Goal: Use online tool/utility: Utilize a website feature to perform a specific function

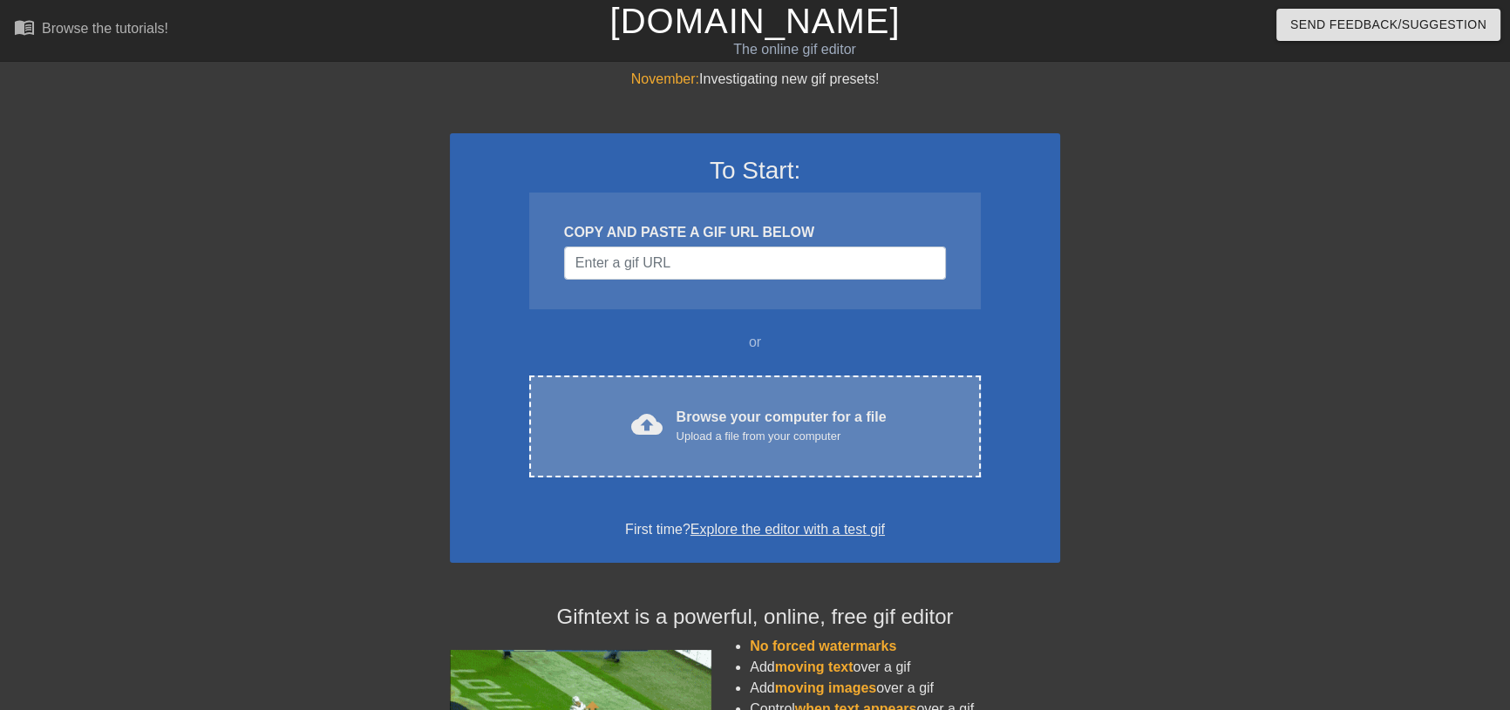
click at [732, 431] on div "Upload a file from your computer" at bounding box center [781, 436] width 210 height 17
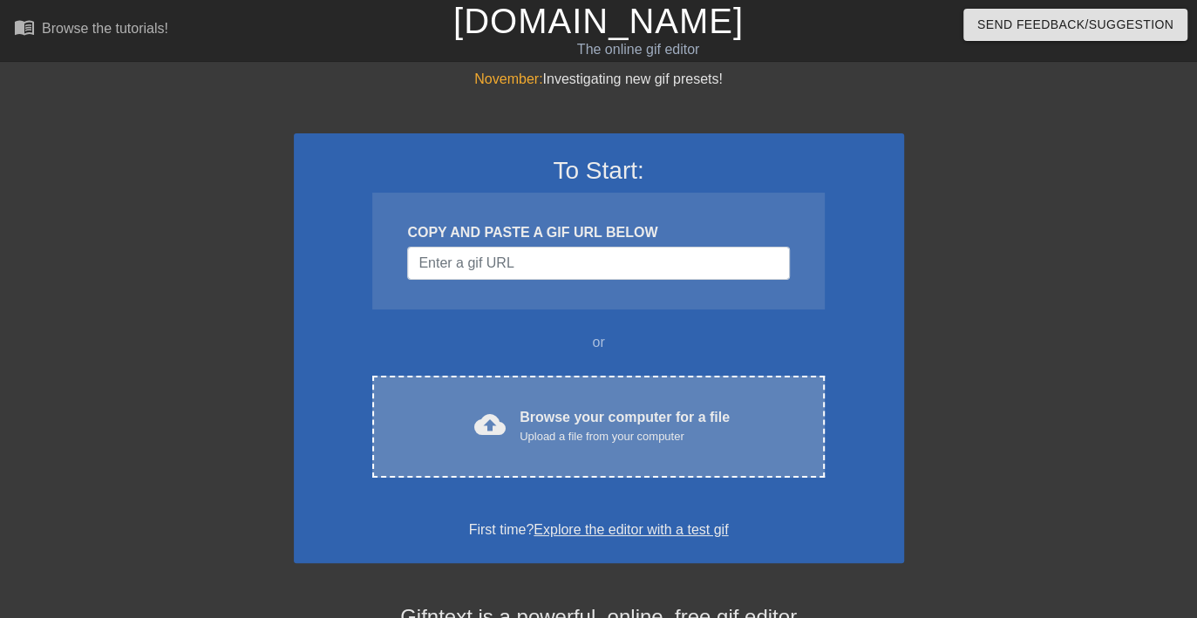
click at [532, 415] on div "Browse your computer for a file Upload a file from your computer" at bounding box center [624, 426] width 210 height 38
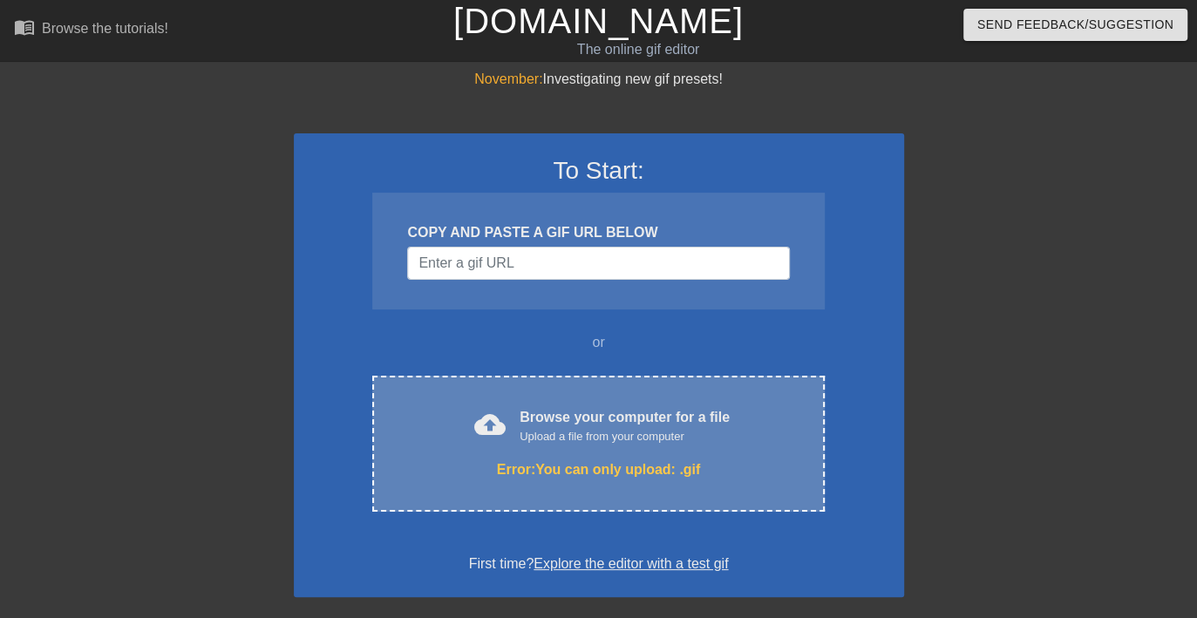
click at [564, 443] on div "Upload a file from your computer" at bounding box center [624, 436] width 210 height 17
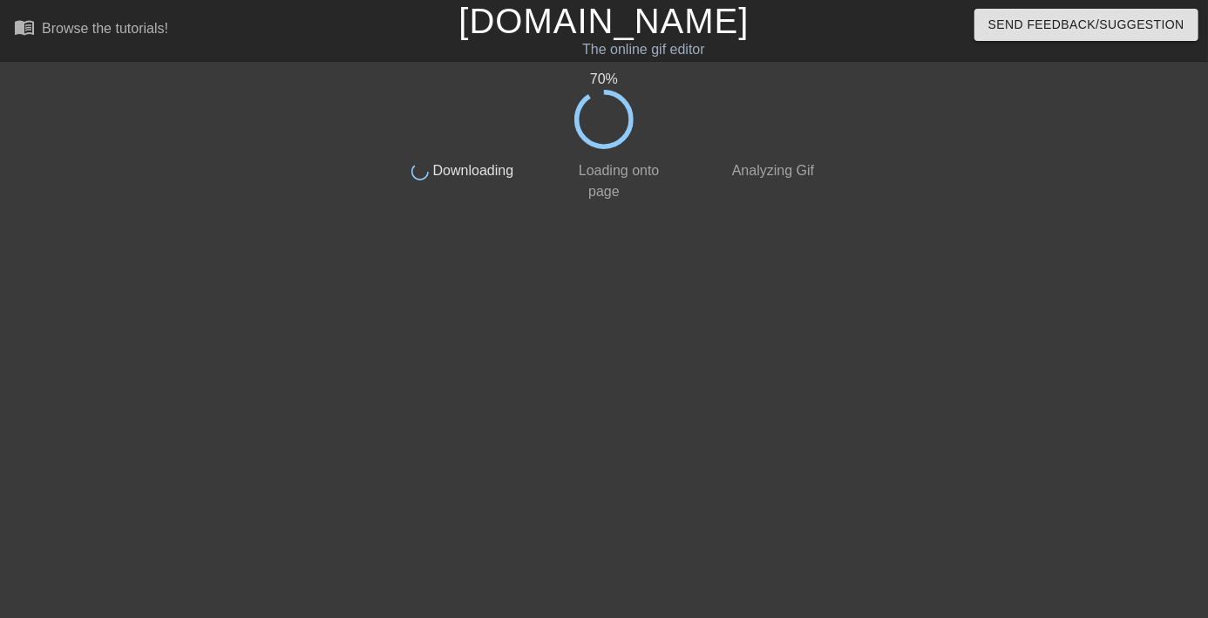
click at [51, 270] on div "70 % done Downloading done Loading onto page done Analyzing Gif" at bounding box center [604, 330] width 1208 height 523
click at [24, 283] on div "70 % done Downloading done Loading onto page done Analyzing Gif" at bounding box center [604, 330] width 1208 height 523
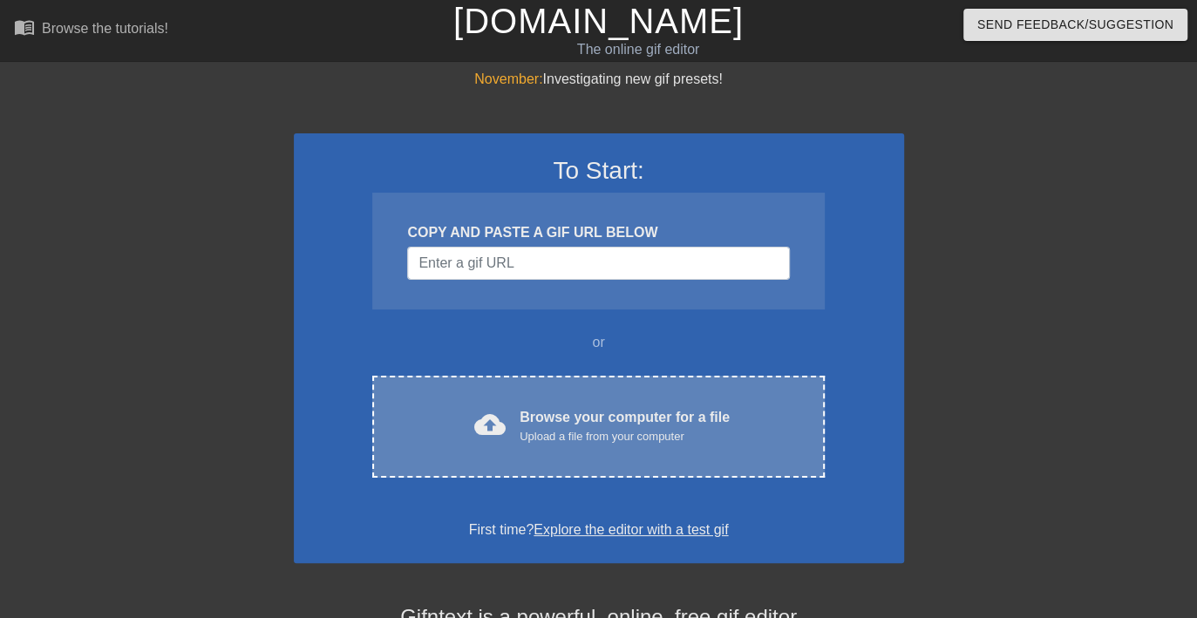
click at [568, 404] on div "cloud_upload Browse your computer for a file Upload a file from your computer C…" at bounding box center [597, 427] width 451 height 102
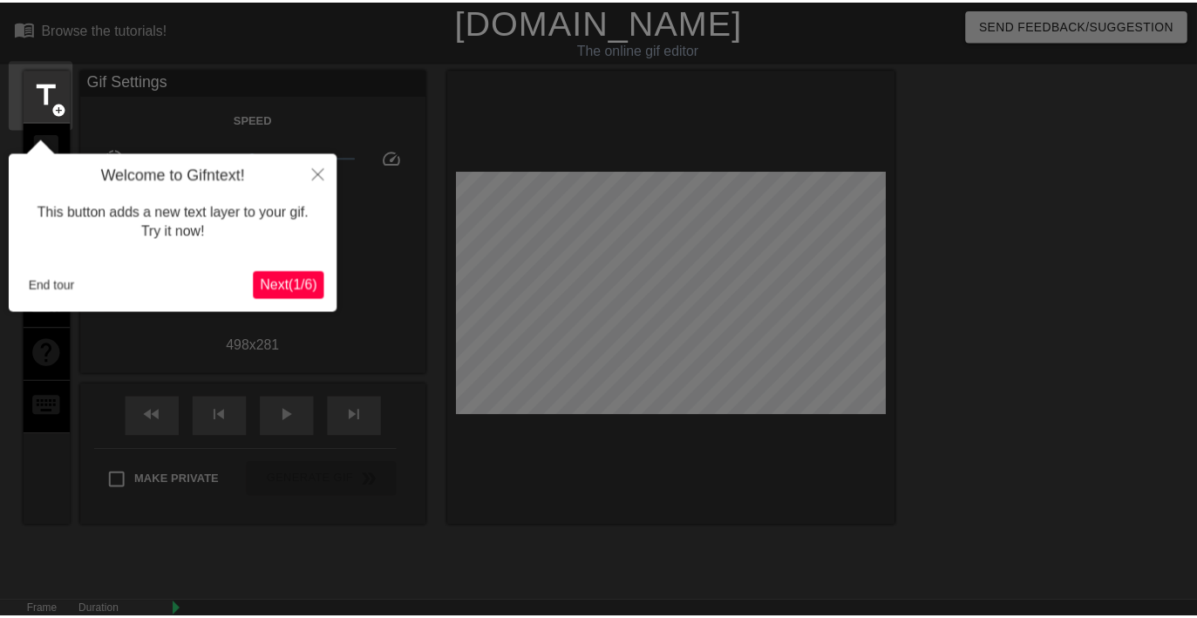
scroll to position [43, 0]
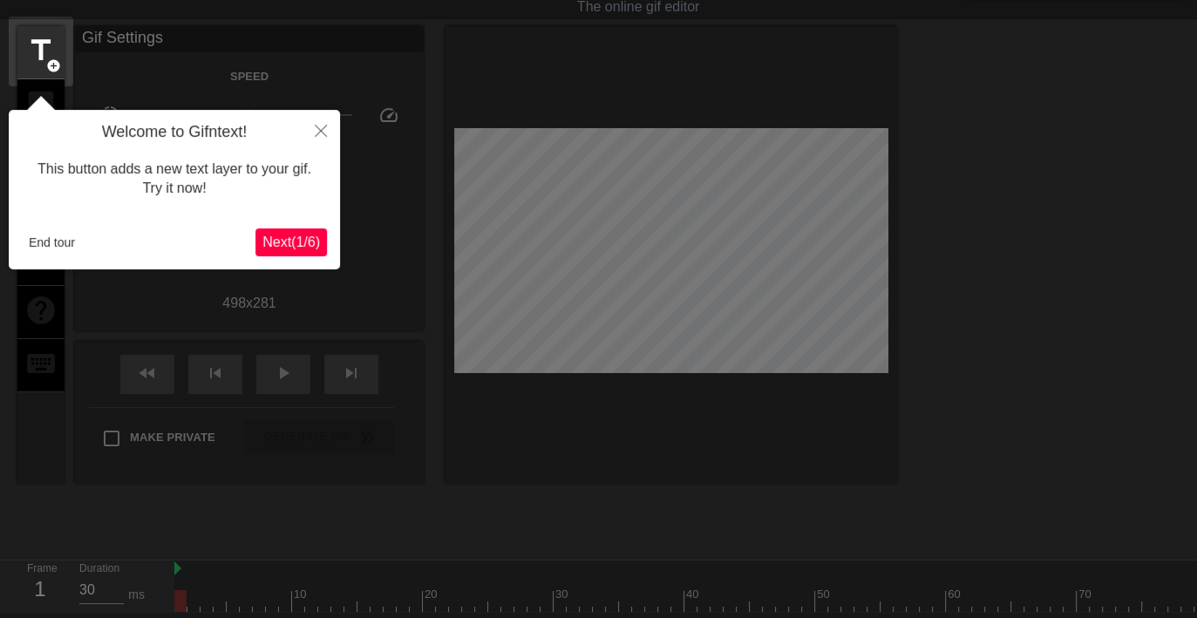
click at [303, 245] on span "Next ( 1 / 6 )" at bounding box center [291, 241] width 58 height 15
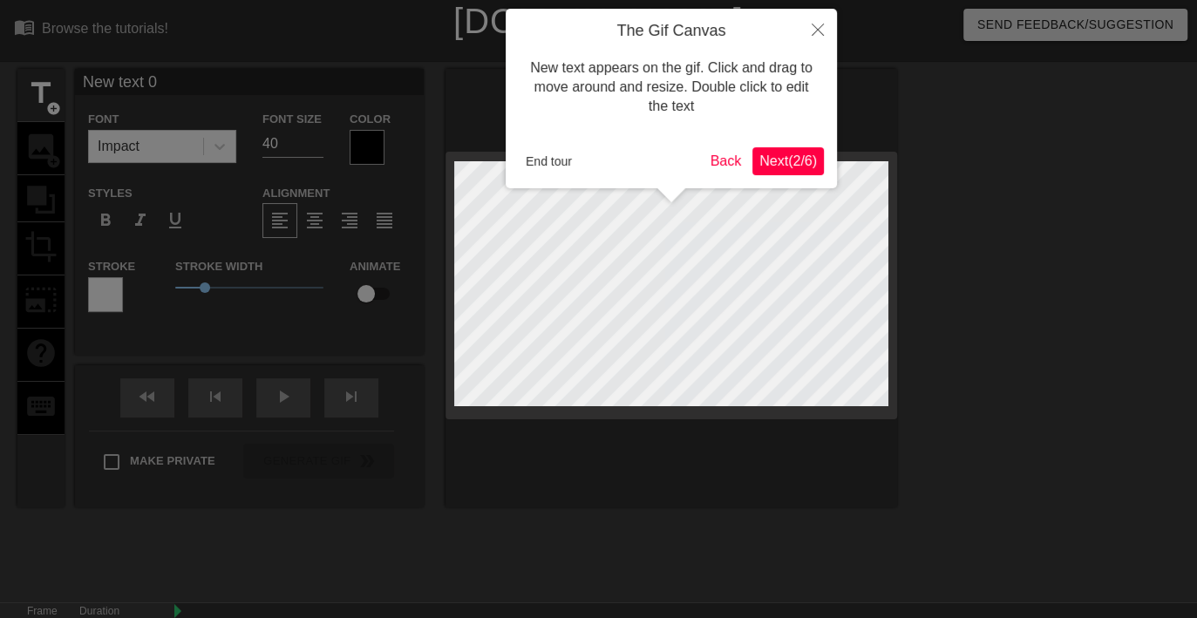
click at [796, 160] on span "Next ( 2 / 6 )" at bounding box center [788, 160] width 58 height 15
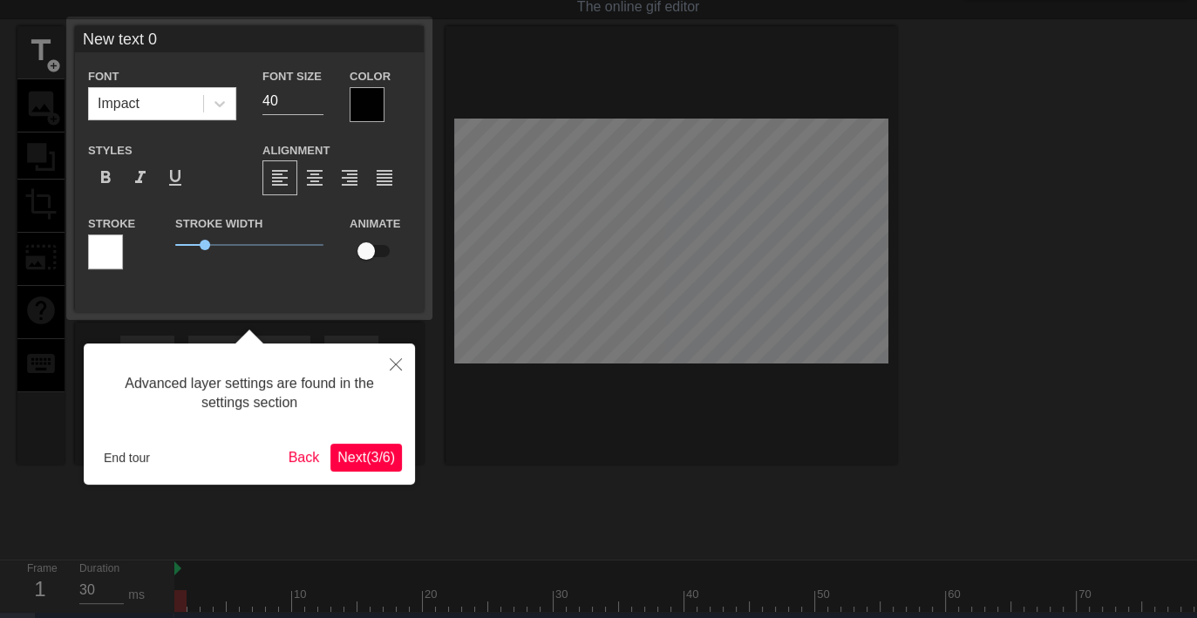
click at [385, 444] on button "Next ( 3 / 6 )" at bounding box center [365, 458] width 71 height 28
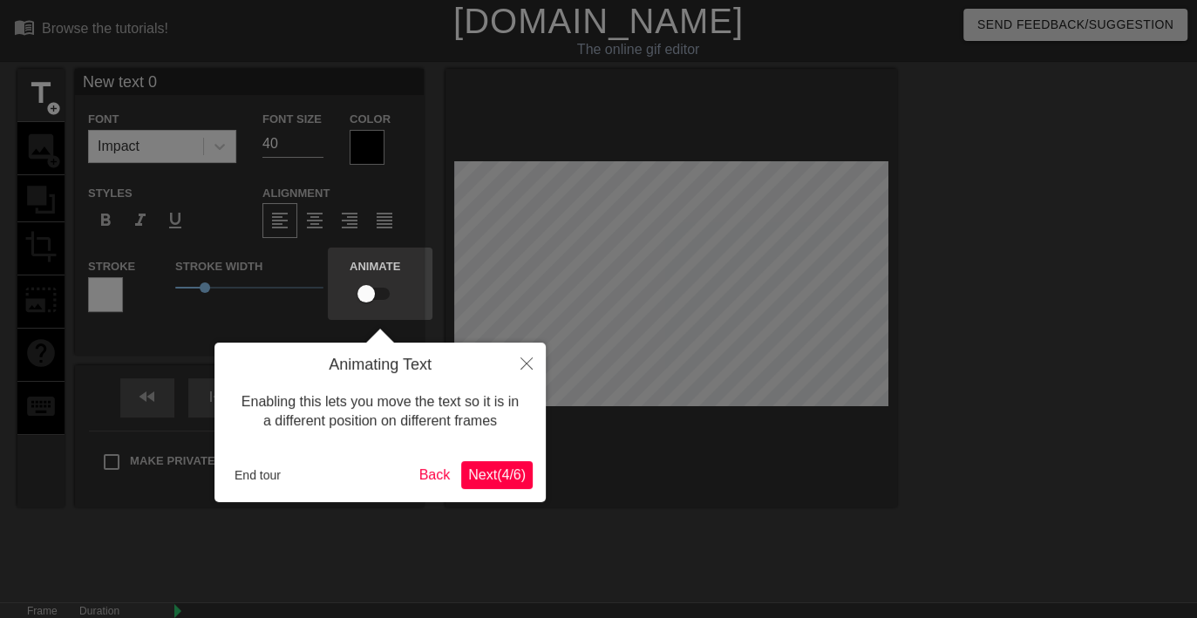
click at [505, 467] on span "Next ( 4 / 6 )" at bounding box center [497, 474] width 58 height 15
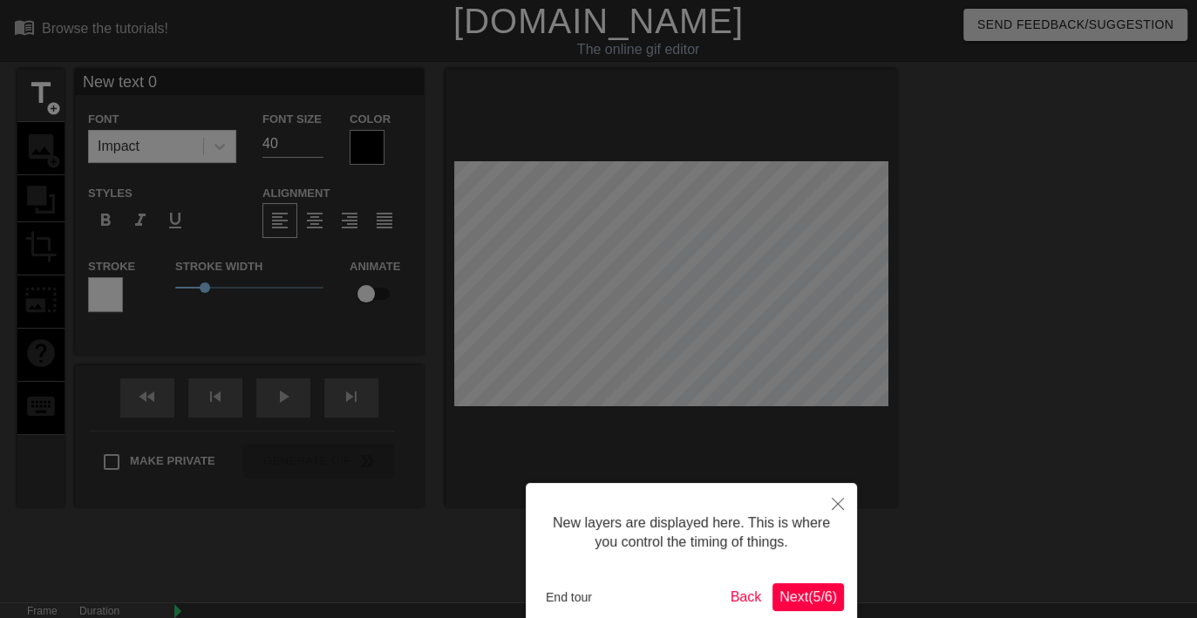
scroll to position [92, 0]
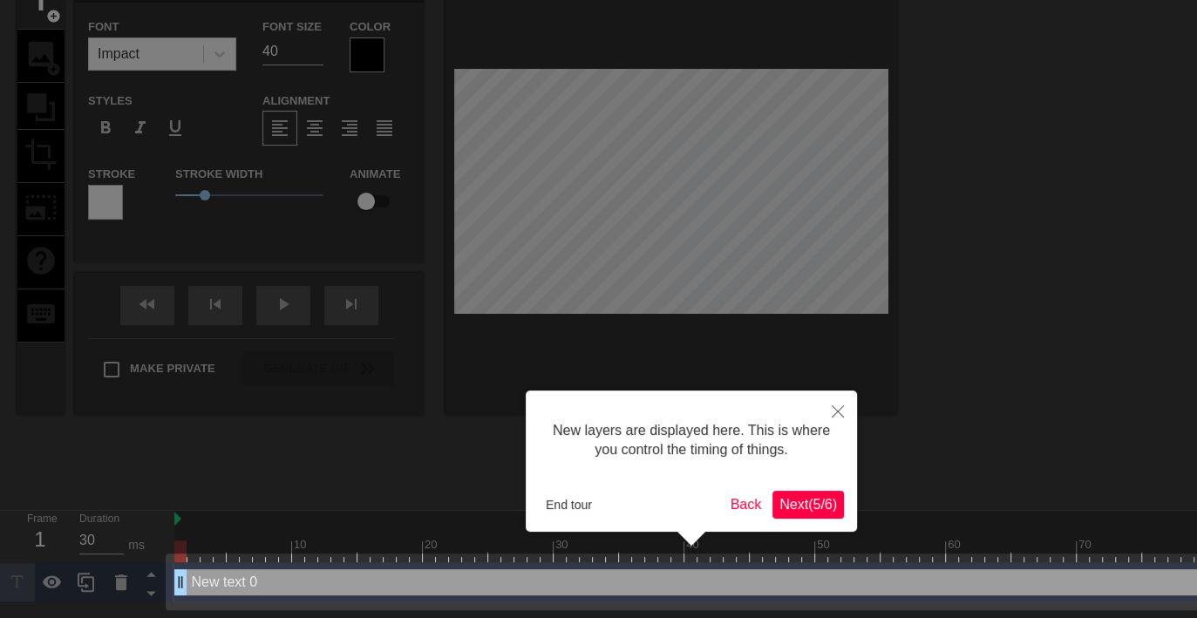
click at [824, 506] on span "Next ( 5 / 6 )" at bounding box center [808, 504] width 58 height 15
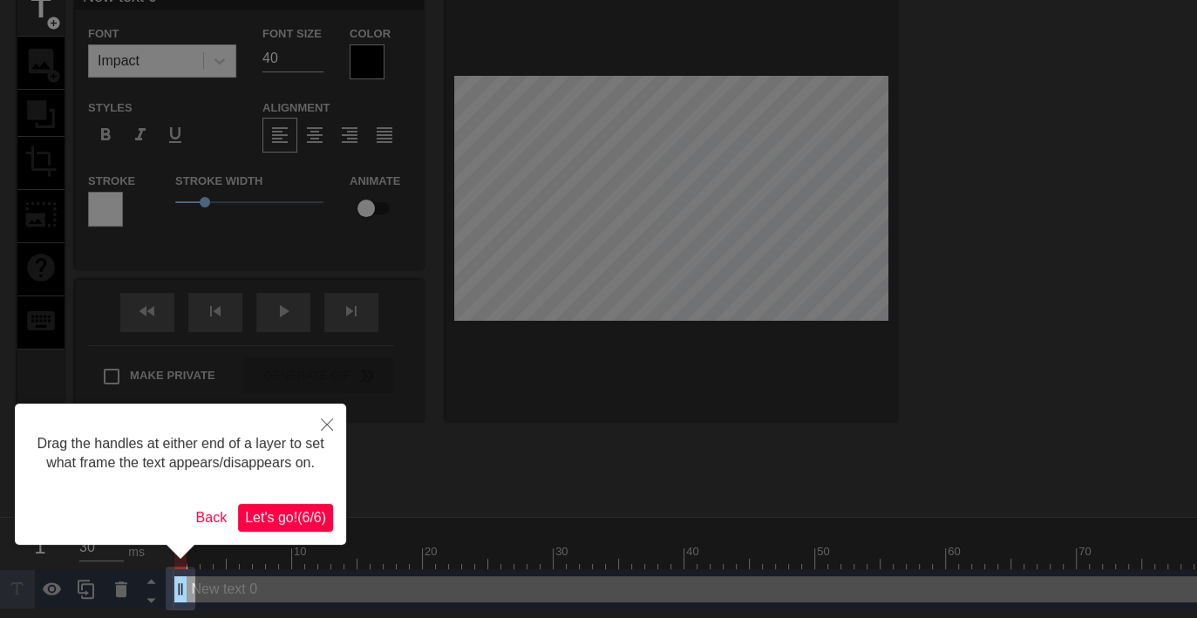
scroll to position [0, 0]
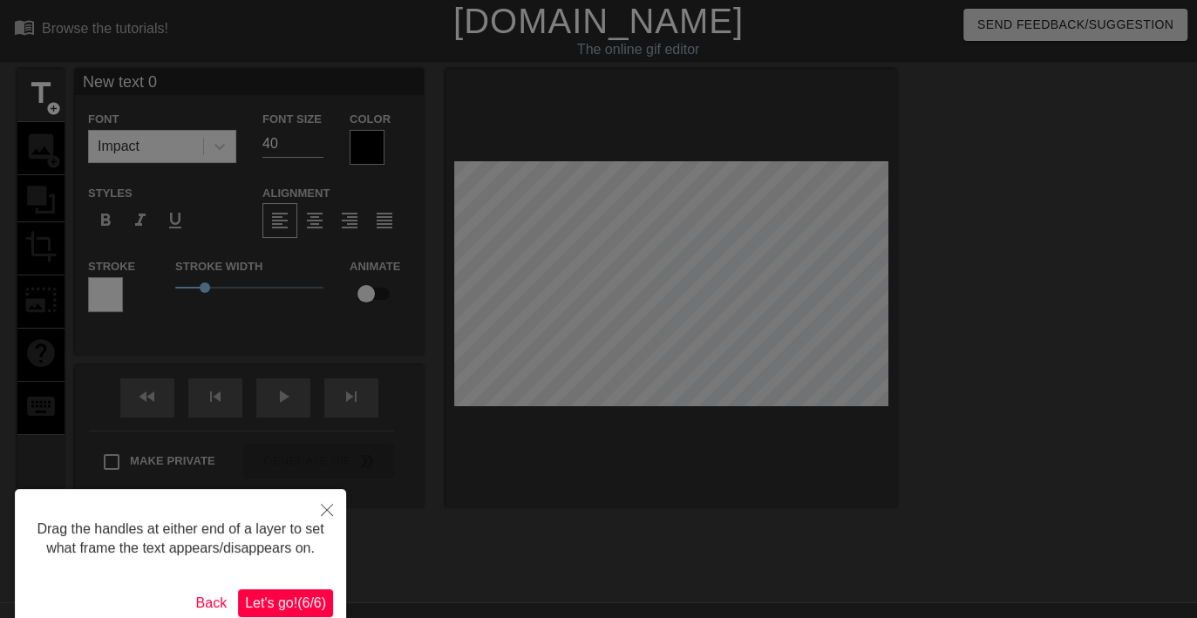
click at [293, 595] on span "Let's go! ( 6 / 6 )" at bounding box center [285, 602] width 81 height 15
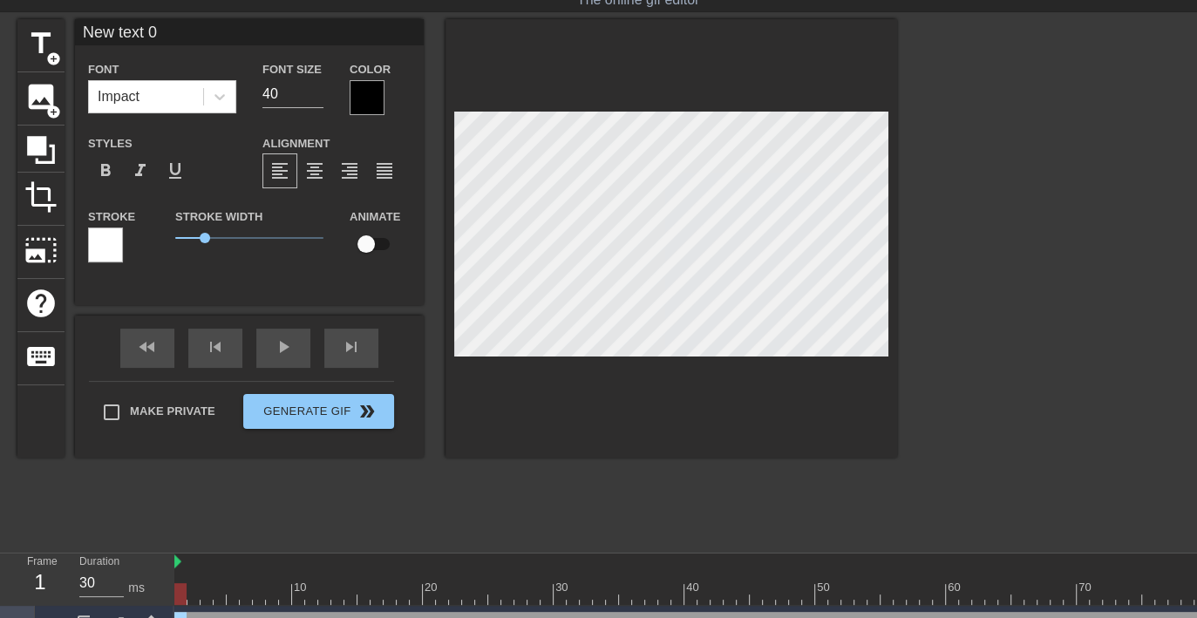
scroll to position [79, 0]
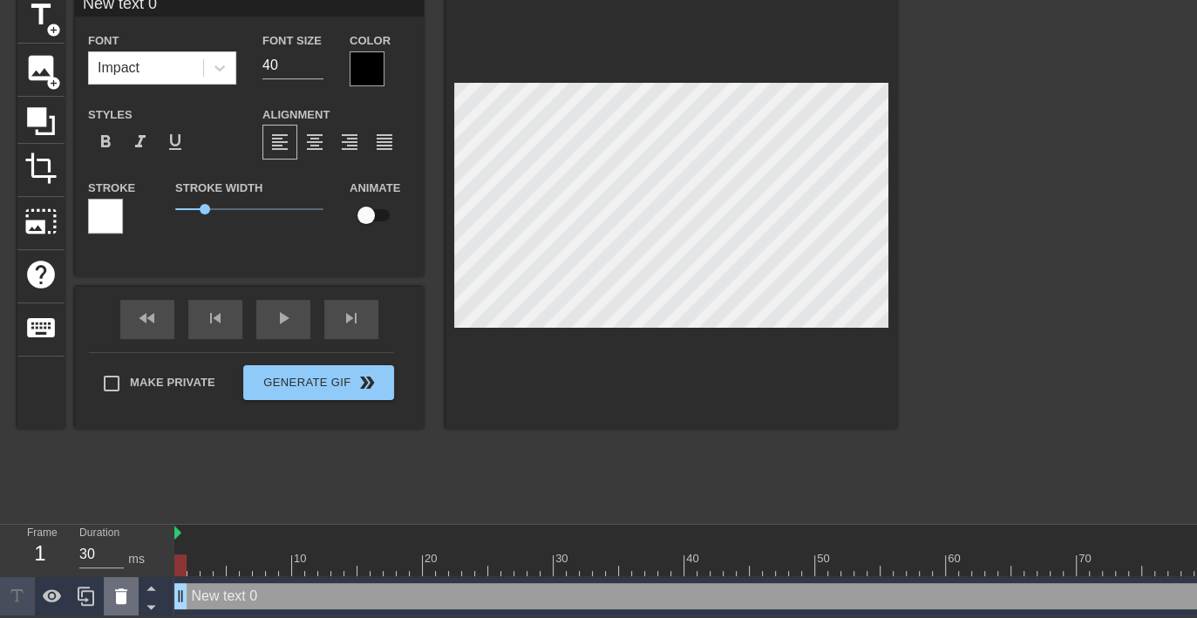
click at [118, 592] on icon at bounding box center [121, 596] width 12 height 16
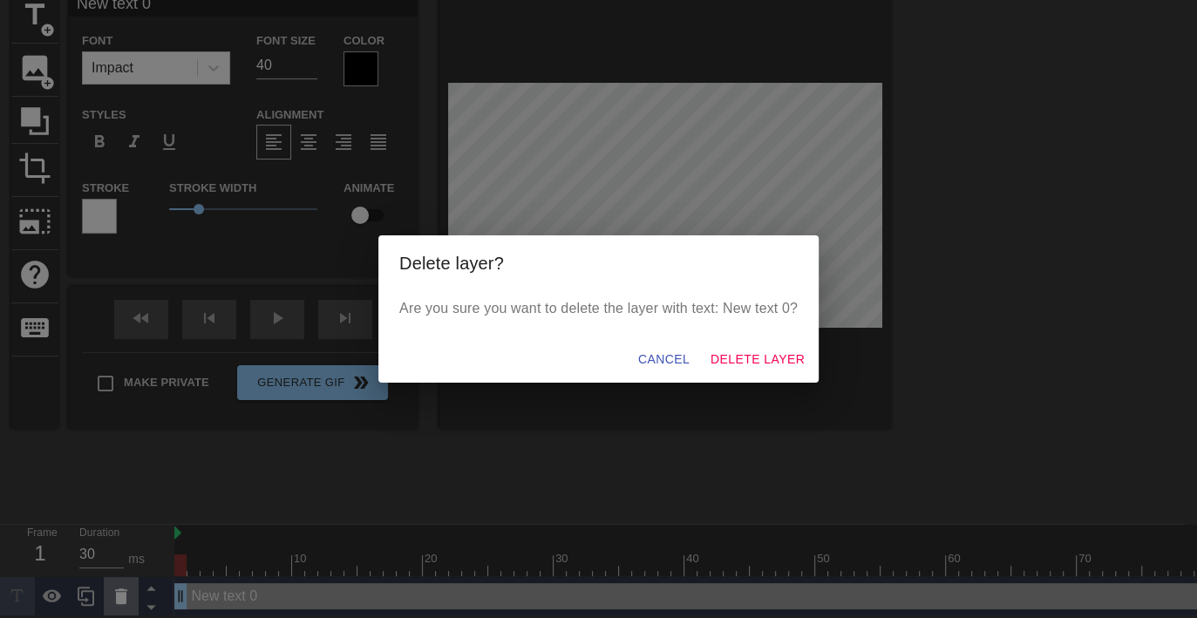
scroll to position [68, 0]
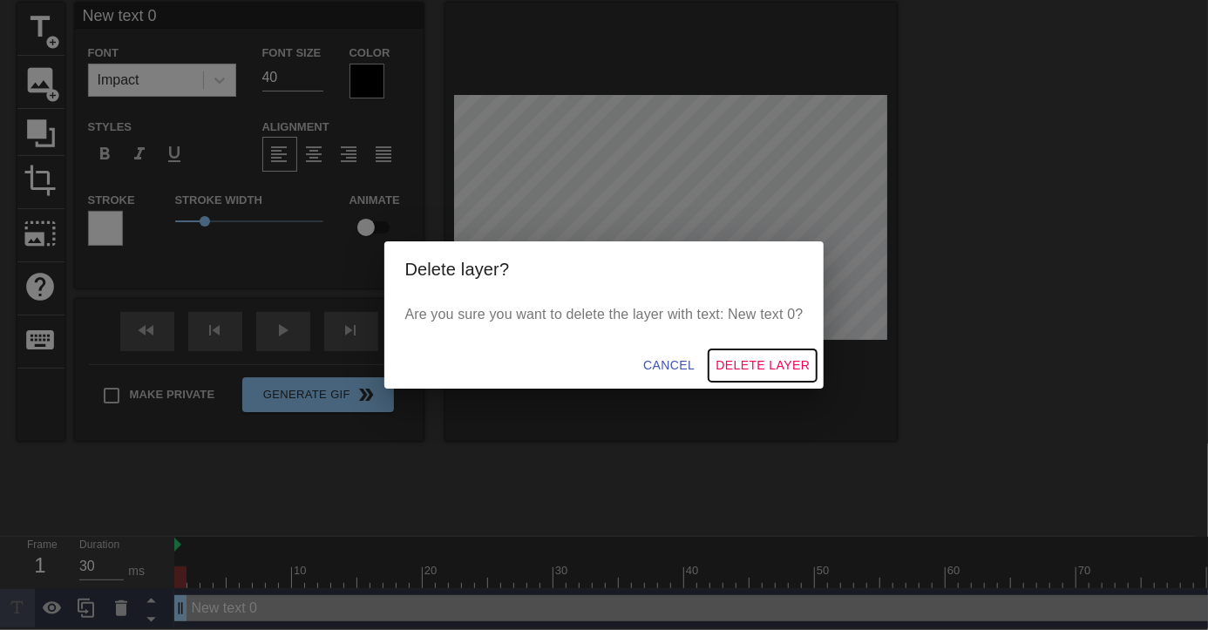
click at [743, 377] on button "Delete Layer" at bounding box center [763, 365] width 108 height 32
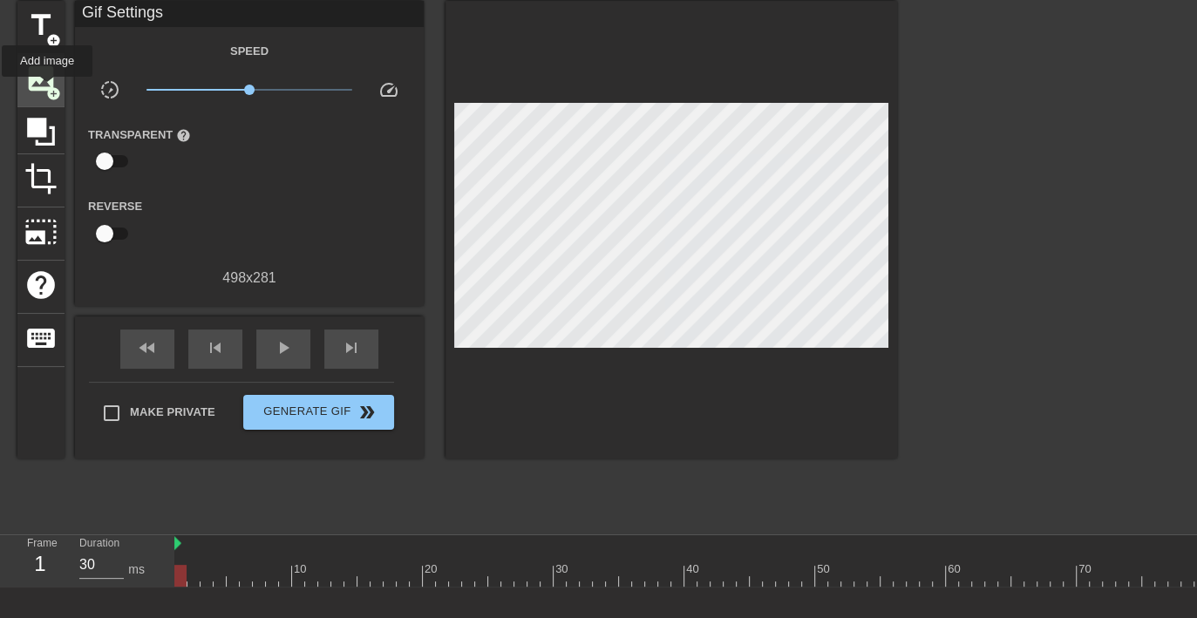
click at [47, 89] on span "add_circle" at bounding box center [53, 93] width 15 height 15
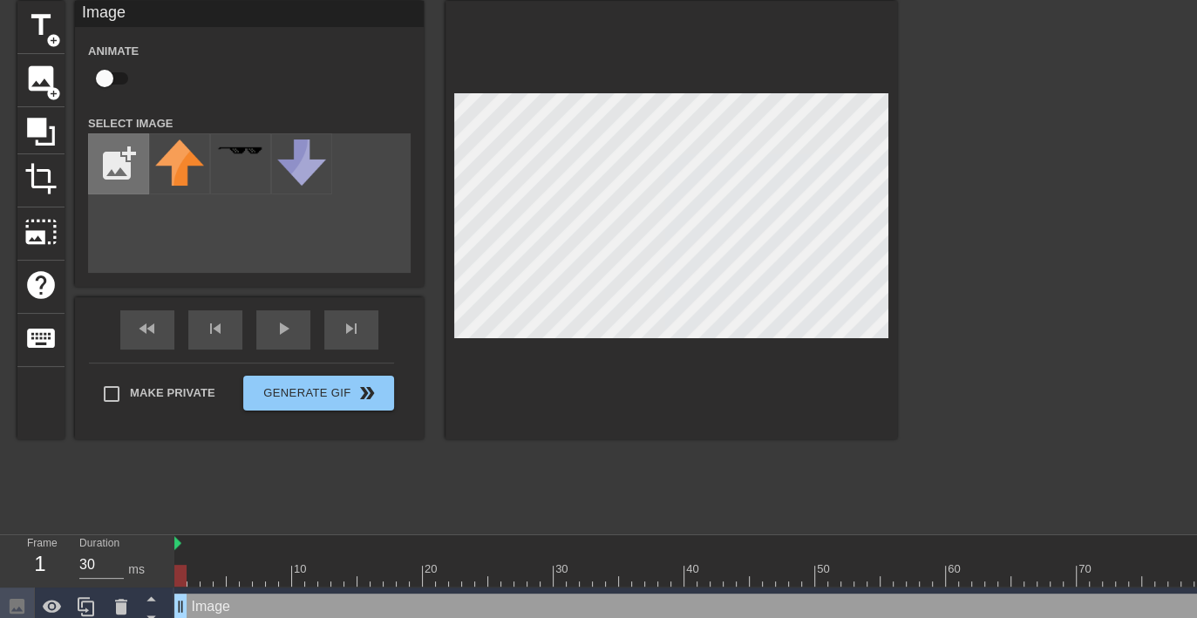
click at [107, 166] on input "file" at bounding box center [118, 163] width 59 height 59
click at [137, 160] on input "file" at bounding box center [118, 163] width 59 height 59
type input "C:\fakepath\real.png"
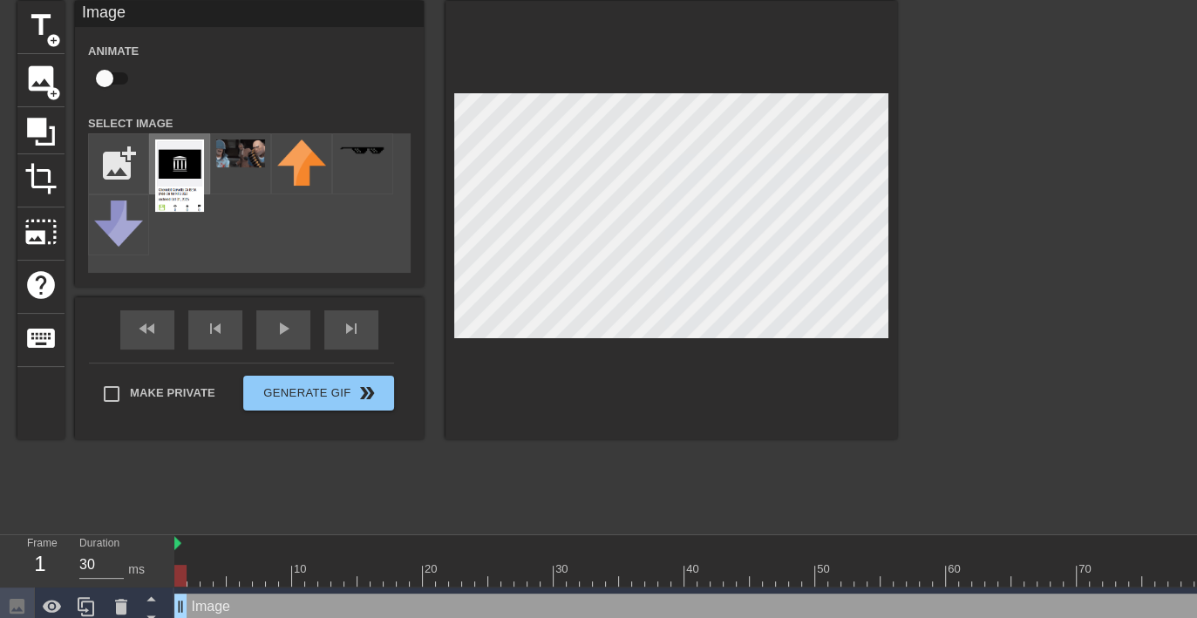
click at [195, 182] on img at bounding box center [179, 175] width 49 height 72
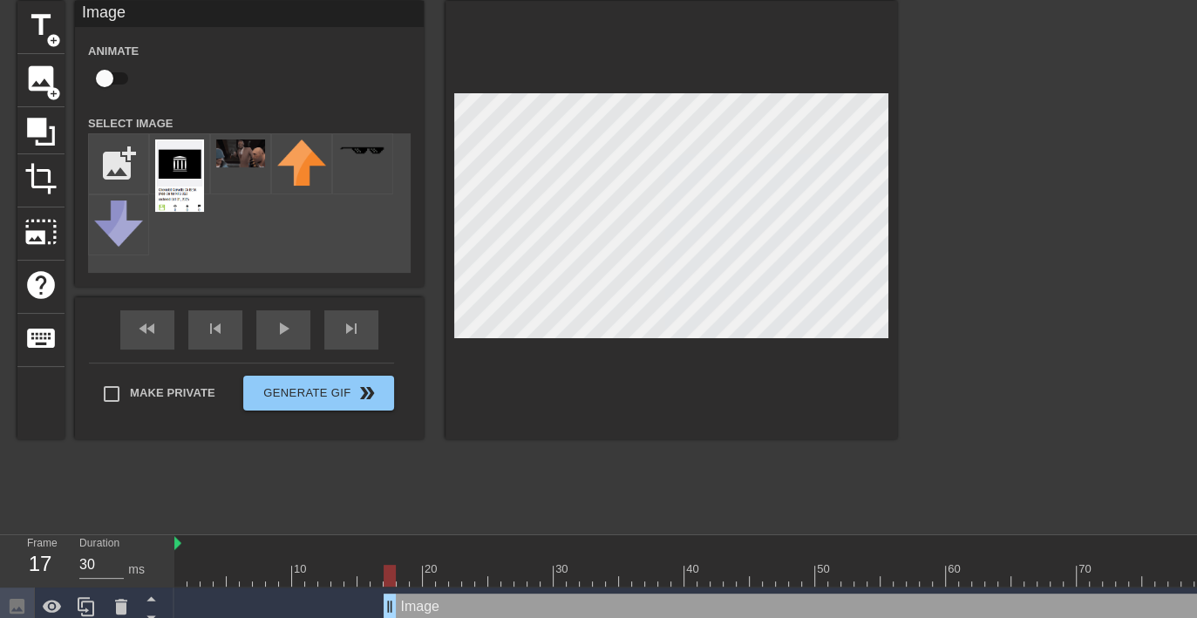
drag, startPoint x: 184, startPoint y: 601, endPoint x: 382, endPoint y: 582, distance: 198.7
click at [382, 582] on div "10 20 30 40 50 60 70 80 90 100 110 120 130 140 150 160" at bounding box center [685, 581] width 1022 height 92
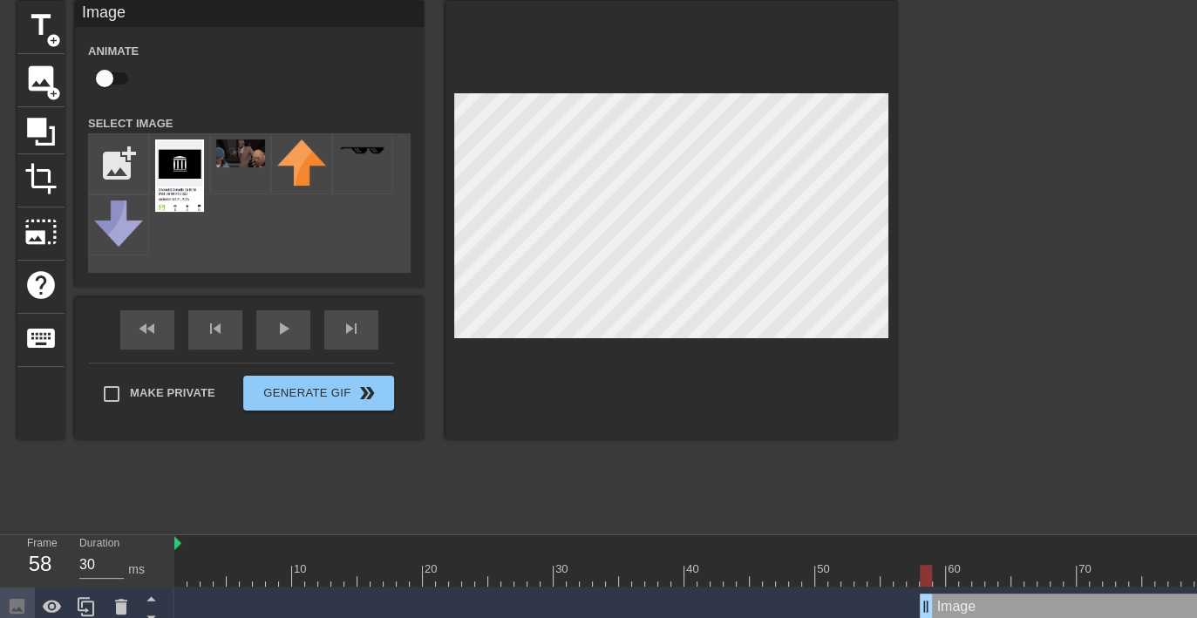
drag, startPoint x: 377, startPoint y: 601, endPoint x: 926, endPoint y: 534, distance: 554.0
click at [926, 535] on div "10 20 30 40 50 60 70 80 90 100 110 120 130 140 150 160" at bounding box center [685, 581] width 1022 height 92
type input "30"
drag, startPoint x: 923, startPoint y: 576, endPoint x: 929, endPoint y: 569, distance: 9.3
click at [929, 569] on div at bounding box center [925, 576] width 12 height 22
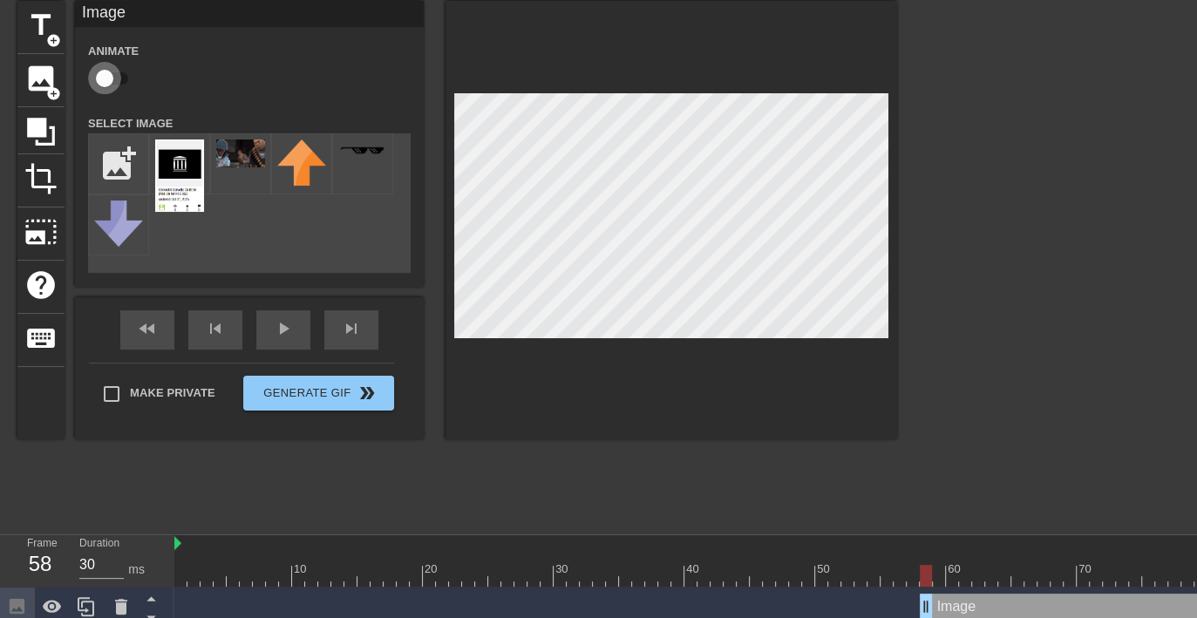
click at [119, 78] on input "checkbox" at bounding box center [104, 78] width 99 height 33
checkbox input "true"
drag, startPoint x: 927, startPoint y: 575, endPoint x: 1138, endPoint y: 575, distance: 210.9
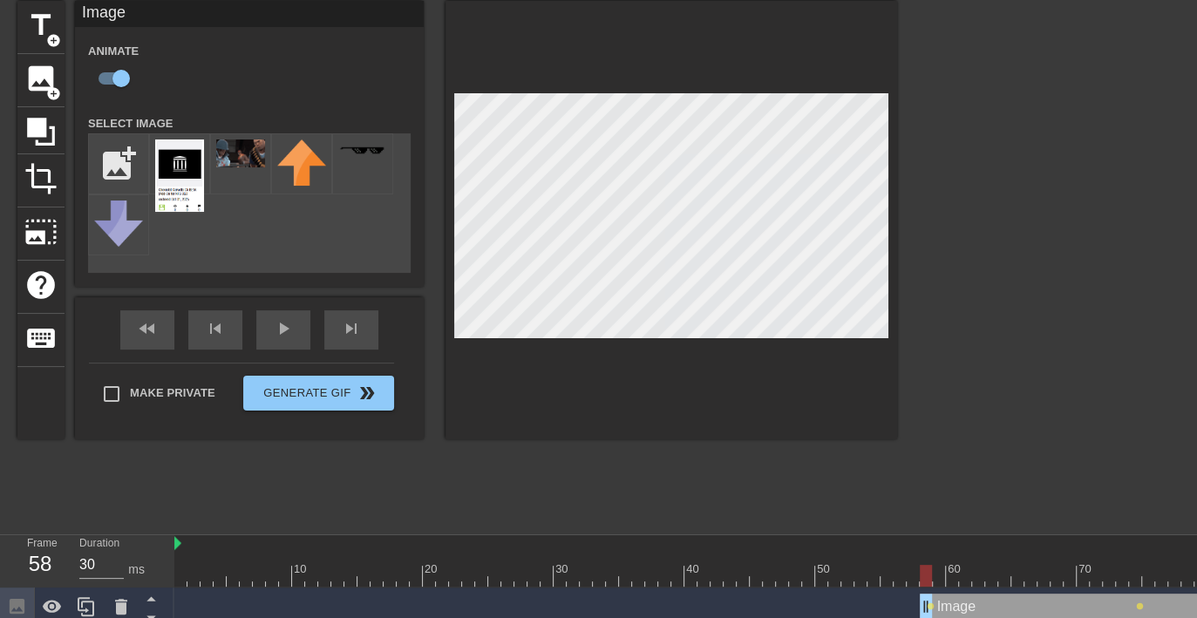
type input "30"
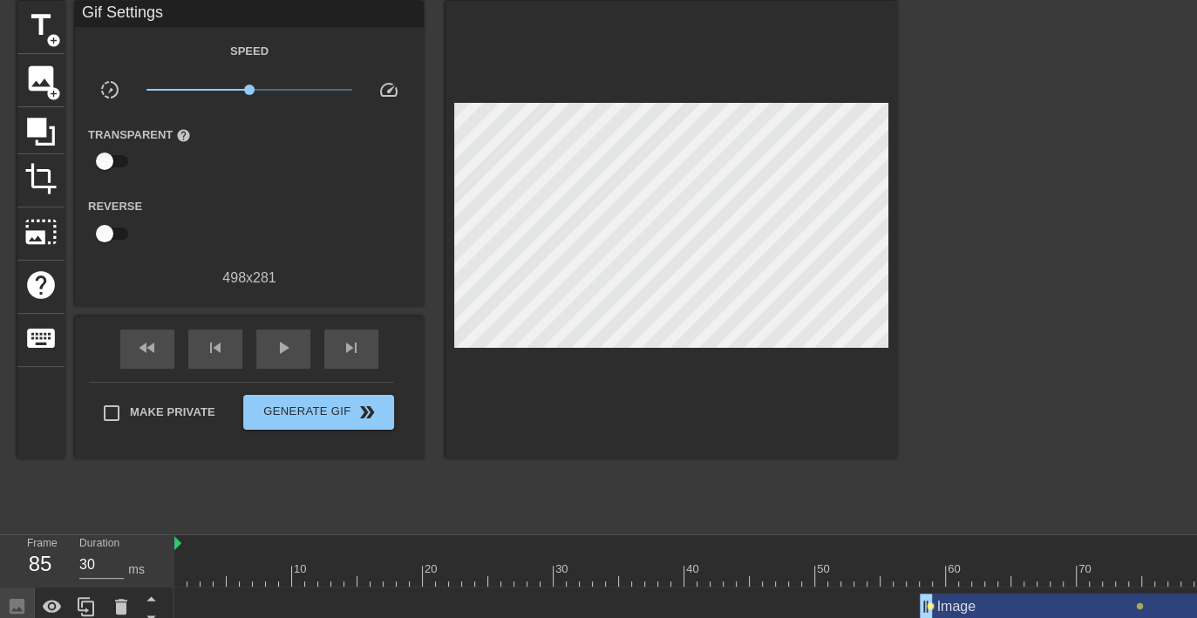
click at [930, 605] on span "lens" at bounding box center [930, 606] width 8 height 8
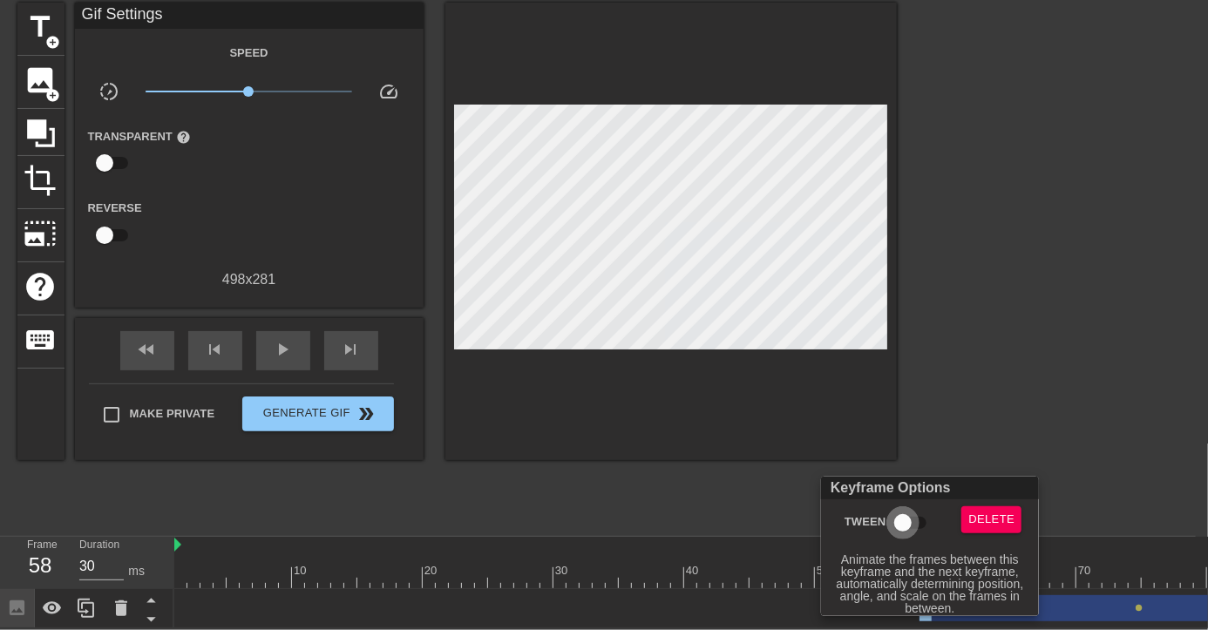
click at [915, 524] on input "Tween" at bounding box center [902, 522] width 99 height 33
checkbox input "true"
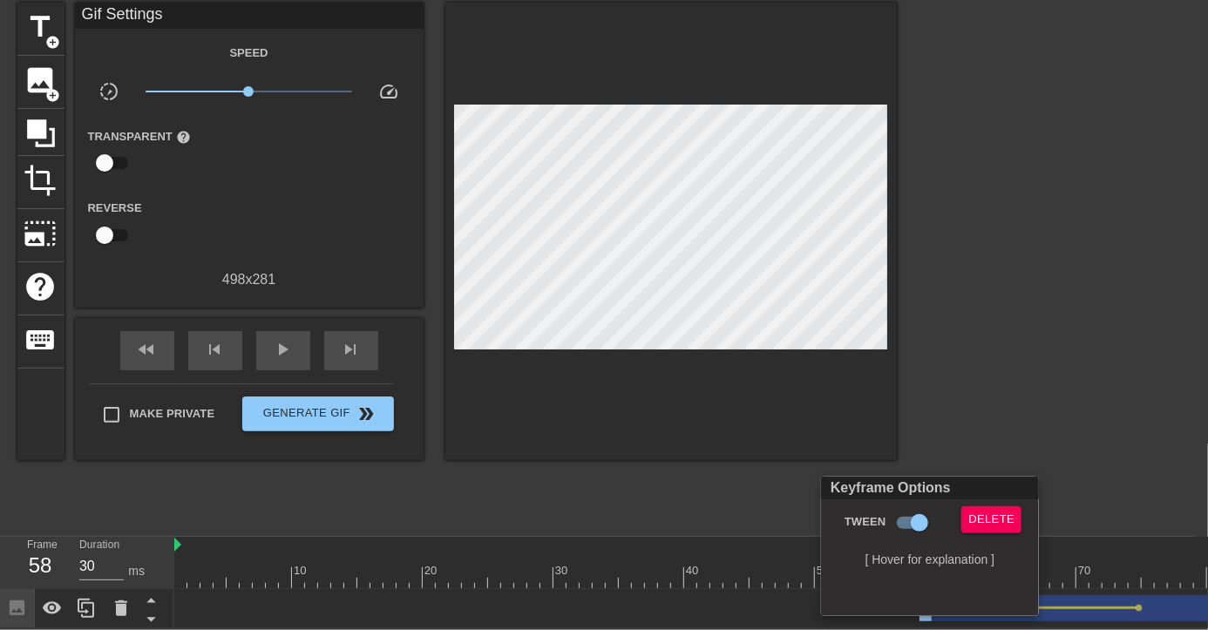
click at [777, 564] on div at bounding box center [604, 315] width 1208 height 630
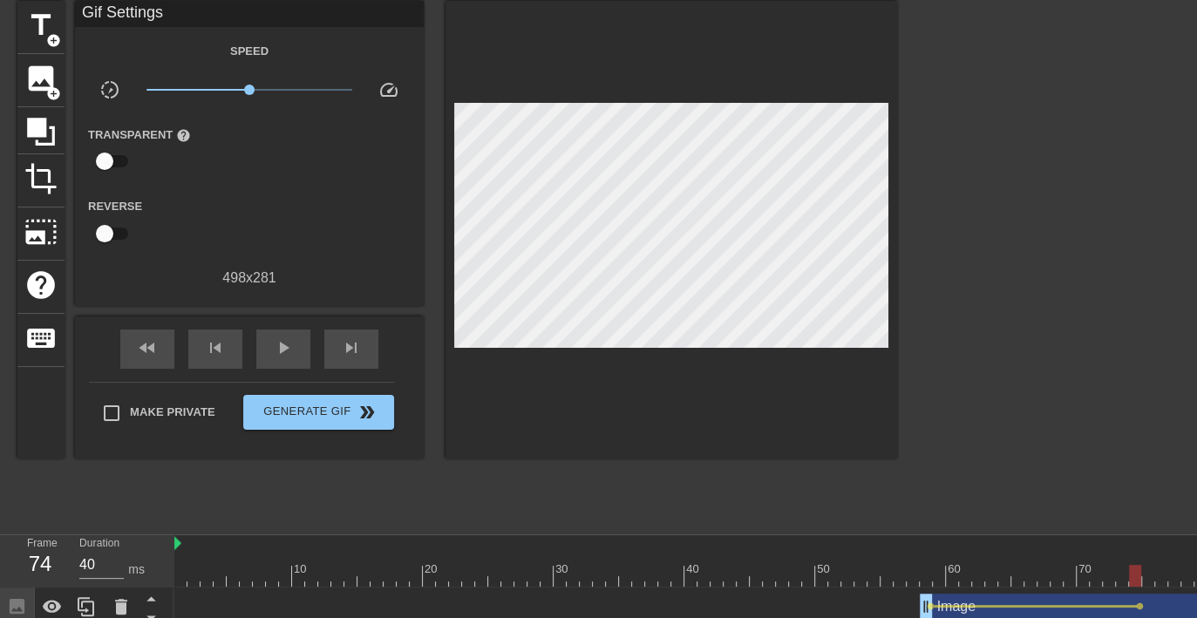
drag, startPoint x: 1089, startPoint y: 572, endPoint x: 1137, endPoint y: 580, distance: 48.6
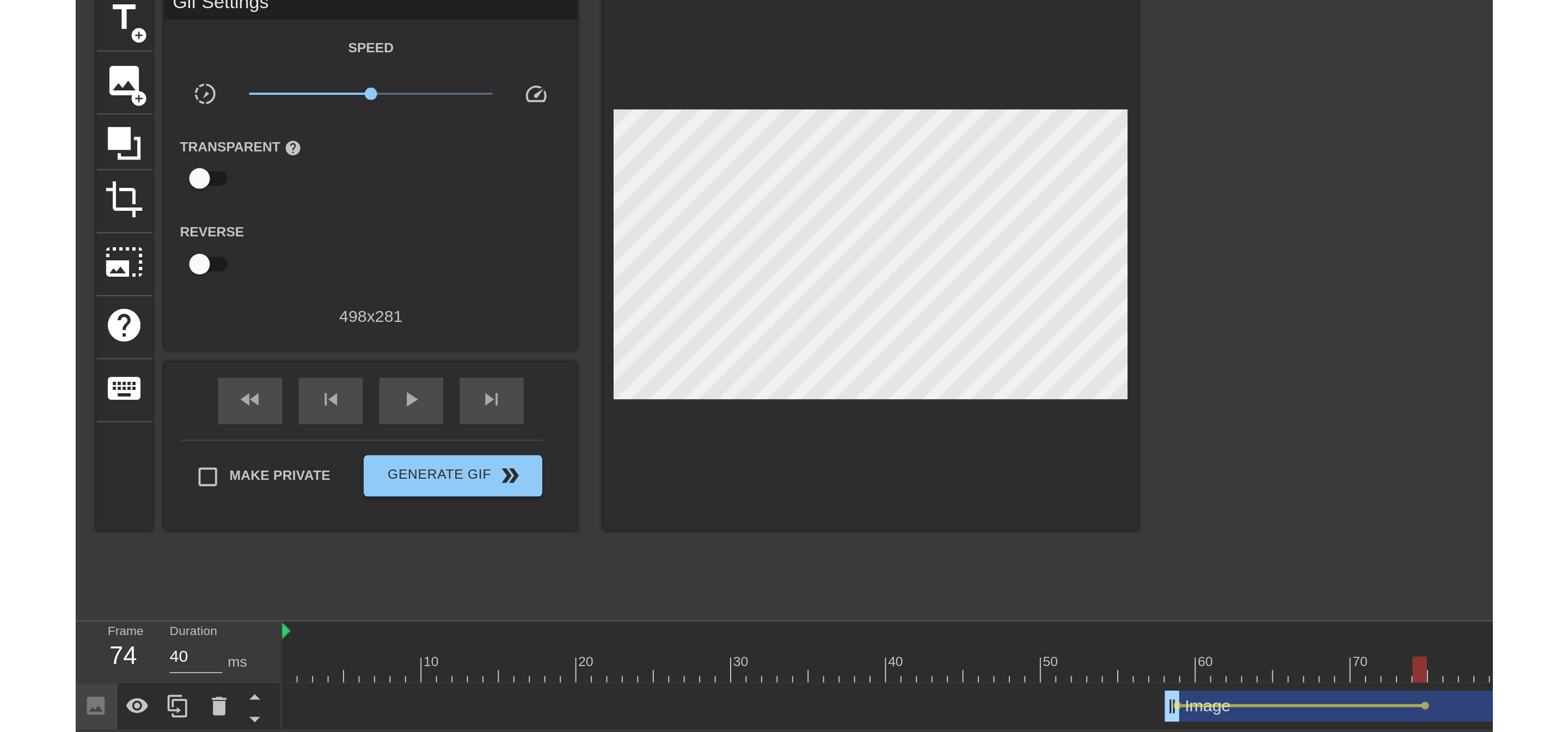
scroll to position [0, 0]
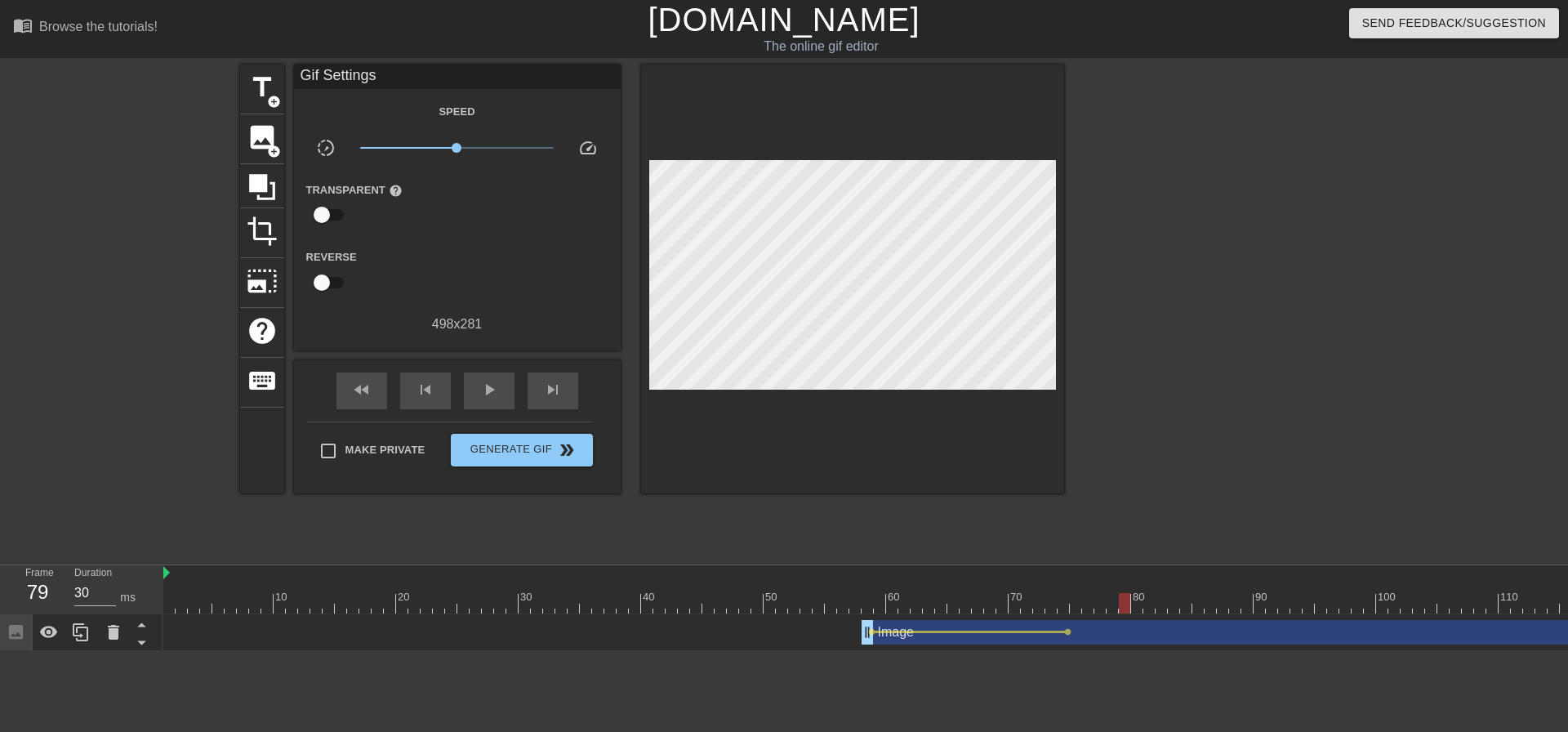
type input "40"
drag, startPoint x: 1067, startPoint y: 600, endPoint x: 1138, endPoint y: 594, distance: 71.3
click at [1121, 578] on div at bounding box center [1137, 604] width 11 height 21
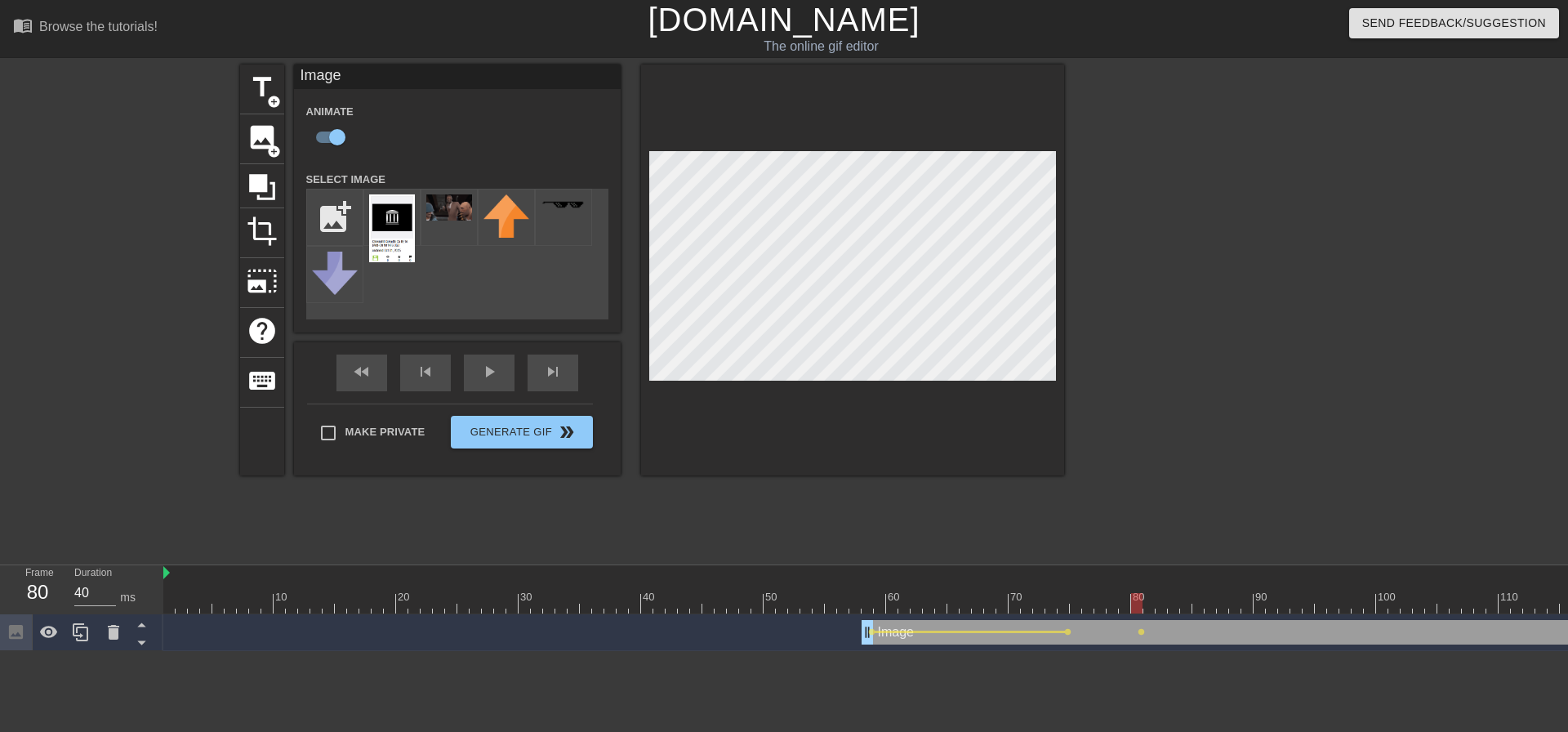
click at [1068, 578] on div "Image drag_handle drag_handle" at bounding box center [1516, 633] width 1311 height 24
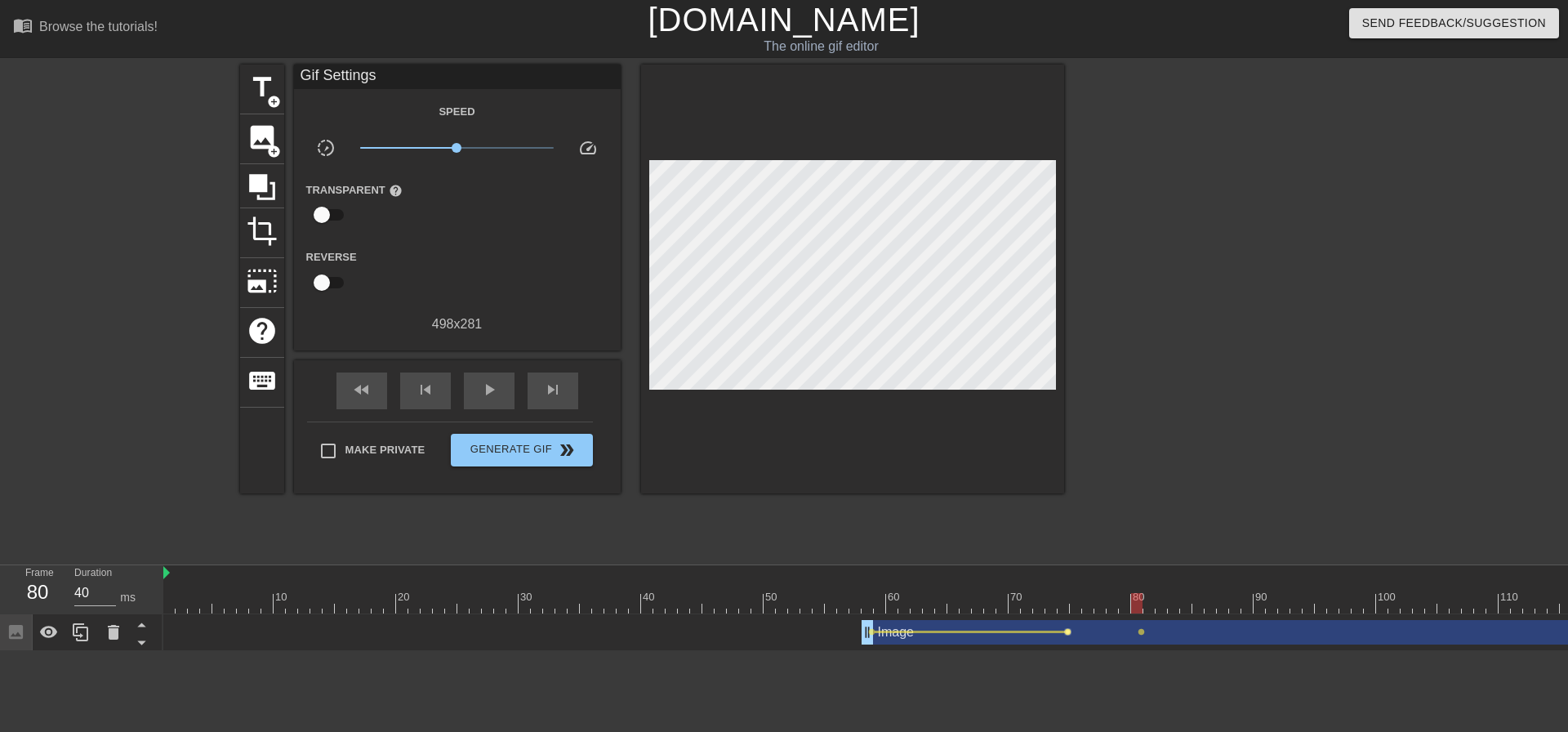
click at [1070, 578] on span "lens" at bounding box center [1068, 632] width 7 height 7
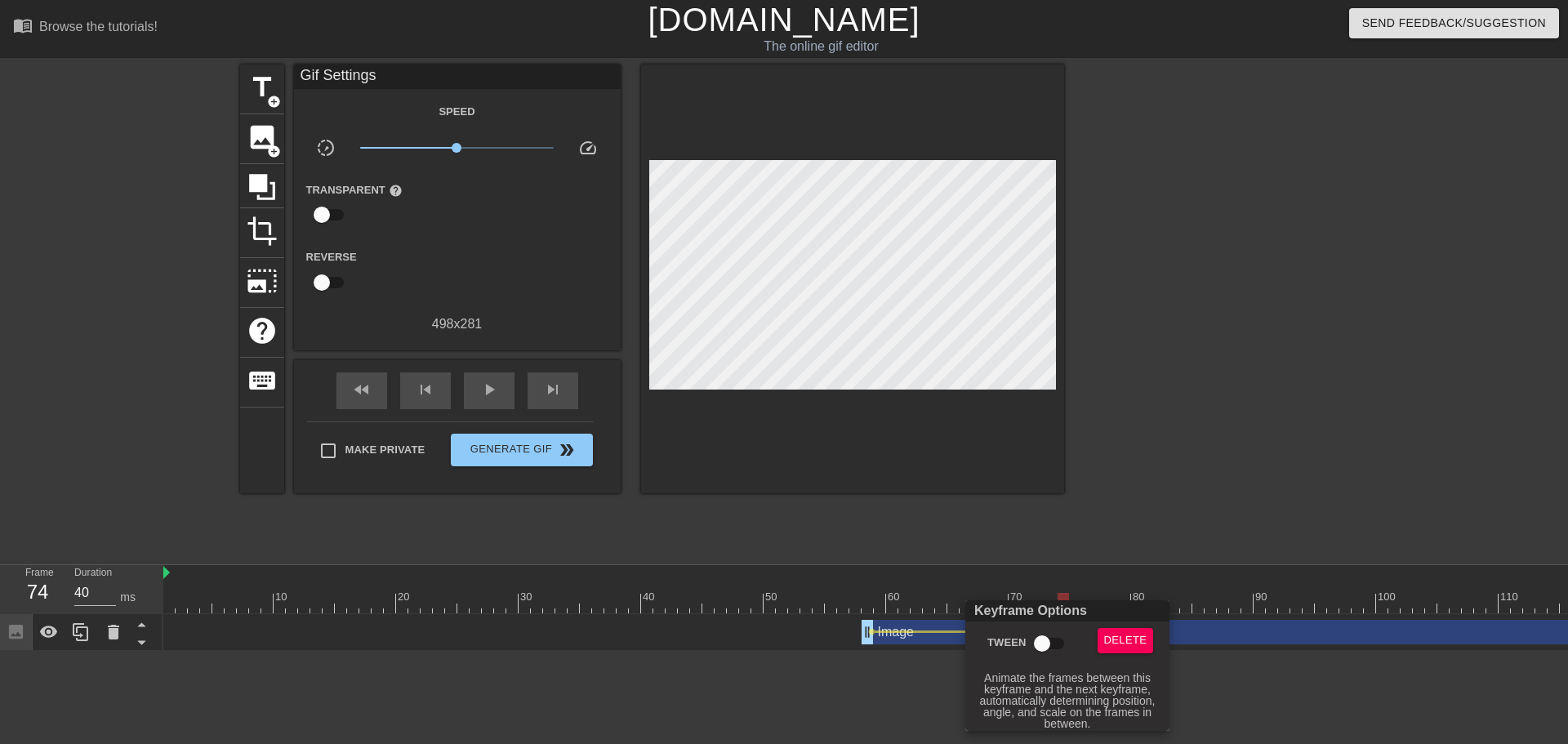
drag, startPoint x: 1040, startPoint y: 642, endPoint x: 1074, endPoint y: 629, distance: 36.4
click at [1043, 578] on input "Tween" at bounding box center [1041, 643] width 93 height 31
checkbox input "true"
click at [1121, 568] on div at bounding box center [784, 372] width 1568 height 744
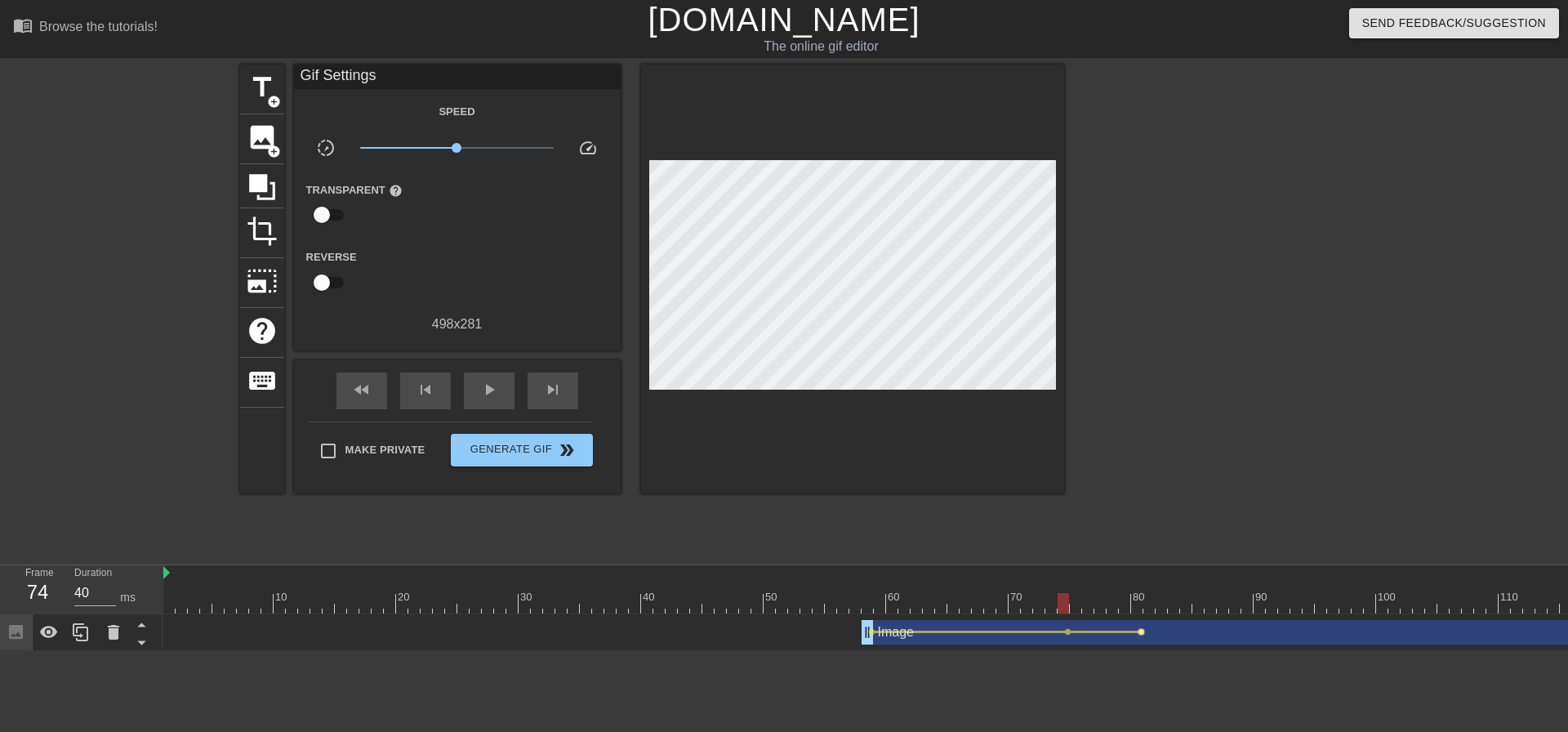
click at [1121, 578] on span "lens" at bounding box center [1142, 632] width 7 height 7
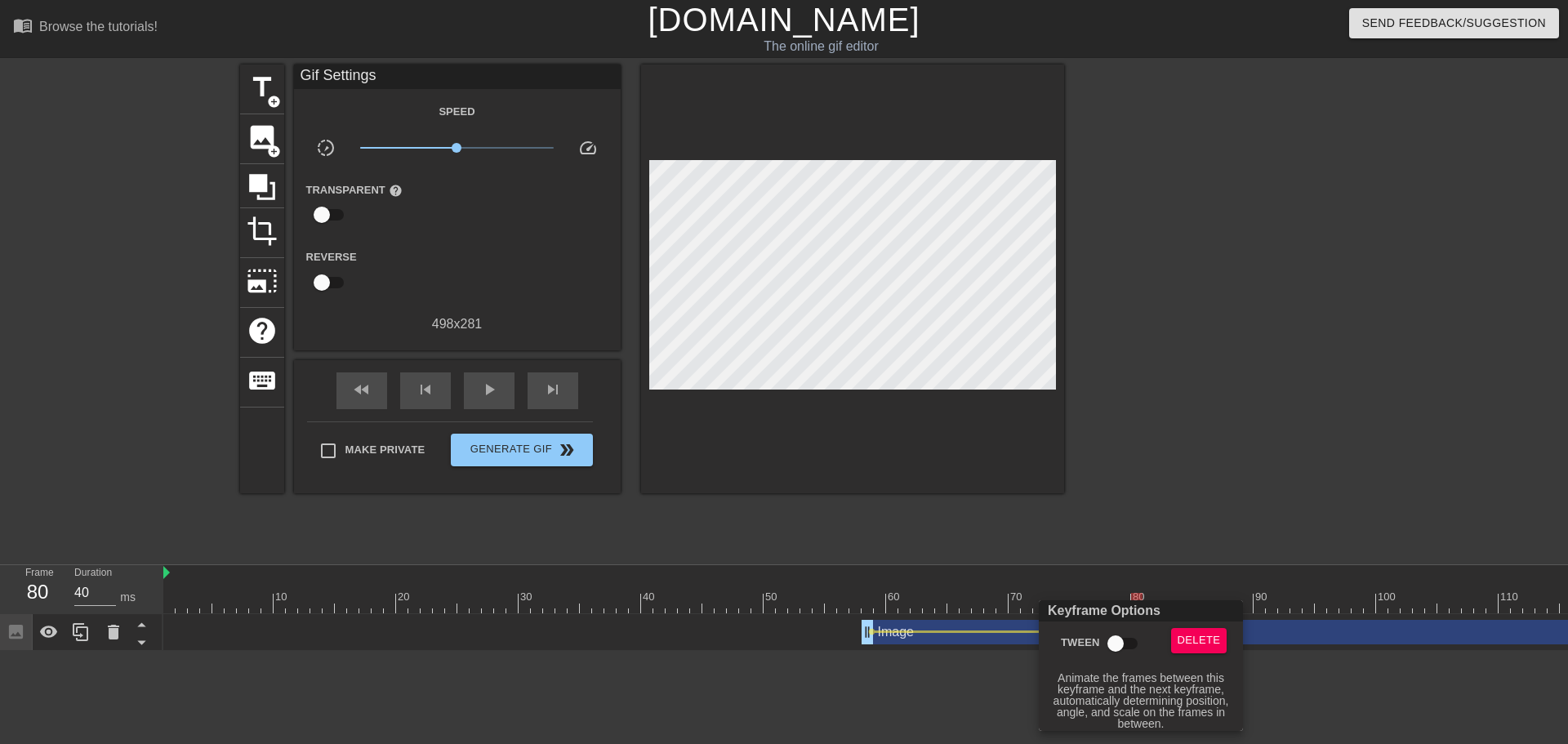
click at [1121, 578] on input "Tween" at bounding box center [1115, 643] width 93 height 31
checkbox input "true"
click at [1121, 578] on div at bounding box center [784, 372] width 1568 height 744
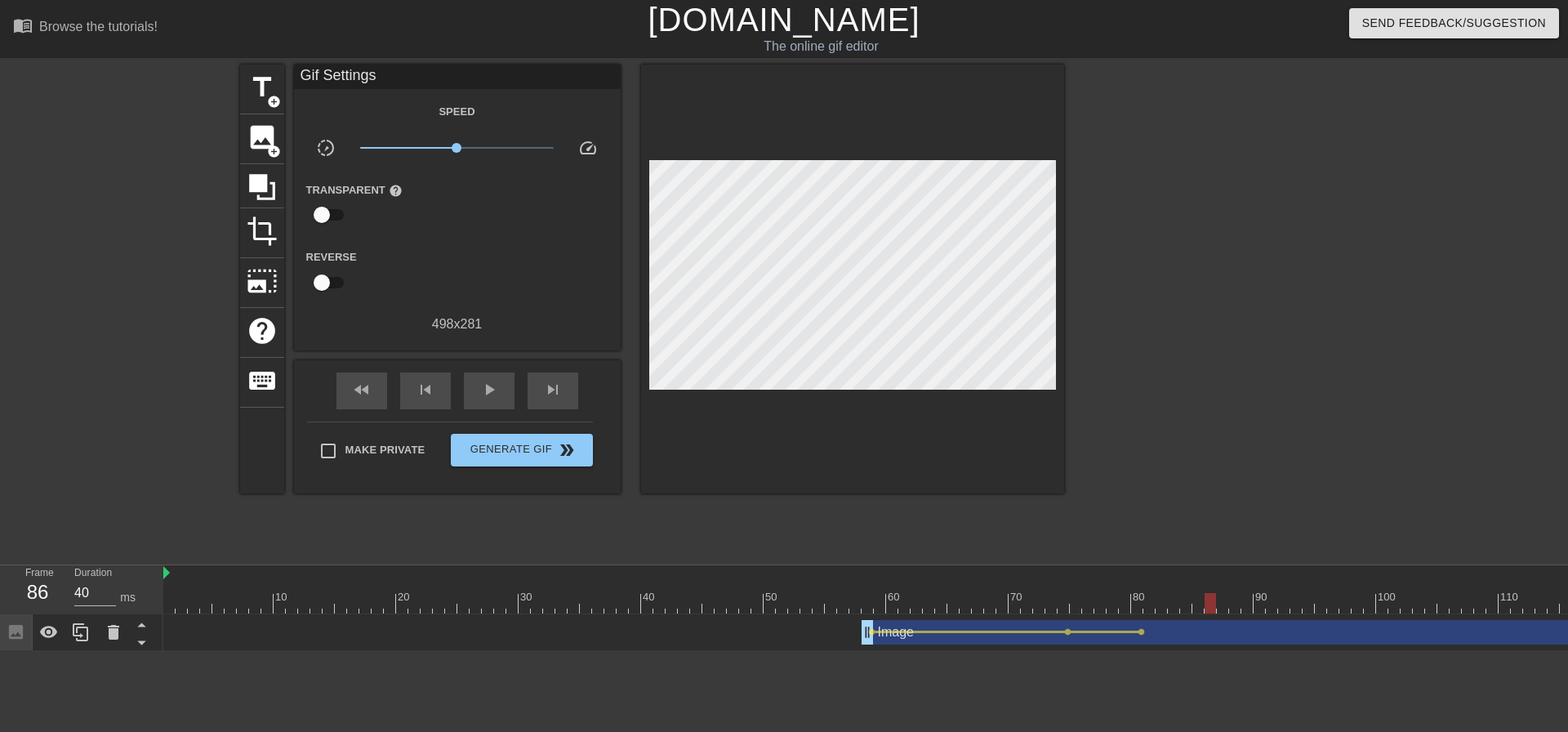
drag, startPoint x: 1138, startPoint y: 608, endPoint x: 1213, endPoint y: 607, distance: 75.0
click at [1121, 578] on div at bounding box center [1211, 604] width 11 height 21
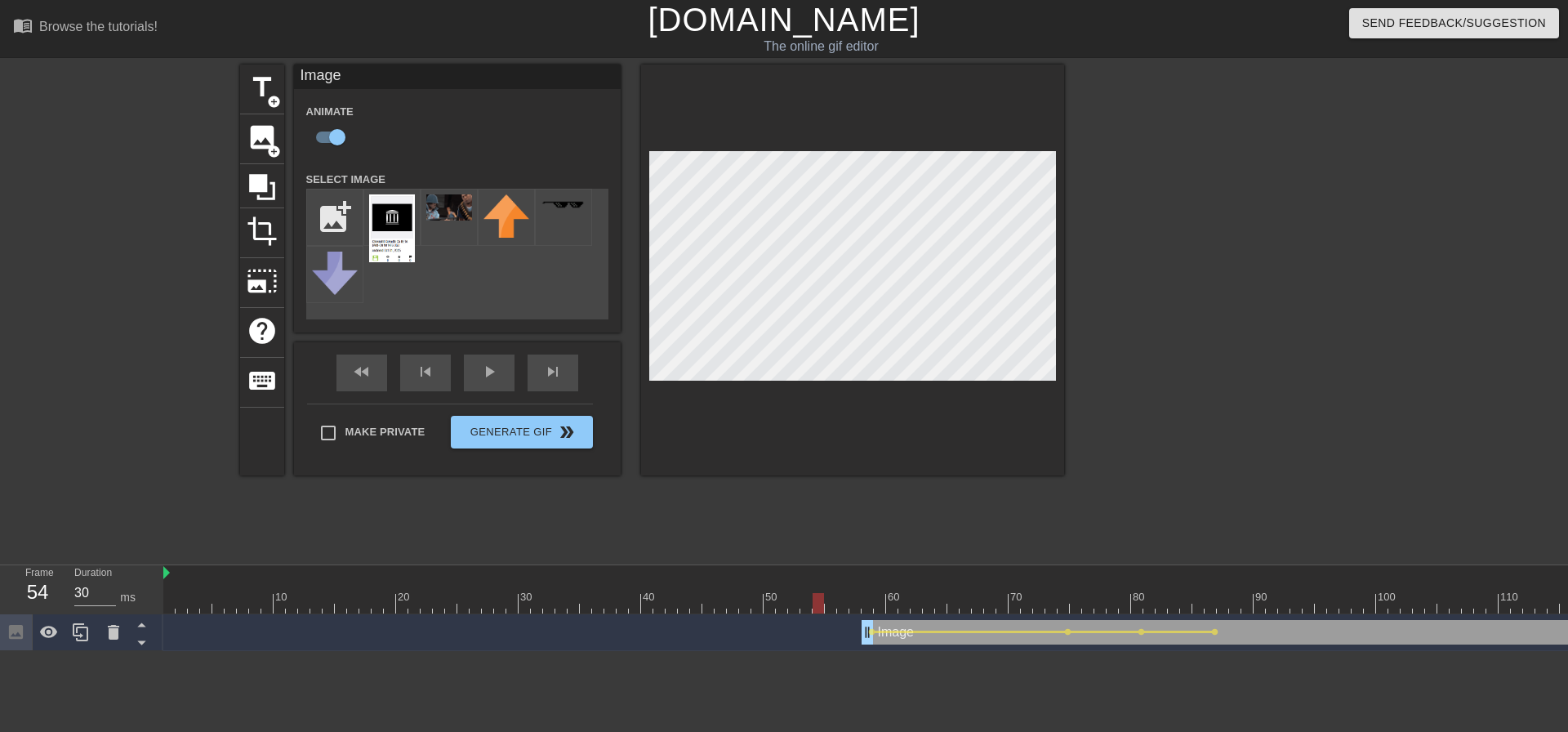
drag, startPoint x: 1014, startPoint y: 606, endPoint x: 820, endPoint y: 626, distance: 195.0
click at [820, 578] on div "10 20 30 40 50 60 70 80 90 100 110 120 130 140 150 160" at bounding box center [865, 608] width 1405 height 86
drag, startPoint x: 1168, startPoint y: 606, endPoint x: 1141, endPoint y: 610, distance: 27.3
click at [1121, 578] on div at bounding box center [1168, 604] width 2009 height 21
drag, startPoint x: 1056, startPoint y: 602, endPoint x: 1306, endPoint y: 605, distance: 250.0
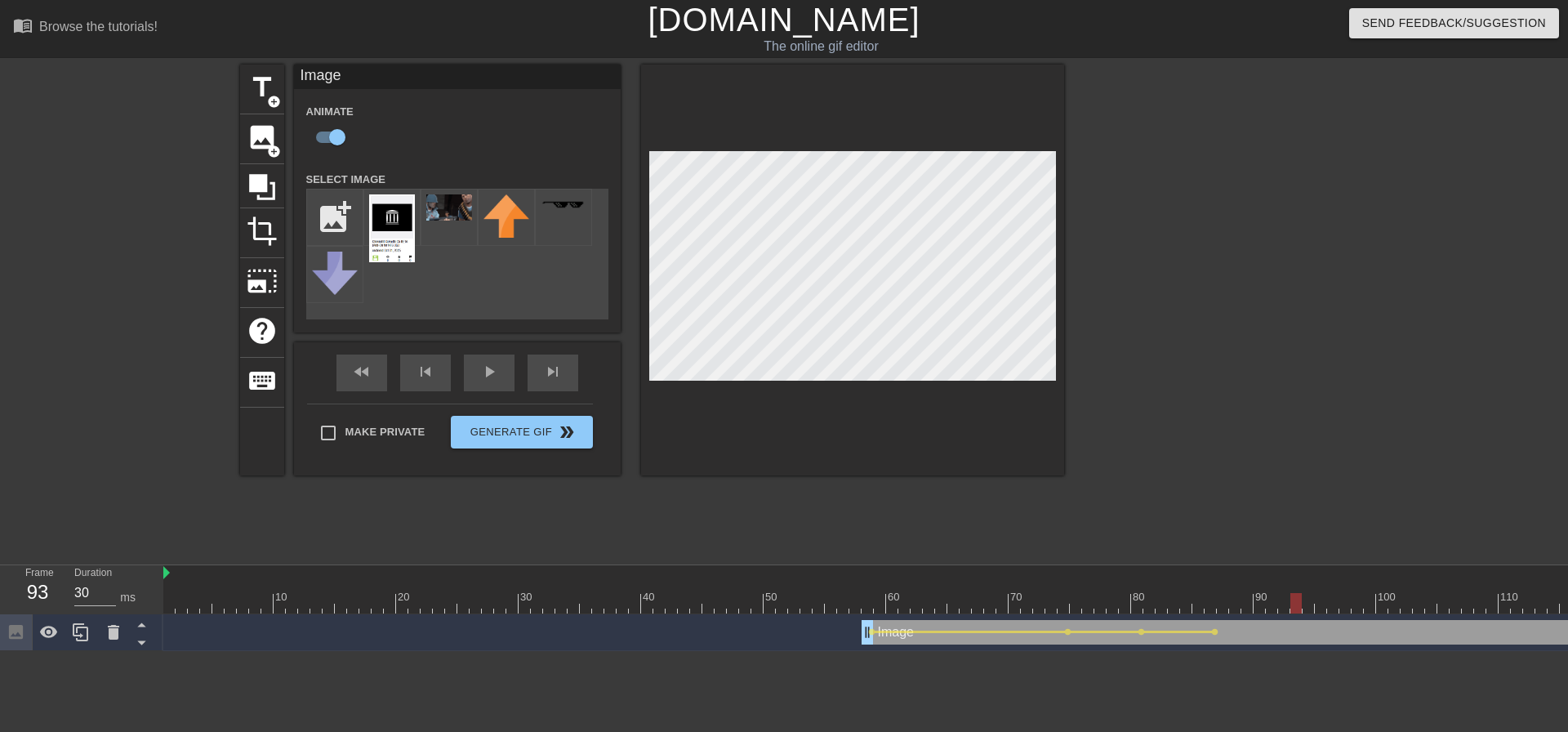
click at [1121, 578] on div at bounding box center [1168, 604] width 2009 height 21
drag, startPoint x: 1070, startPoint y: 605, endPoint x: 839, endPoint y: 617, distance: 231.3
click at [839, 578] on div "10 20 30 40 50 60 70 80 90 100 110 120 130 140 150 160" at bounding box center [865, 608] width 1405 height 86
drag, startPoint x: 817, startPoint y: 613, endPoint x: 278, endPoint y: 620, distance: 539.0
click at [278, 578] on div "10 20 30 40 50 60 70 80 90 100 110 120 130 140 150 160" at bounding box center [865, 608] width 1405 height 86
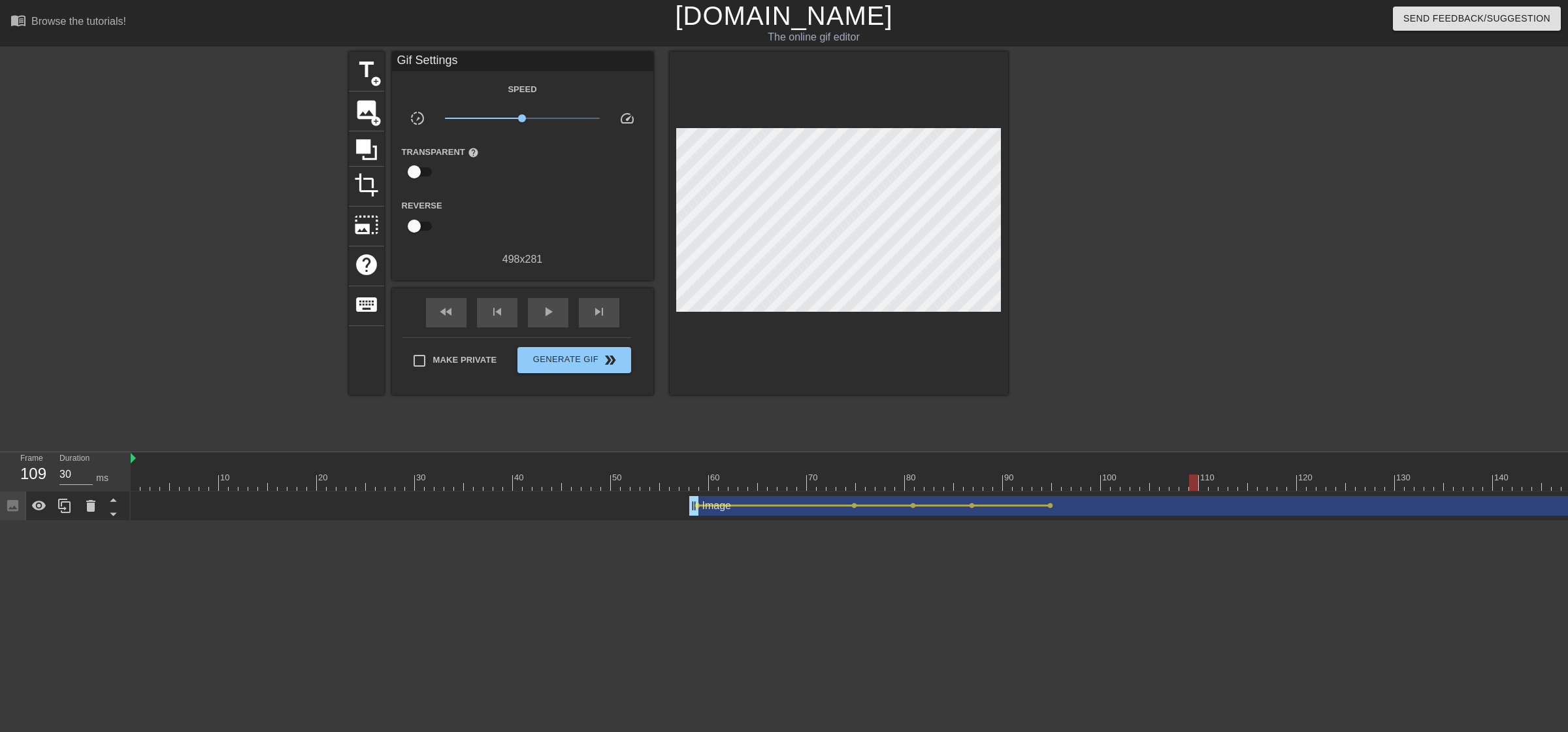
drag, startPoint x: 1124, startPoint y: 492, endPoint x: 1075, endPoint y: 492, distance: 49.0
click at [896, 463] on div "Image drag_handle drag_handle lens lens lens lens lens" at bounding box center [934, 506] width 1607 height 29
drag, startPoint x: 1075, startPoint y: 485, endPoint x: 1197, endPoint y: 488, distance: 122.0
click at [896, 463] on div at bounding box center [934, 483] width 1607 height 16
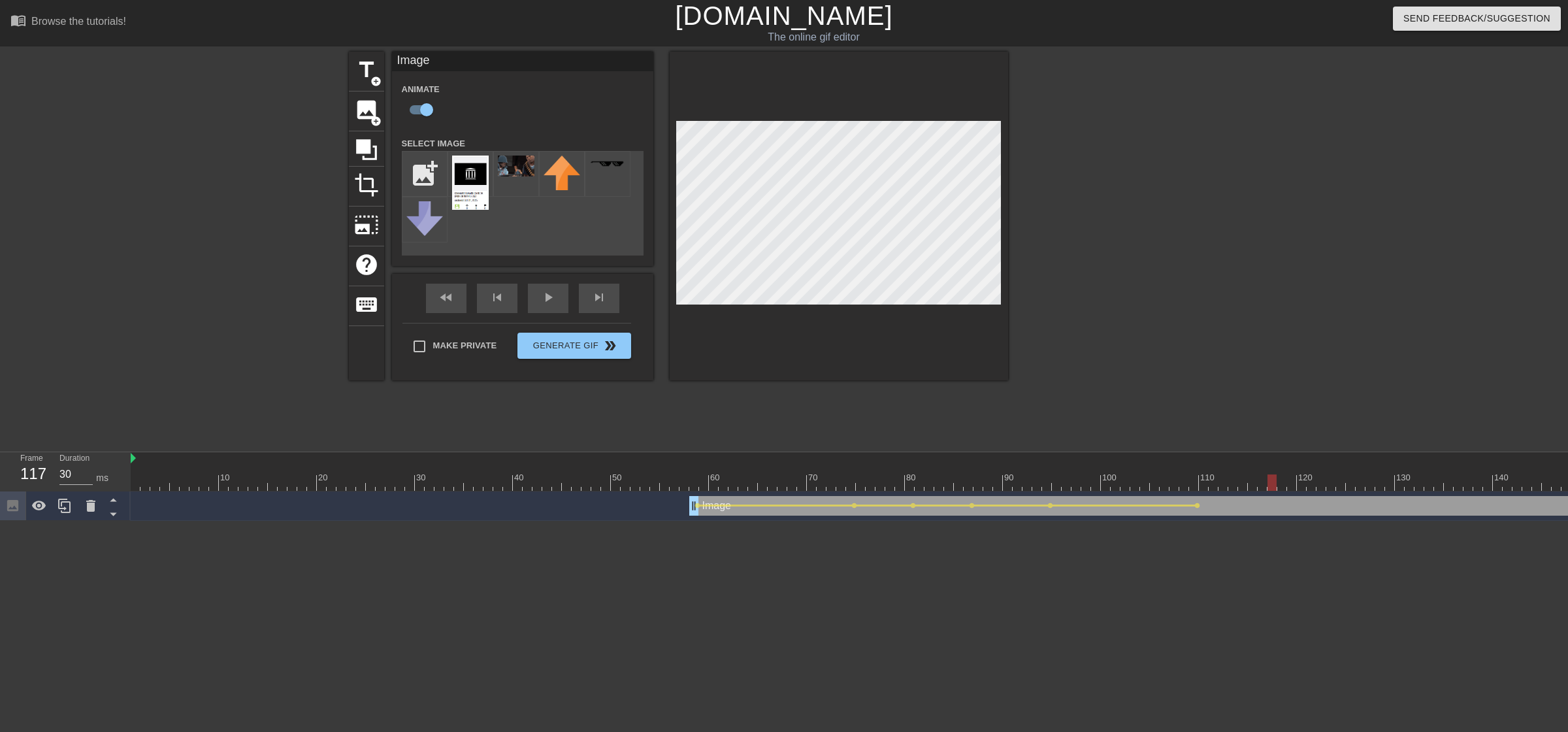
drag, startPoint x: 1197, startPoint y: 475, endPoint x: 1273, endPoint y: 484, distance: 76.5
click at [896, 463] on div at bounding box center [1272, 483] width 9 height 16
drag, startPoint x: 1275, startPoint y: 484, endPoint x: 1355, endPoint y: 498, distance: 81.2
click at [896, 463] on div "10 20 30 40 50 60 70 80 90 100 110 120 130 140 150 160" at bounding box center [848, 487] width 1437 height 69
drag, startPoint x: 1352, startPoint y: 485, endPoint x: 1437, endPoint y: 494, distance: 85.5
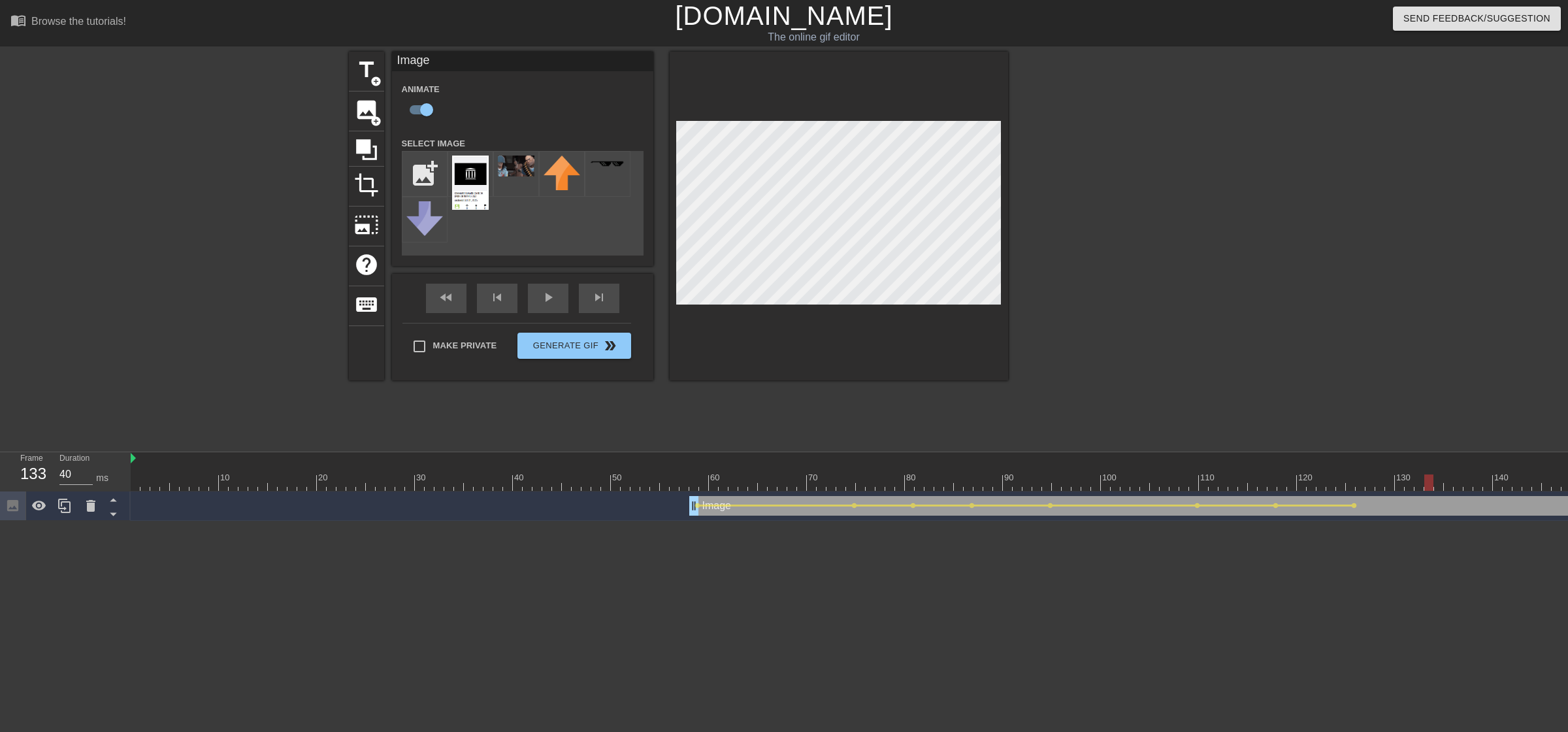
click at [896, 463] on div "10 20 30 40 50 60 70 80 90 100 110 120 130 140 150 160" at bounding box center [848, 487] width 1437 height 69
drag, startPoint x: 1249, startPoint y: 484, endPoint x: 645, endPoint y: 489, distance: 604.0
click at [645, 463] on div at bounding box center [934, 483] width 1607 height 16
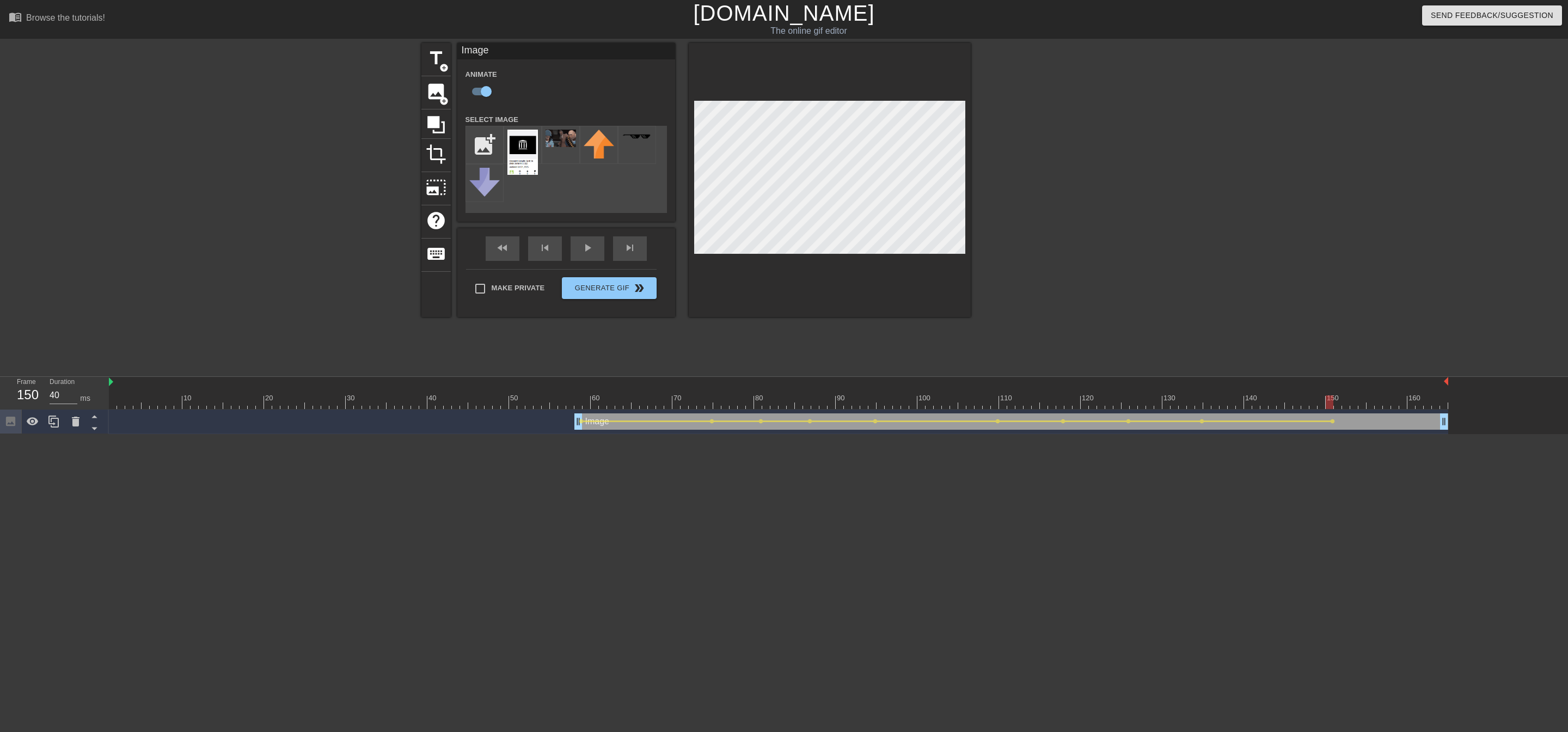
click at [747, 386] on div at bounding box center [778, 403] width 1339 height 14
drag, startPoint x: 1249, startPoint y: 401, endPoint x: 1269, endPoint y: 401, distance: 20.0
click at [747, 386] on div at bounding box center [778, 403] width 1339 height 14
click at [747, 386] on div "Image drag_handle drag_handle" at bounding box center [1011, 422] width 874 height 16
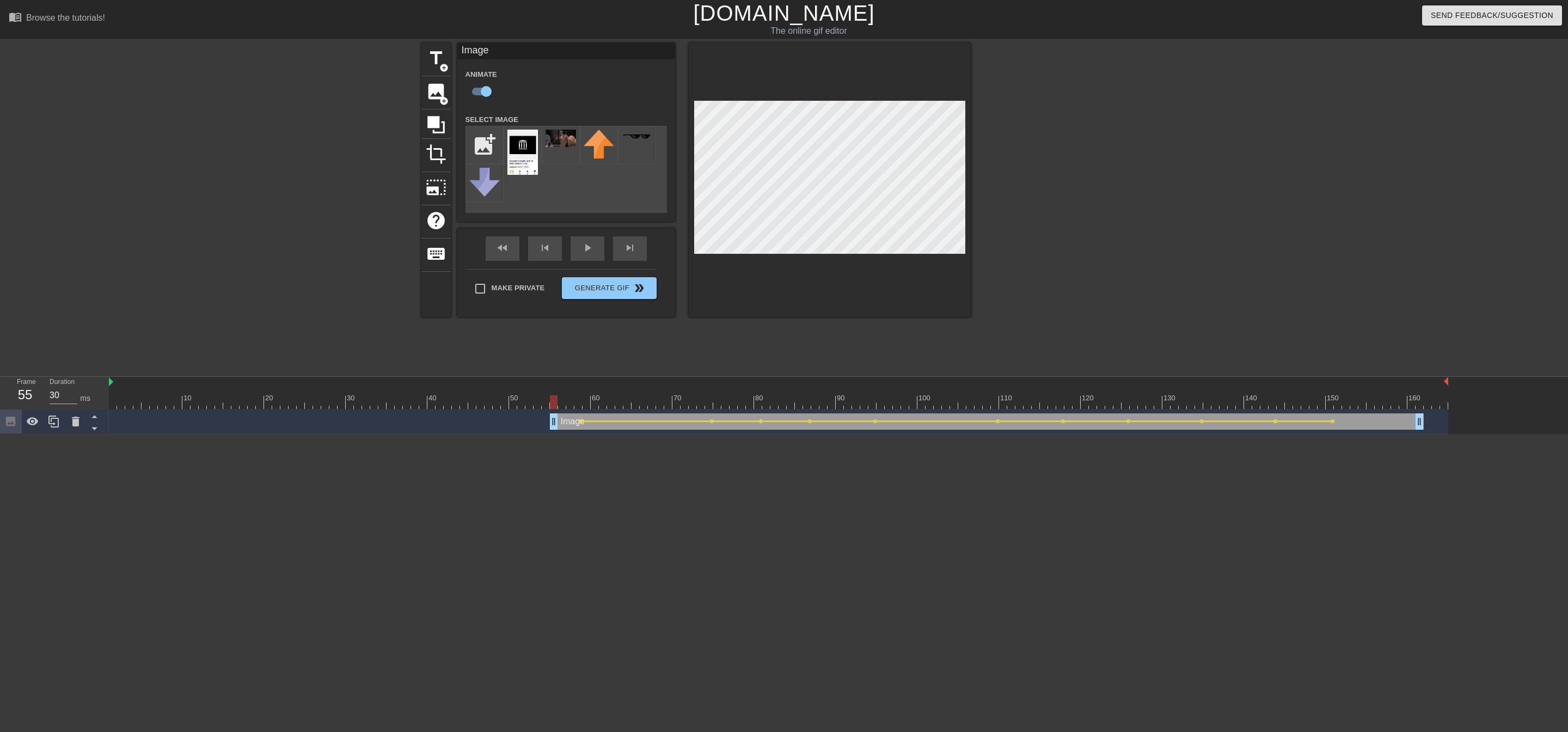
drag, startPoint x: 1155, startPoint y: 419, endPoint x: 1172, endPoint y: 418, distance: 17.0
click at [747, 386] on div "Image drag_handle drag_handle" at bounding box center [986, 422] width 874 height 16
drag, startPoint x: 1346, startPoint y: 422, endPoint x: 1354, endPoint y: 422, distance: 8.0
click at [747, 386] on div "Image drag_handle drag_handle" at bounding box center [995, 422] width 874 height 16
drag, startPoint x: 583, startPoint y: 399, endPoint x: 577, endPoint y: 406, distance: 9.2
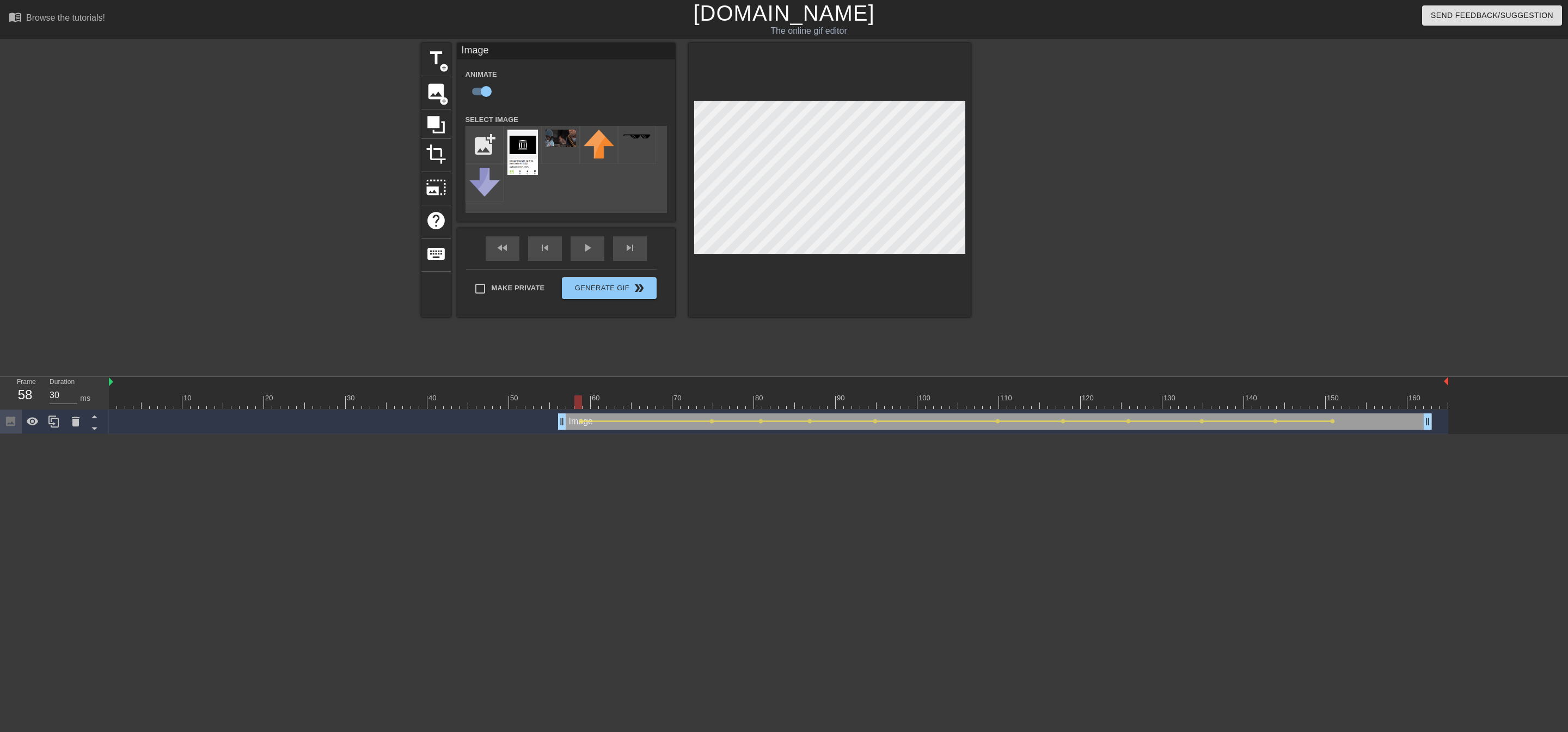
click at [577, 386] on div at bounding box center [778, 403] width 1339 height 14
drag, startPoint x: 1382, startPoint y: 422, endPoint x: 1320, endPoint y: 433, distance: 63.0
click at [747, 386] on div "Image drag_handle drag_handle lens lens lens lens lens lens lens lens lens lens…" at bounding box center [778, 421] width 1339 height 24
drag, startPoint x: 494, startPoint y: 404, endPoint x: 516, endPoint y: 410, distance: 22.8
click at [516, 386] on div "10 20 30 40 50 60 70 80 90 100 110 120 130 140 150 160" at bounding box center [838, 406] width 1459 height 58
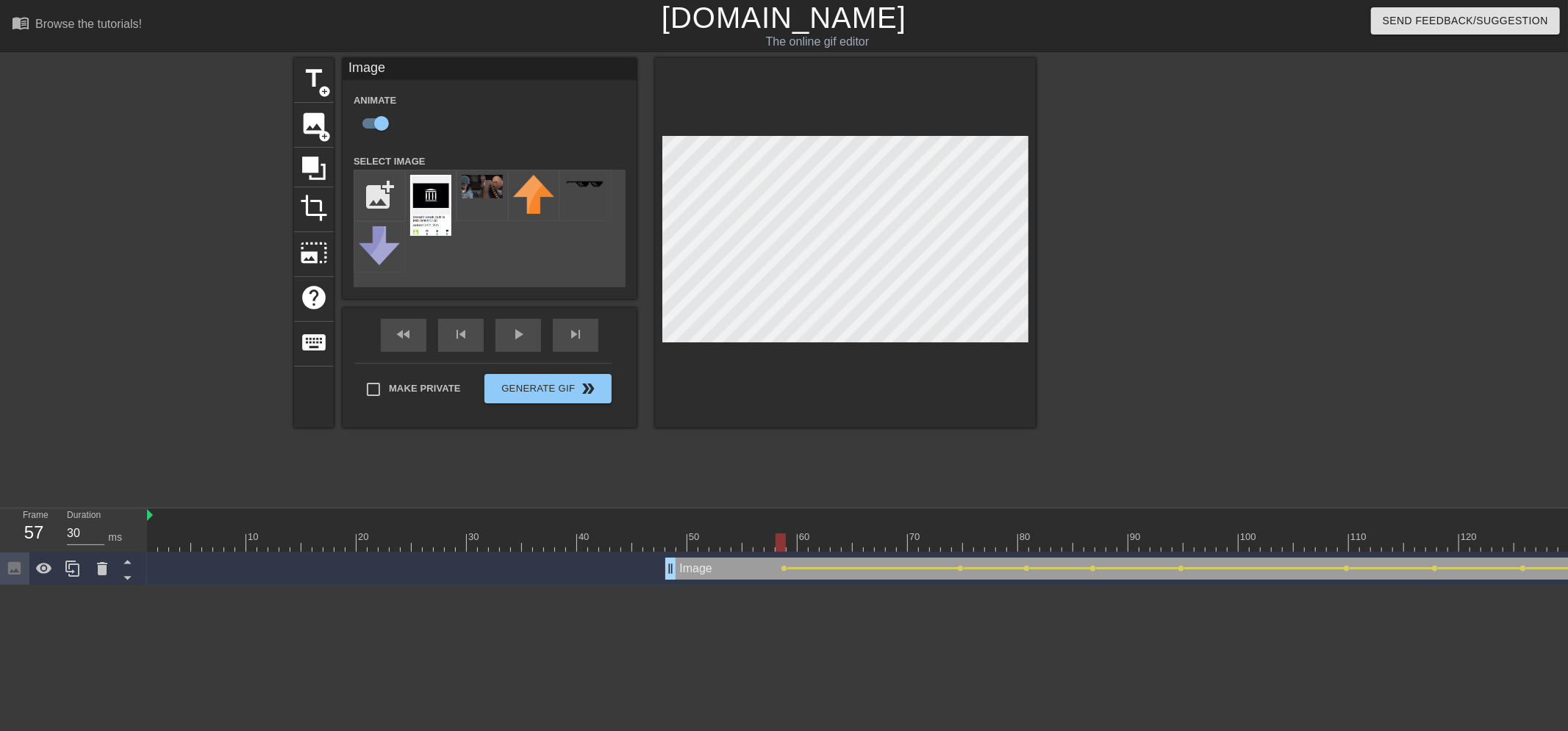
drag, startPoint x: 696, startPoint y: 536, endPoint x: 769, endPoint y: 546, distance: 73.7
click at [769, 520] on div at bounding box center [1051, 543] width 1808 height 19
drag, startPoint x: 671, startPoint y: 575, endPoint x: 781, endPoint y: 567, distance: 110.3
click at [781, 520] on div "Image drag_handle drag_handle lens lens lens lens lens lens lens lens lens lens…" at bounding box center [1051, 569] width 1808 height 22
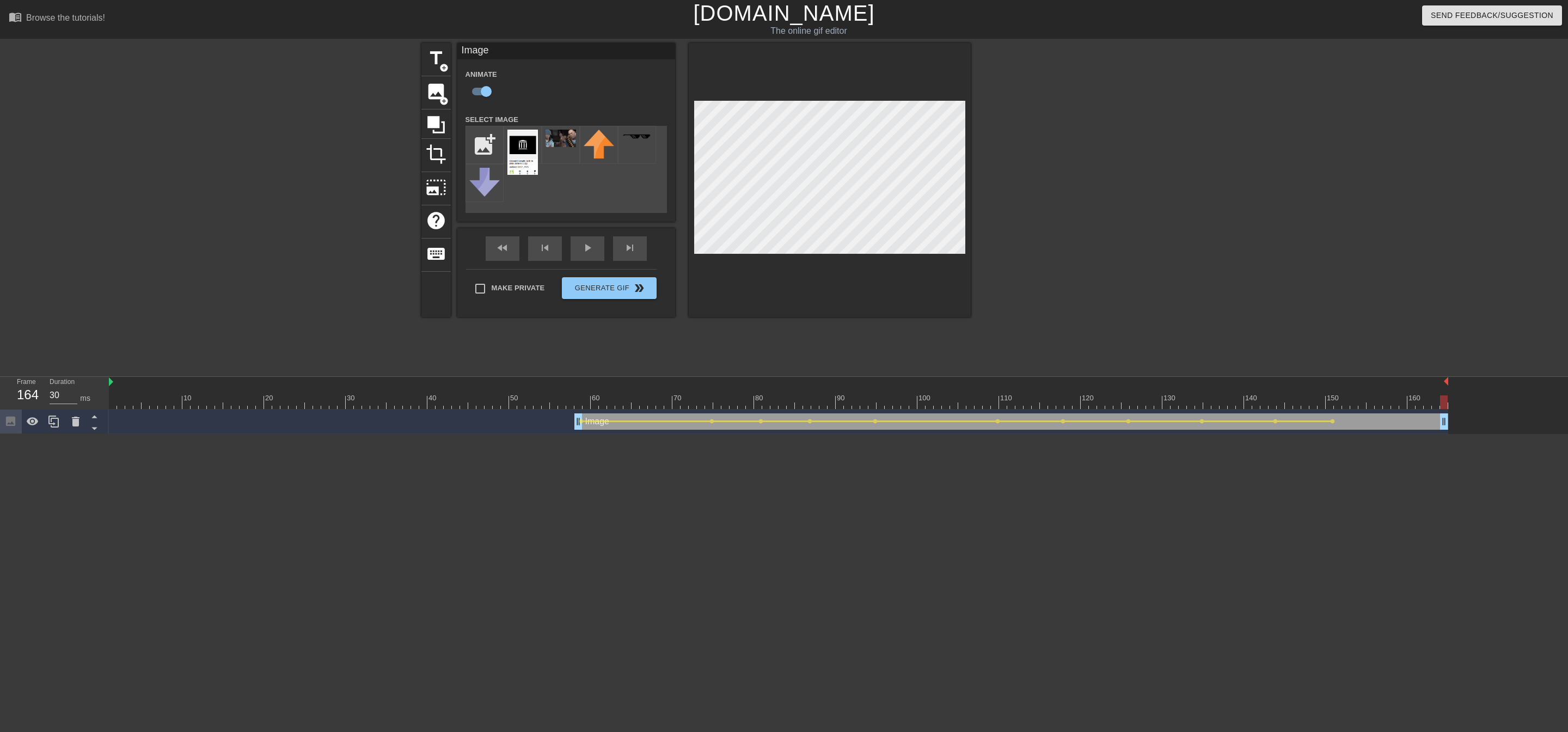
drag, startPoint x: 1362, startPoint y: 426, endPoint x: 1447, endPoint y: 439, distance: 86.0
click at [747, 386] on html "menu_book Browse the tutorials! [DOMAIN_NAME] The online gif editor Send Feedba…" at bounding box center [784, 217] width 1568 height 434
type input "30"
click at [485, 149] on input "file" at bounding box center [484, 144] width 37 height 37
type input "C:\fakepath\2.png"
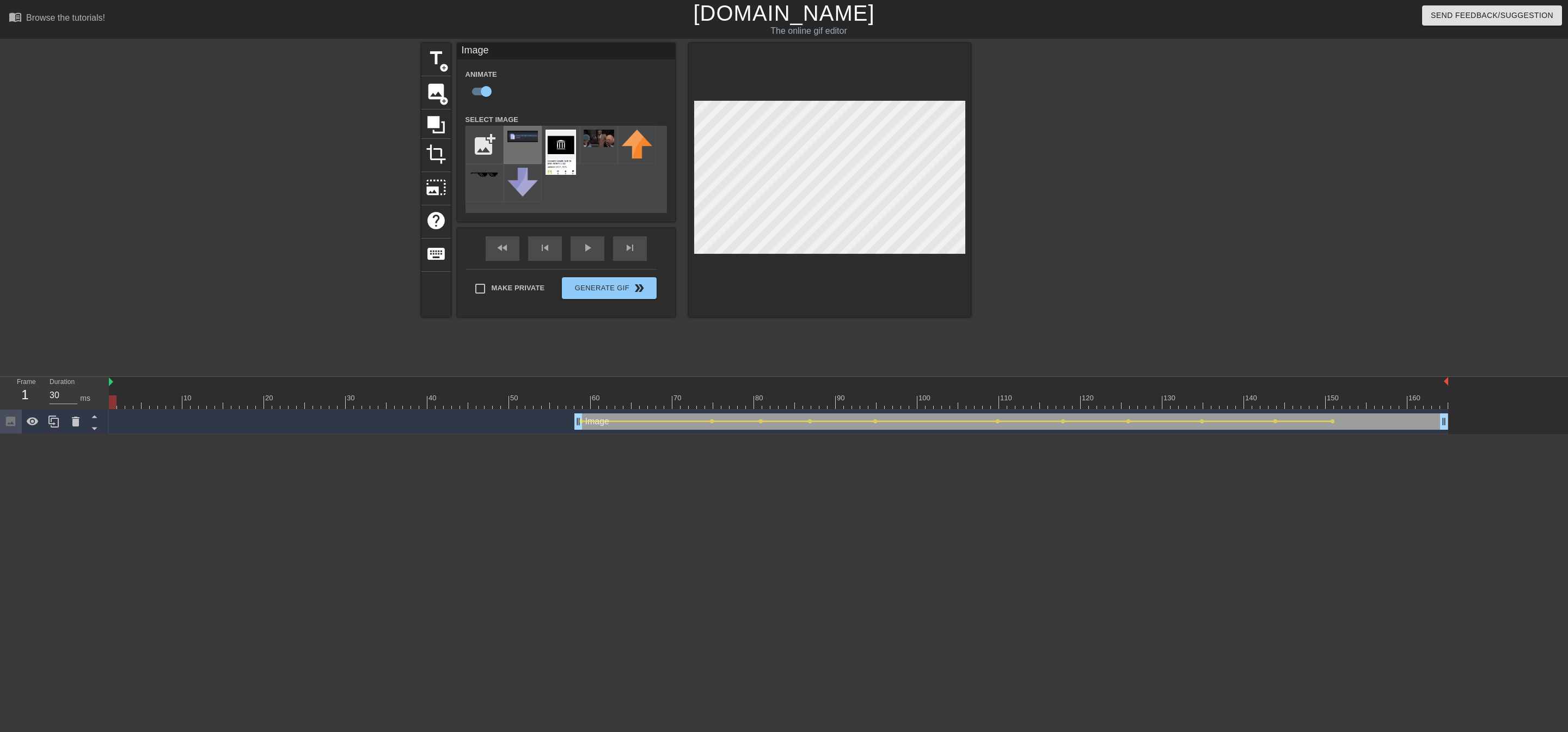
click at [535, 151] on div at bounding box center [522, 144] width 38 height 38
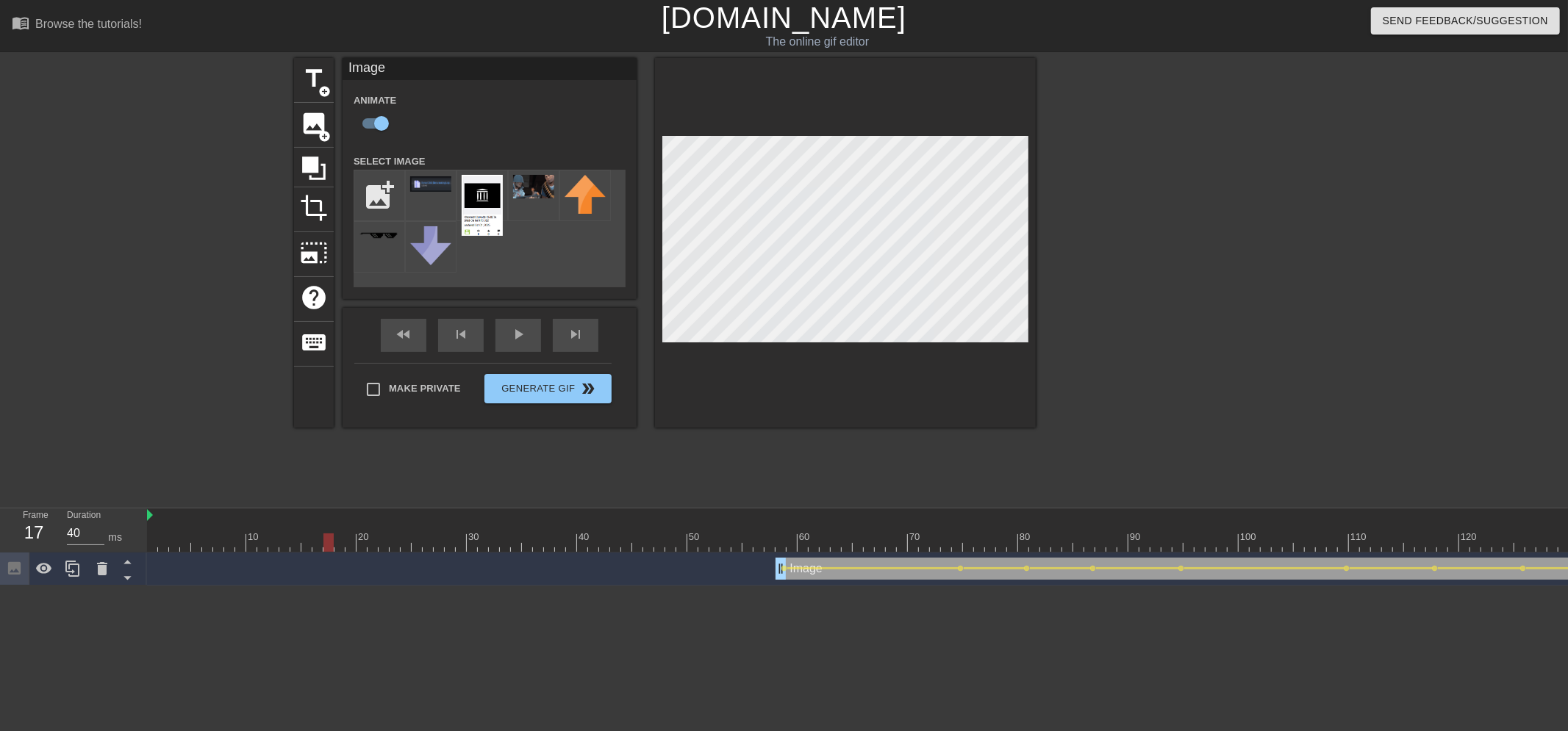
type input "30"
drag, startPoint x: 450, startPoint y: 538, endPoint x: 169, endPoint y: 469, distance: 289.3
click at [93, 520] on div "Frame 10 Duration 30 ms 10 20 30 40 50 60 70 80 90 100 110 120 130 140 150" at bounding box center [784, 547] width 1568 height 78
click at [482, 221] on img at bounding box center [482, 205] width 41 height 61
click at [315, 121] on span "image" at bounding box center [314, 123] width 28 height 28
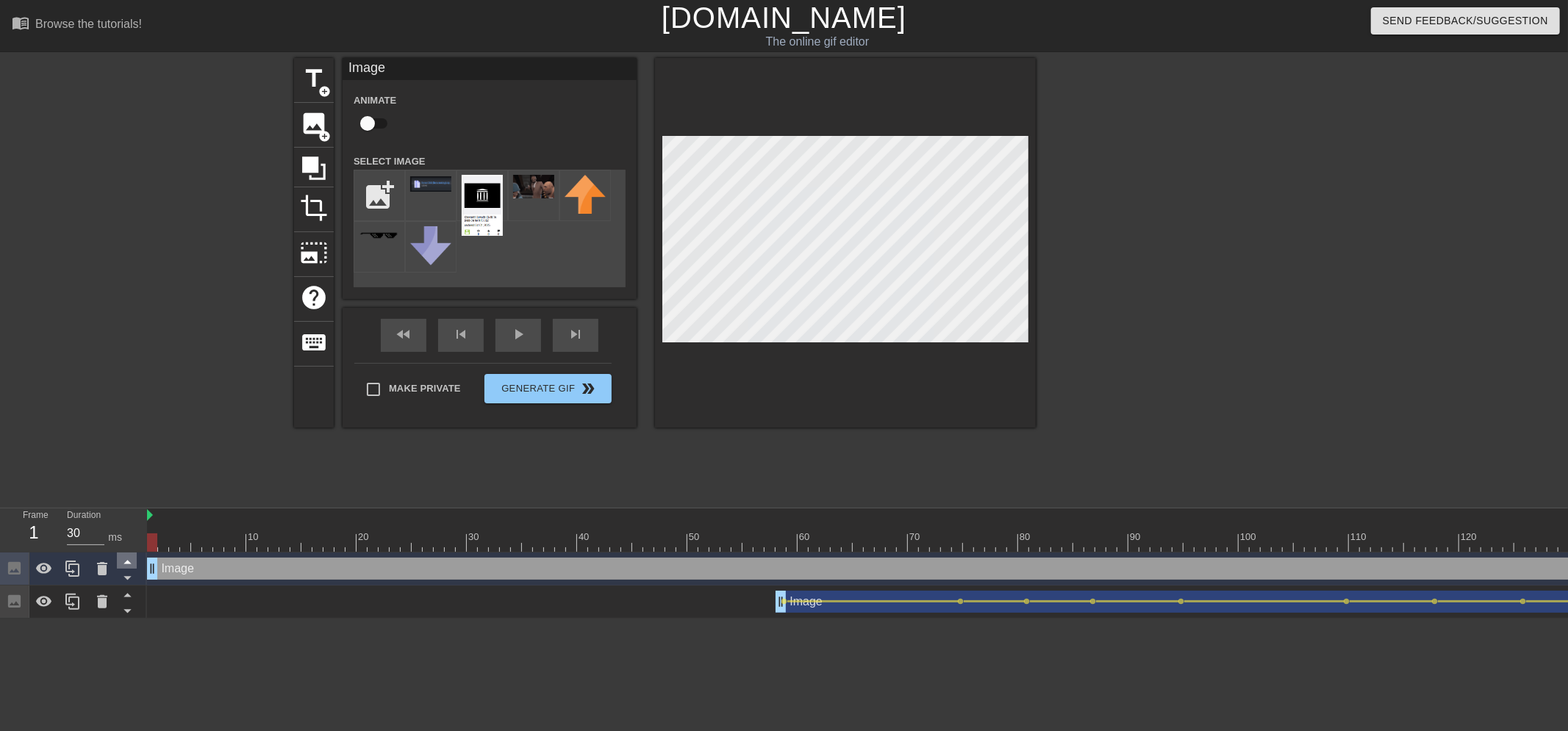
click at [133, 520] on icon at bounding box center [127, 562] width 19 height 19
click at [125, 520] on icon at bounding box center [127, 578] width 19 height 19
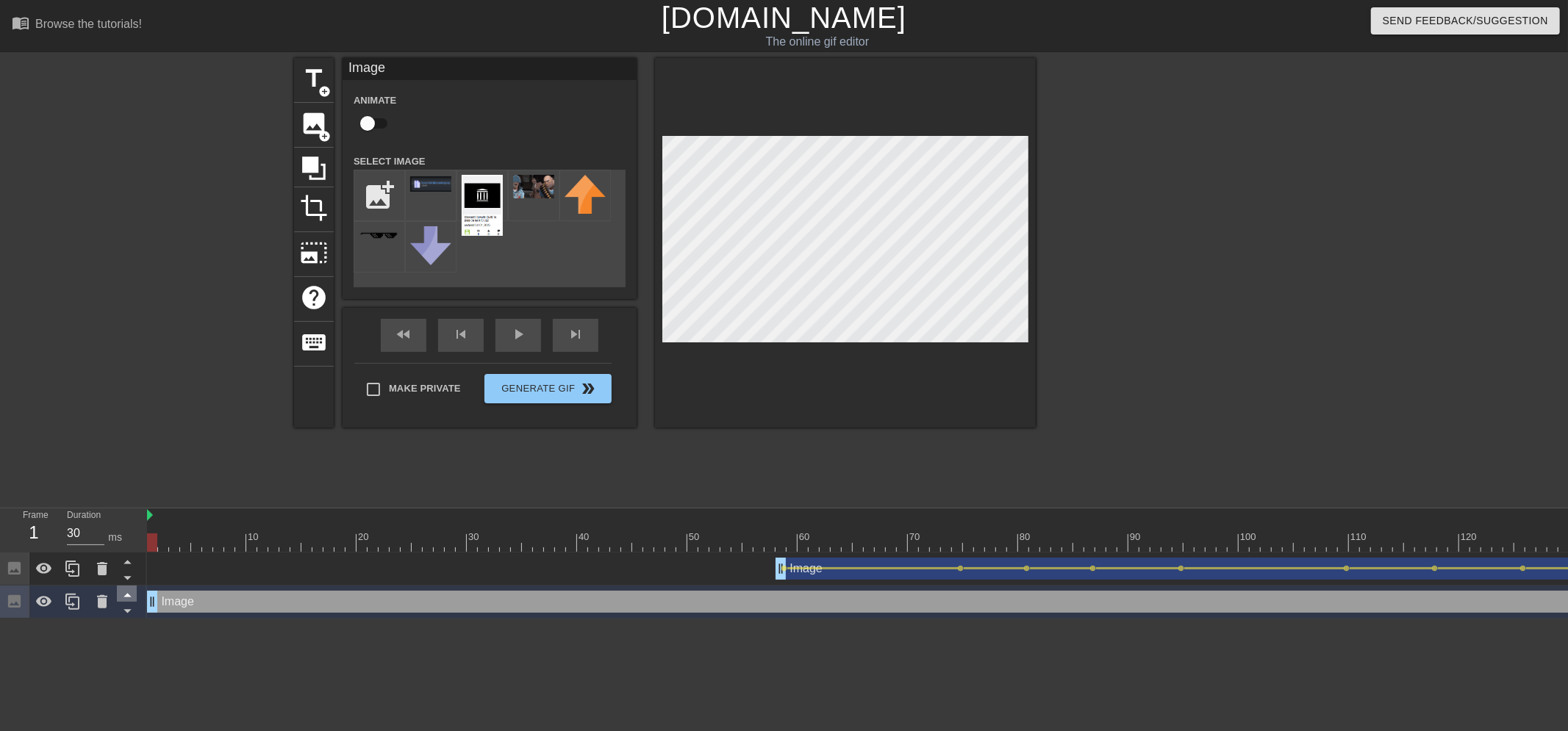
click at [130, 520] on icon at bounding box center [127, 595] width 19 height 19
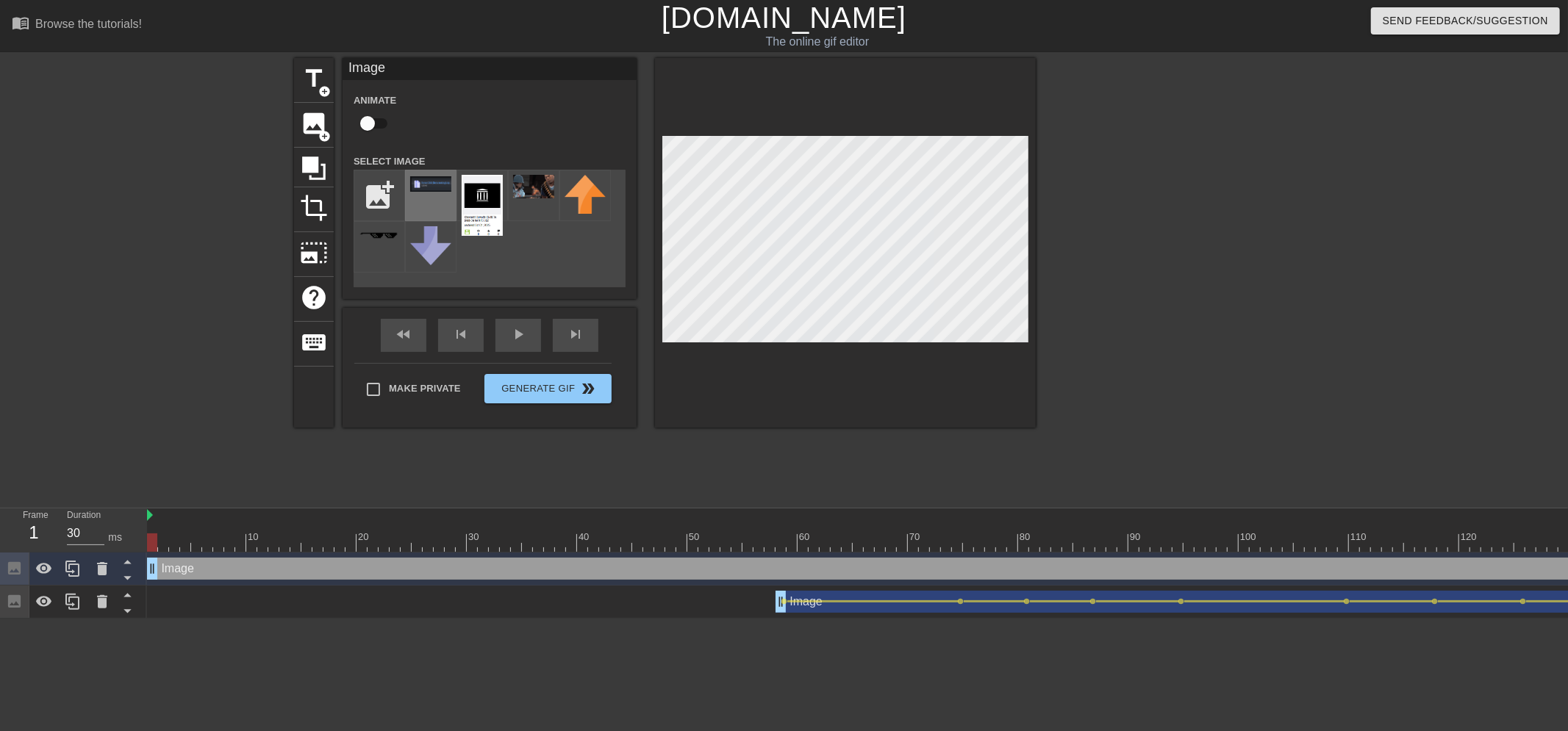
click at [438, 194] on div at bounding box center [430, 195] width 51 height 51
click at [380, 121] on input "checkbox" at bounding box center [367, 123] width 84 height 28
checkbox input "true"
drag, startPoint x: 156, startPoint y: 536, endPoint x: 366, endPoint y: 537, distance: 210.0
click at [368, 520] on div at bounding box center [373, 543] width 10 height 19
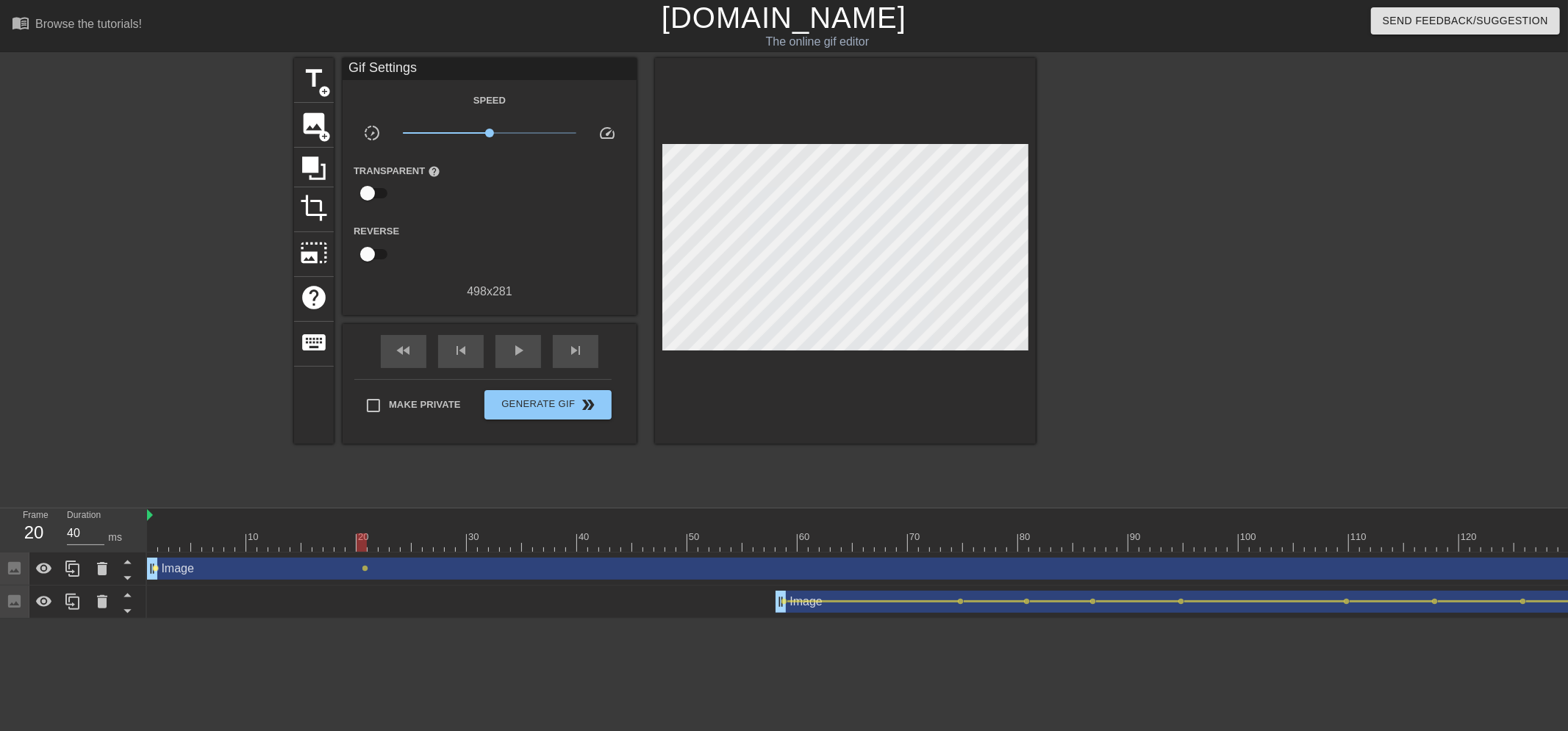
click at [157, 520] on span "lens" at bounding box center [156, 568] width 7 height 7
type input "30"
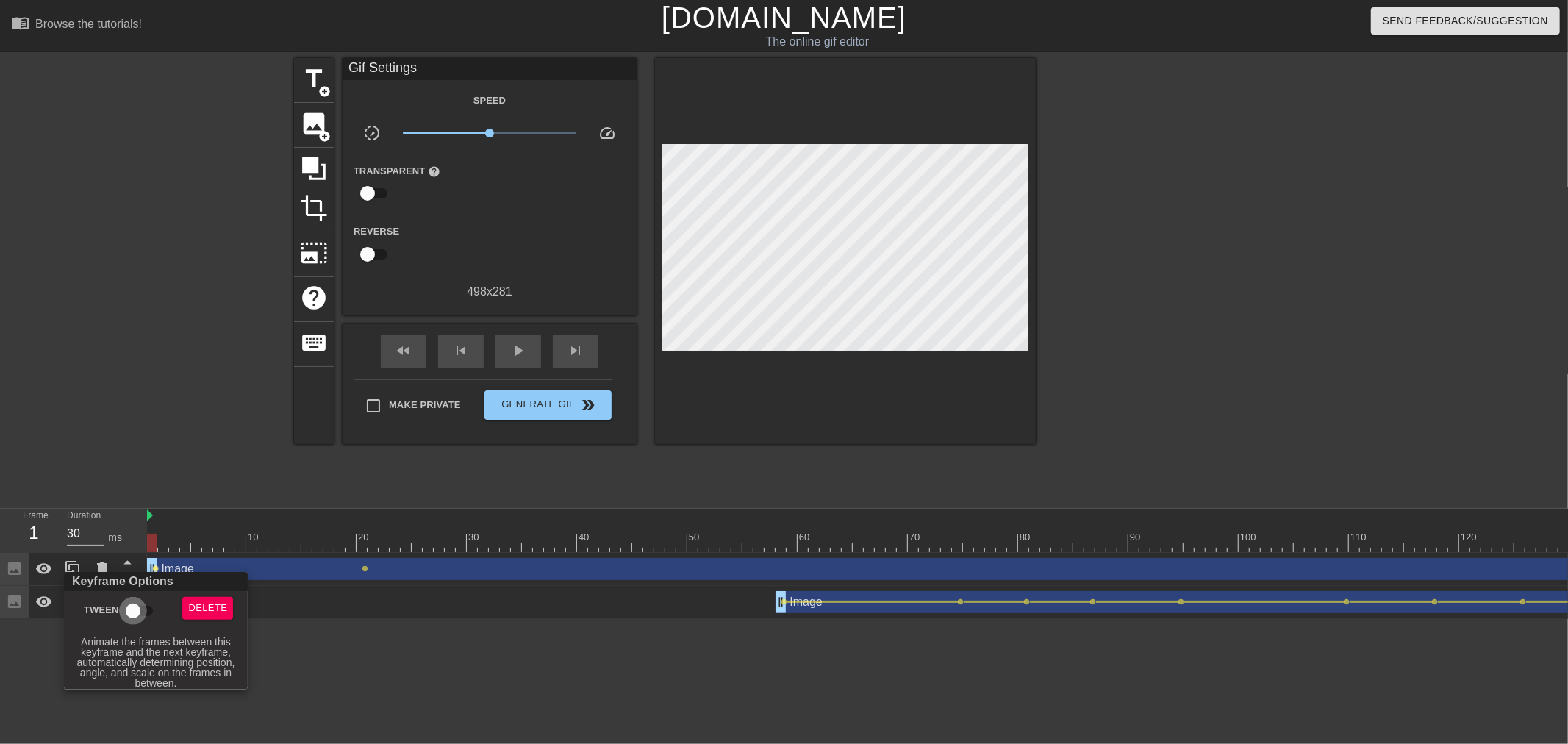
drag, startPoint x: 143, startPoint y: 615, endPoint x: 338, endPoint y: 557, distance: 203.4
click at [148, 520] on input "Tween" at bounding box center [132, 611] width 84 height 28
checkbox input "true"
click at [364, 520] on div at bounding box center [784, 372] width 1568 height 744
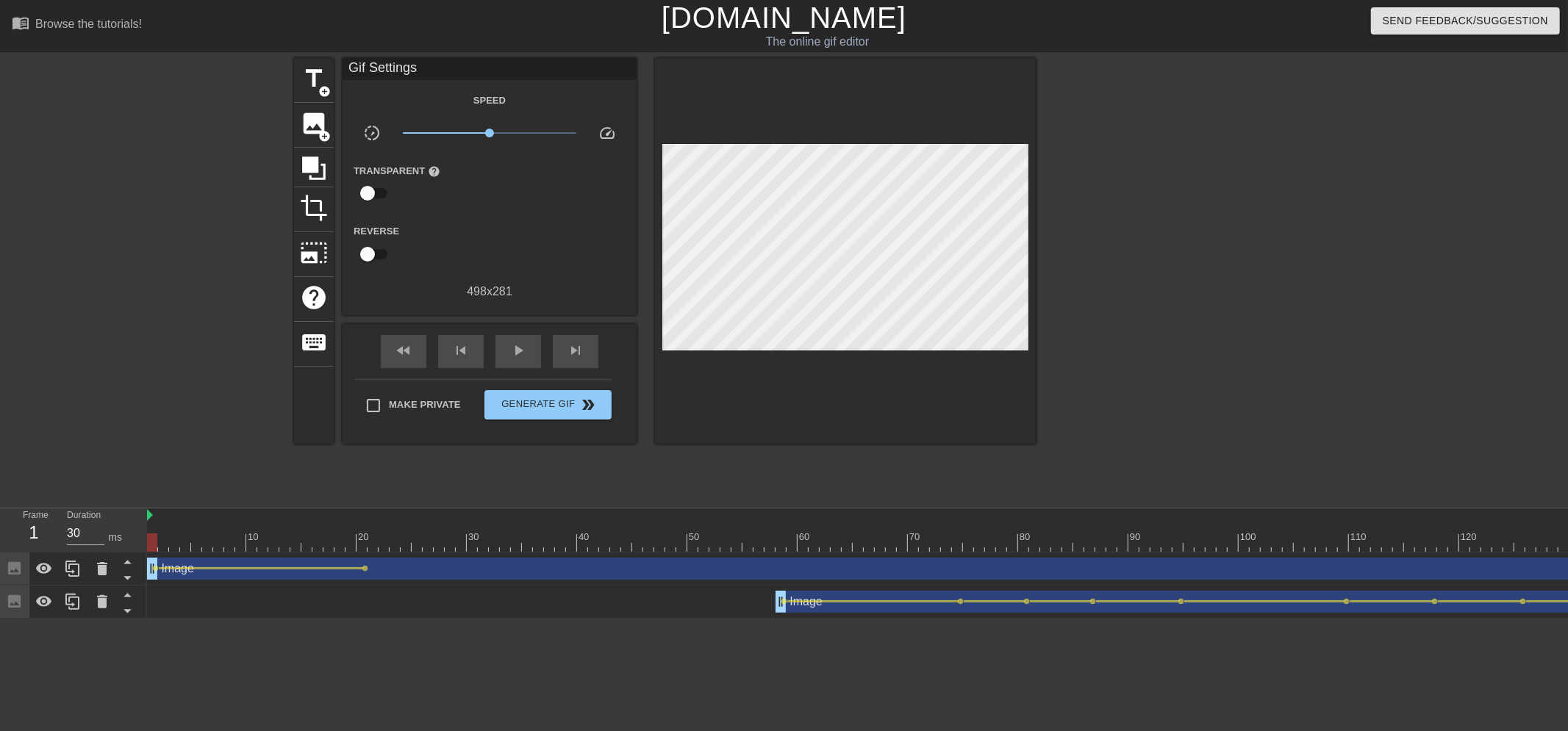
click at [364, 520] on span "lens" at bounding box center [366, 568] width 7 height 7
type input "40"
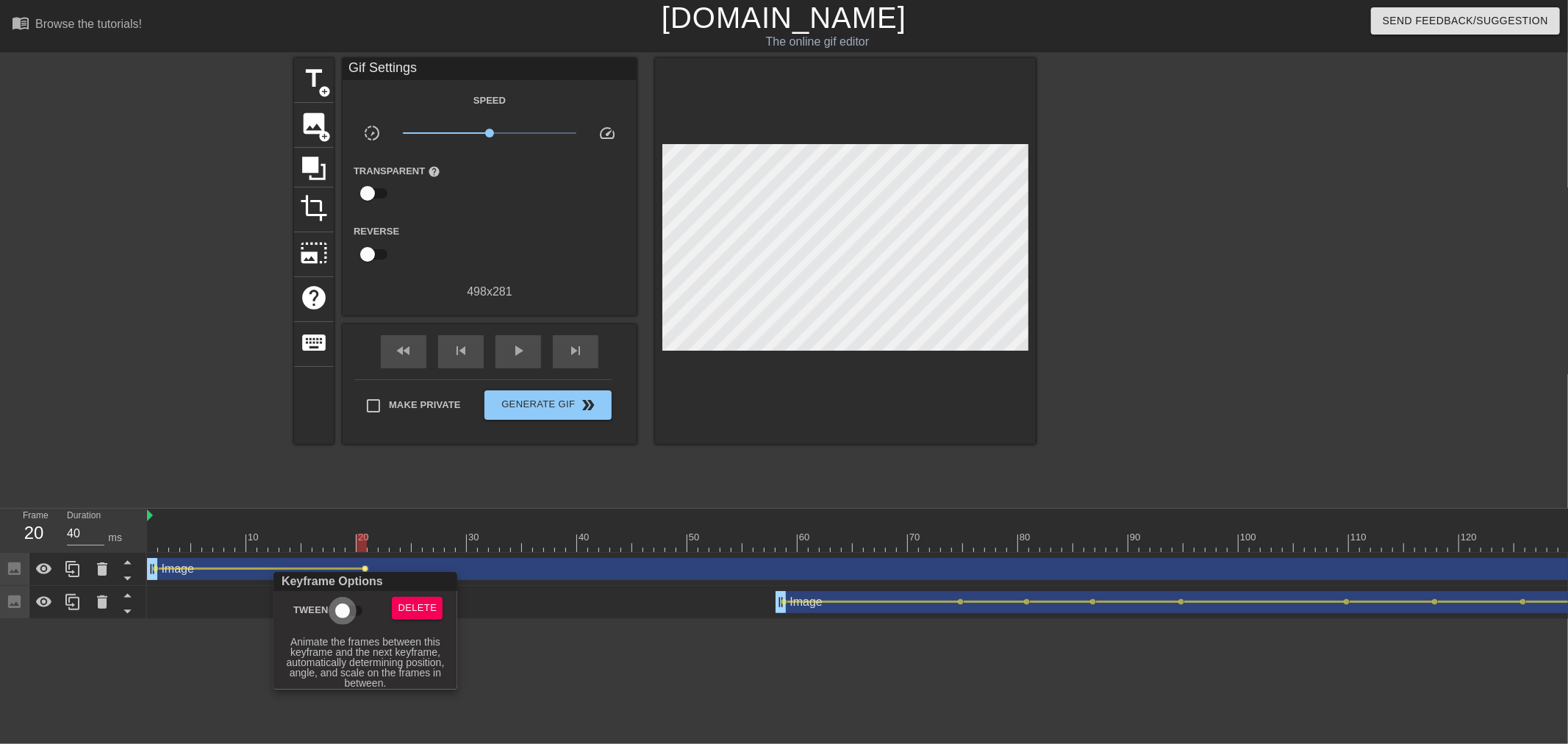
click at [347, 520] on input "Tween" at bounding box center [342, 611] width 84 height 28
checkbox input "true"
click at [352, 520] on div at bounding box center [784, 372] width 1568 height 744
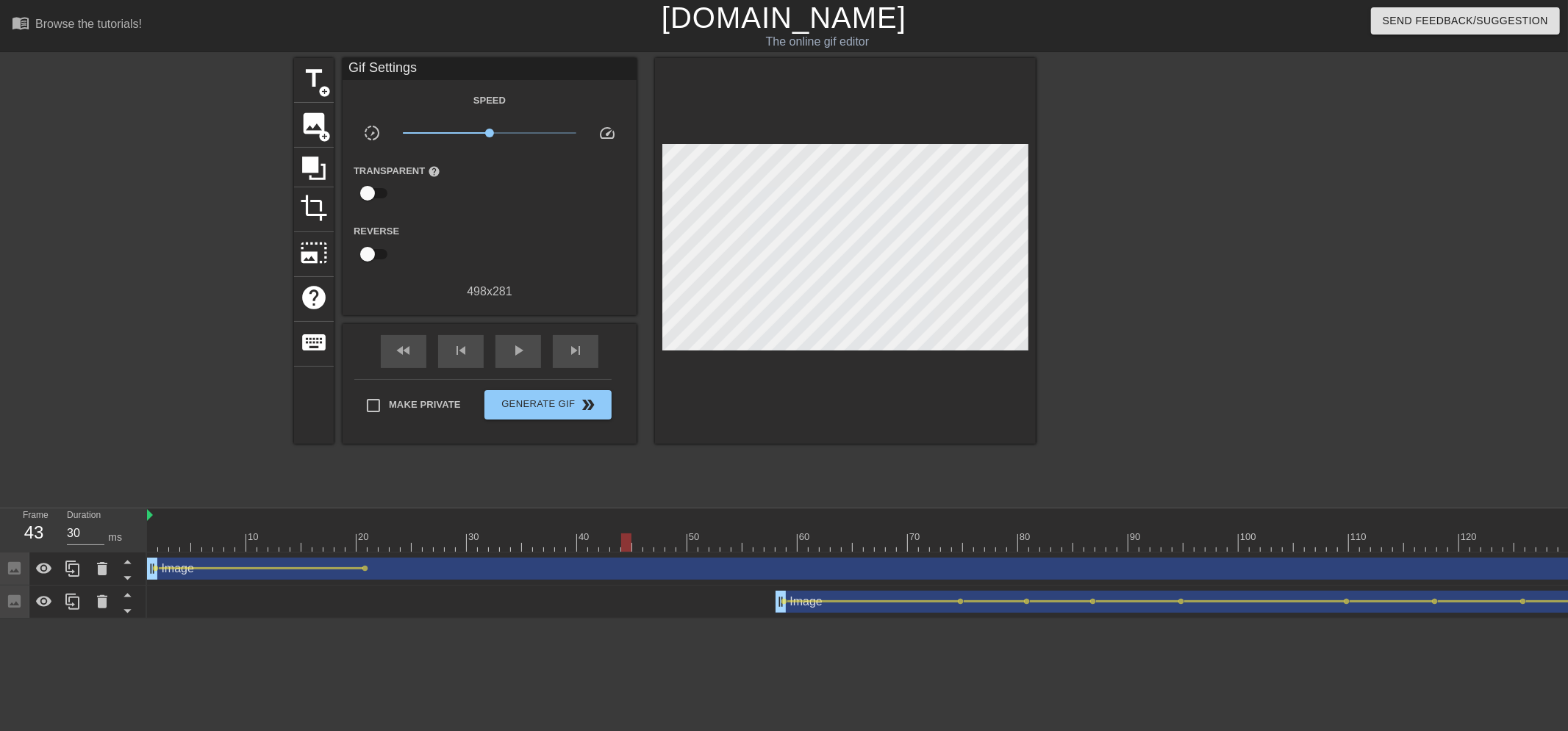
drag, startPoint x: 365, startPoint y: 540, endPoint x: 622, endPoint y: 540, distance: 257.0
click at [622, 520] on div at bounding box center [626, 543] width 10 height 19
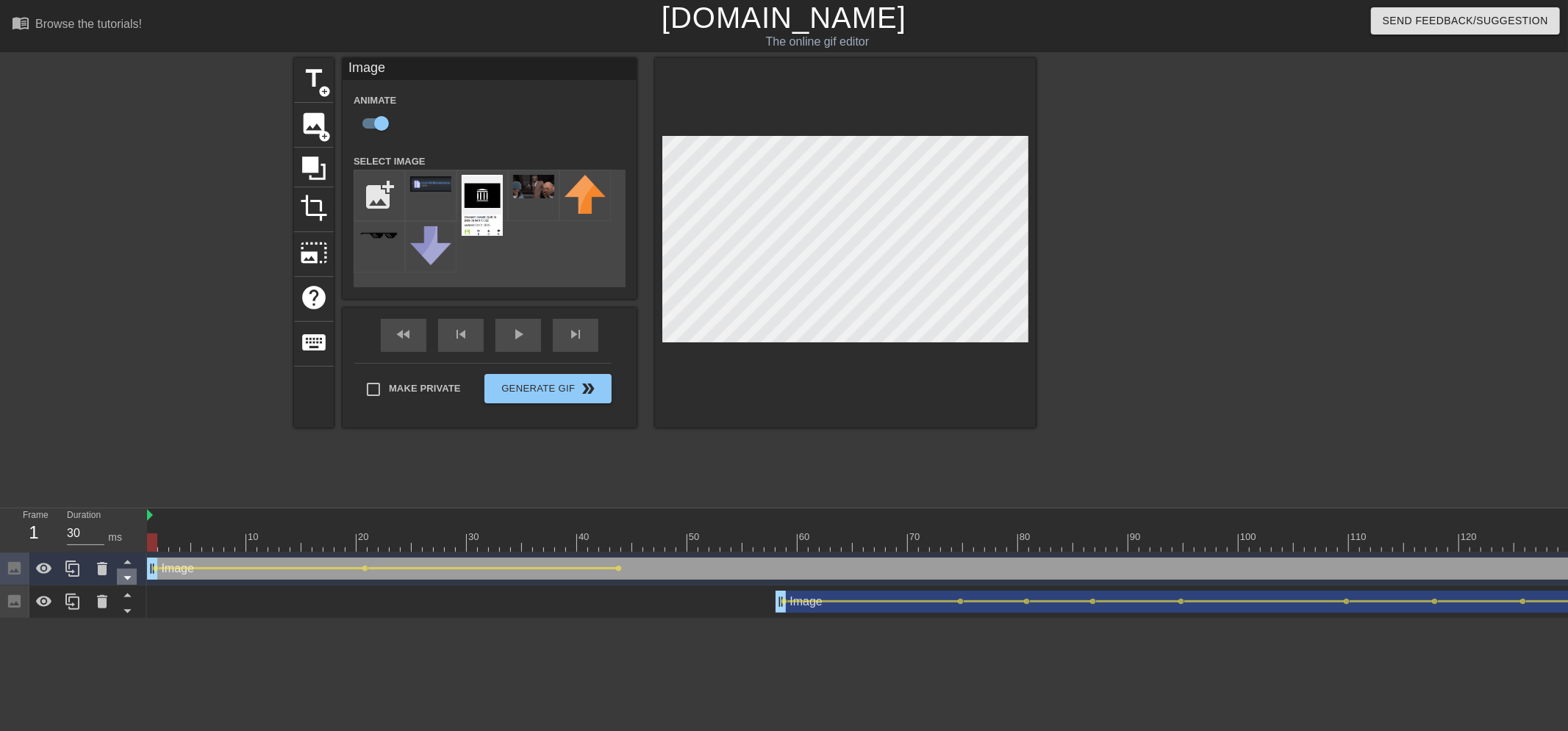
drag, startPoint x: 603, startPoint y: 546, endPoint x: 128, endPoint y: 569, distance: 475.6
click at [128, 520] on div "Frame 1 Duration 30 ms 10 20 30 40 50 60 70 80 90 100 110 120 130 140 150" at bounding box center [784, 563] width 1568 height 110
drag, startPoint x: 825, startPoint y: 546, endPoint x: 810, endPoint y: 569, distance: 27.5
click at [810, 520] on div "10 20 30 40 50 60 70 80 90 100 110 120 130 140 150 160" at bounding box center [857, 563] width 1421 height 110
drag, startPoint x: 775, startPoint y: 549, endPoint x: 957, endPoint y: 530, distance: 183.0
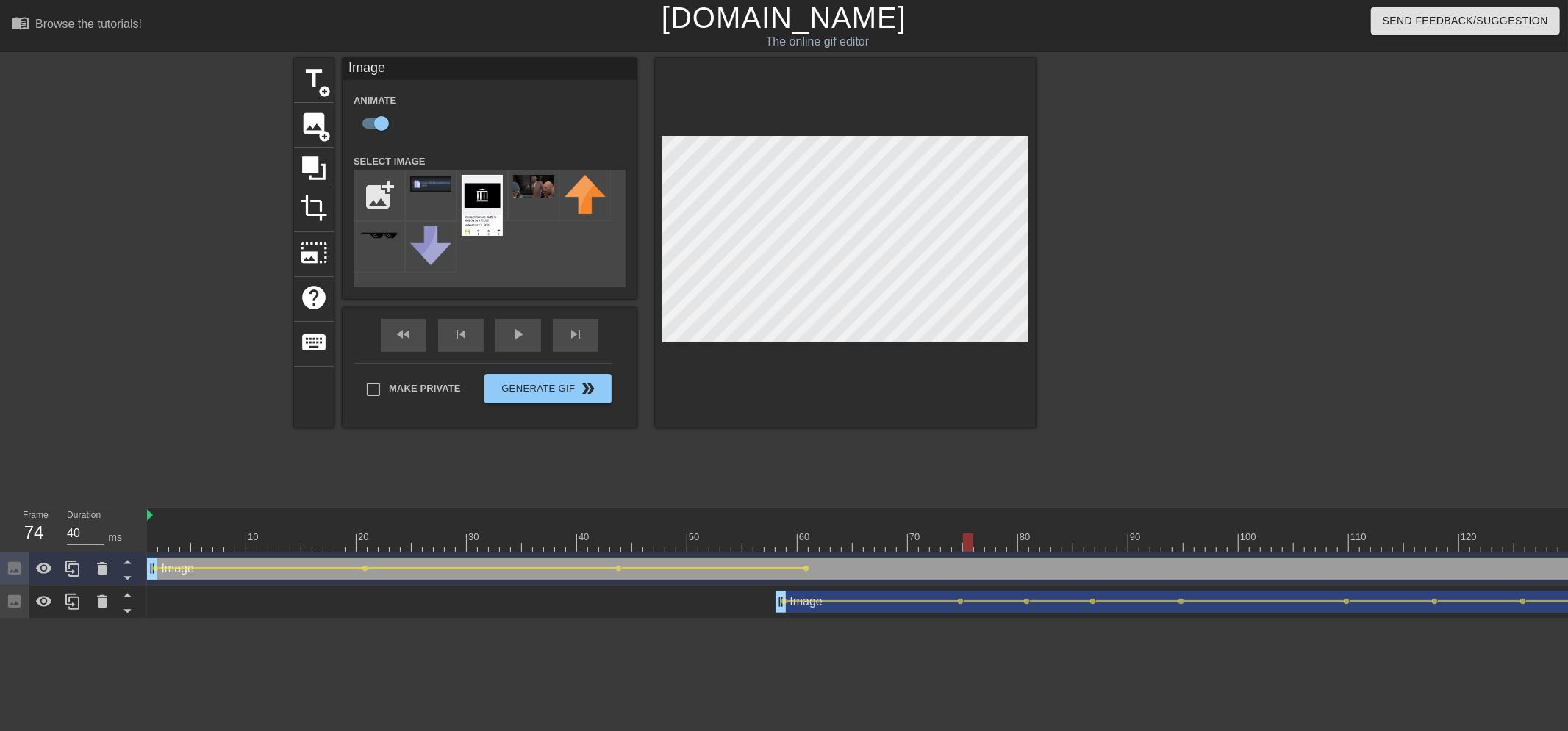
click at [957, 520] on div "10 20 30 40 50 60 70 80 90 100 110 120 130 140 150 160" at bounding box center [1051, 529] width 1808 height 43
drag, startPoint x: 956, startPoint y: 541, endPoint x: 827, endPoint y: 540, distance: 129.0
click at [827, 520] on div at bounding box center [825, 543] width 10 height 19
drag, startPoint x: 824, startPoint y: 546, endPoint x: 926, endPoint y: 540, distance: 102.2
click at [926, 520] on div at bounding box center [924, 543] width 10 height 19
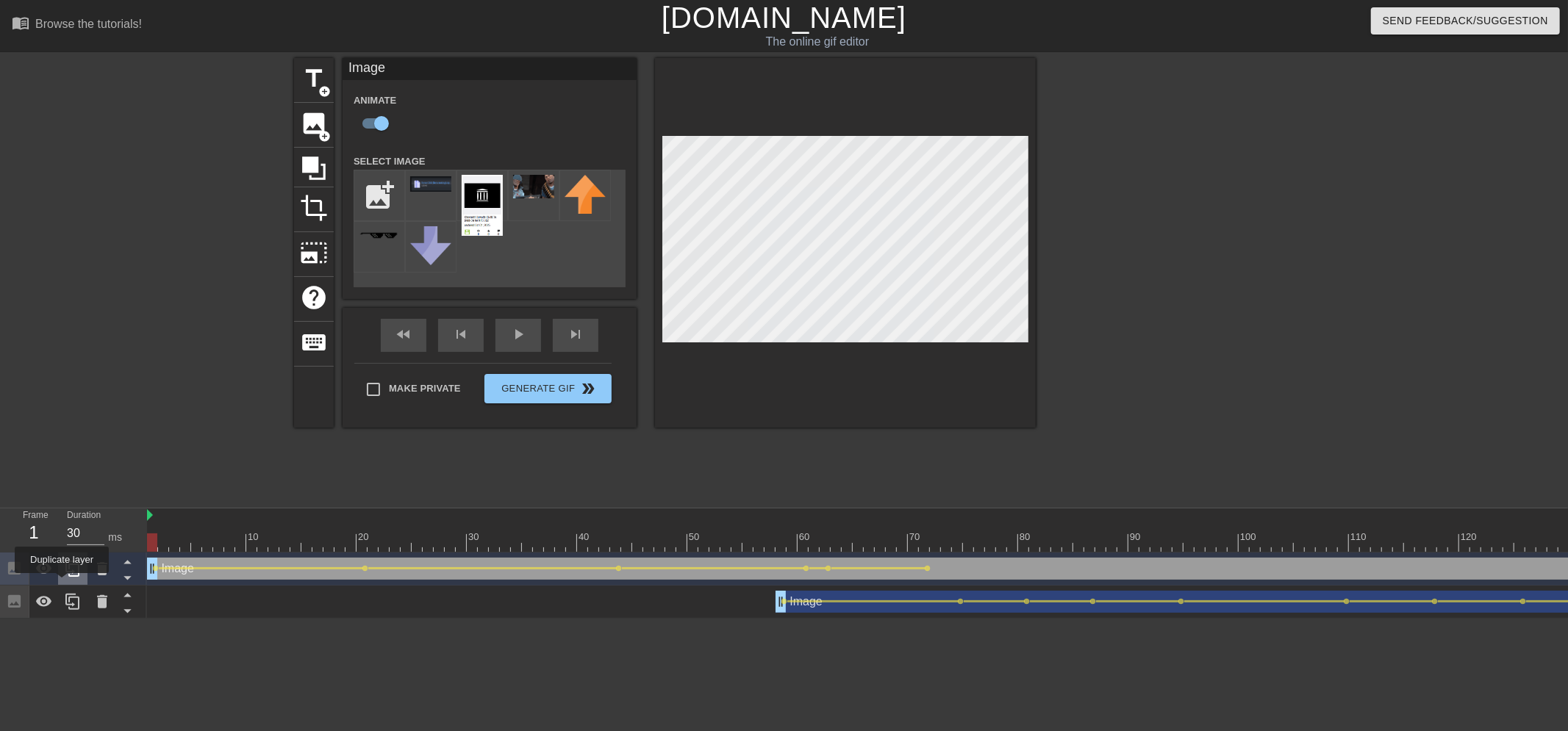
drag, startPoint x: 927, startPoint y: 544, endPoint x: 62, endPoint y: 583, distance: 865.9
click at [62, 520] on div "Frame 1 Duration 30 ms 10 20 30 40 50 60 70 80 90 100 110 120 130 140 150" at bounding box center [784, 563] width 1568 height 110
drag, startPoint x: 1003, startPoint y: 540, endPoint x: 989, endPoint y: 527, distance: 19.1
click at [1009, 520] on div "10 20 30 40 50 60 70 80 90 100 110 120 130 140 150 160" at bounding box center [857, 563] width 1421 height 110
drag, startPoint x: 1011, startPoint y: 544, endPoint x: 1088, endPoint y: 546, distance: 77.0
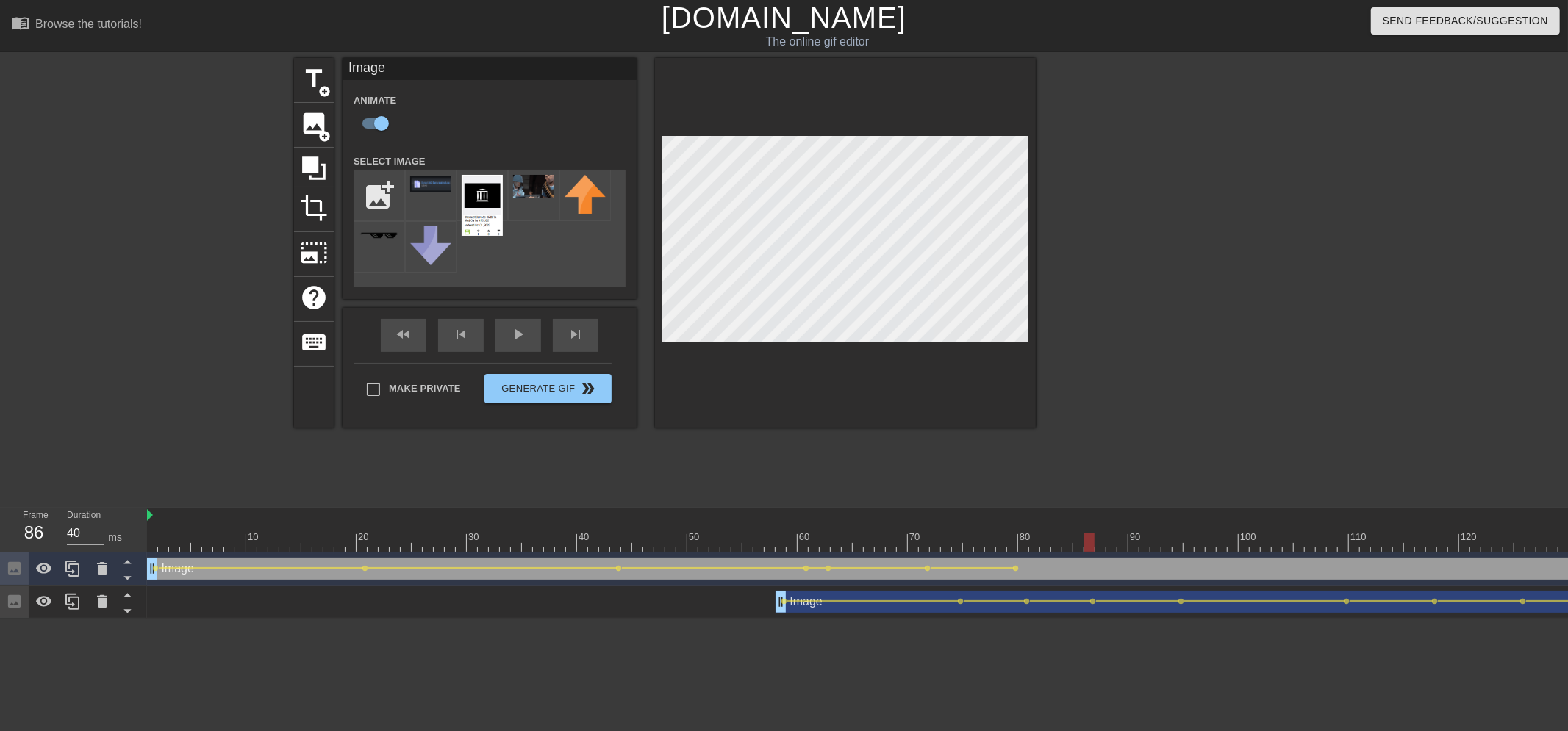
click at [1009, 520] on div at bounding box center [1090, 543] width 10 height 19
drag, startPoint x: 1096, startPoint y: 535, endPoint x: 1172, endPoint y: 540, distance: 76.2
click at [1009, 520] on div at bounding box center [1051, 543] width 1808 height 19
drag, startPoint x: 1207, startPoint y: 549, endPoint x: 1291, endPoint y: 535, distance: 85.2
click at [1009, 520] on div at bounding box center [1288, 543] width 10 height 19
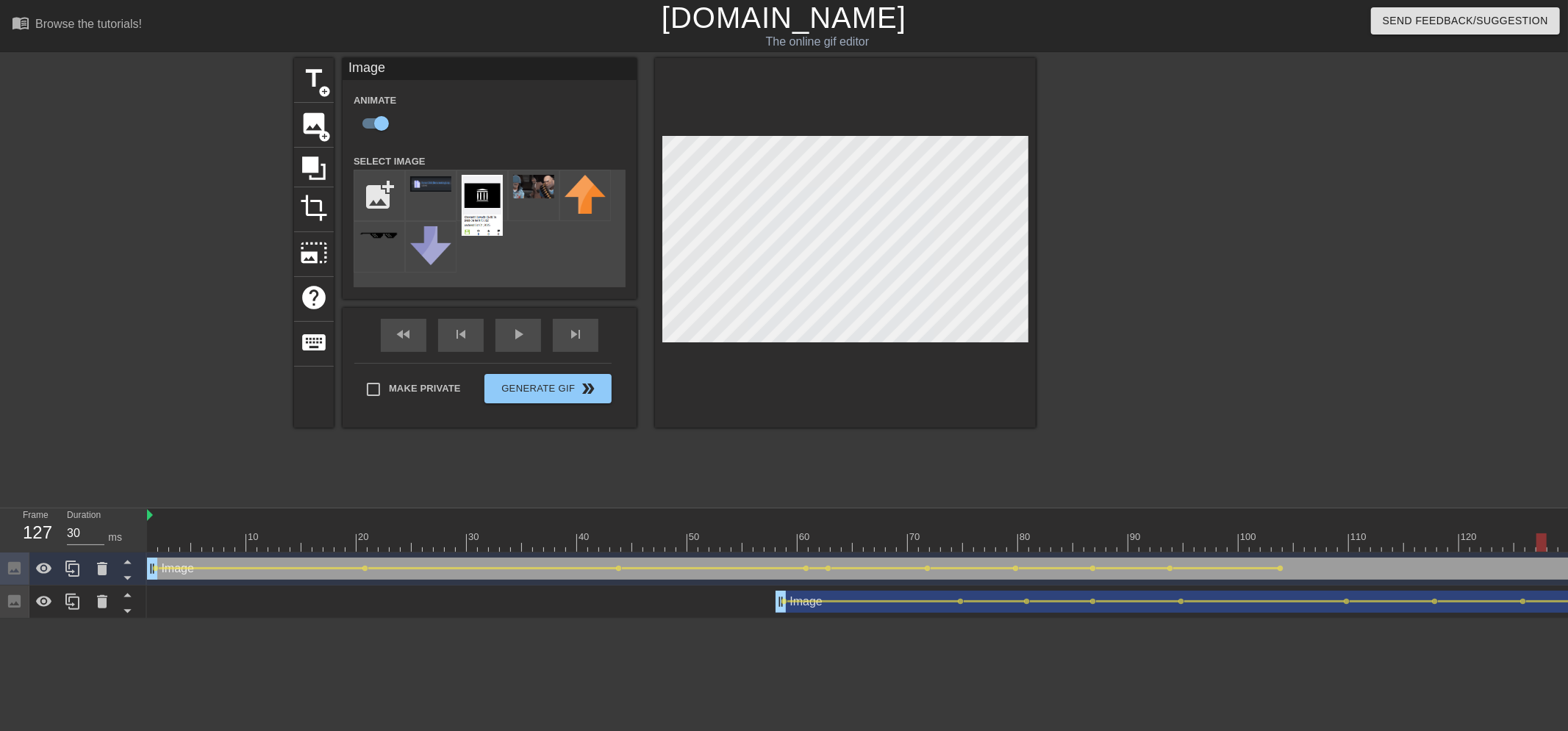
drag, startPoint x: 1291, startPoint y: 549, endPoint x: 1489, endPoint y: 557, distance: 198.2
click at [1009, 520] on div "10 20 30 40 50 60 70 80 90 100 110 120 130 140 150 160" at bounding box center [857, 563] width 1421 height 110
drag, startPoint x: 1464, startPoint y: 544, endPoint x: 1367, endPoint y: 557, distance: 97.9
click at [1009, 520] on div "10 20 30 40 50 60 70 80 90 100 110 120 130 140 150 160" at bounding box center [857, 563] width 1421 height 110
drag, startPoint x: 1348, startPoint y: 541, endPoint x: 1567, endPoint y: 542, distance: 219.0
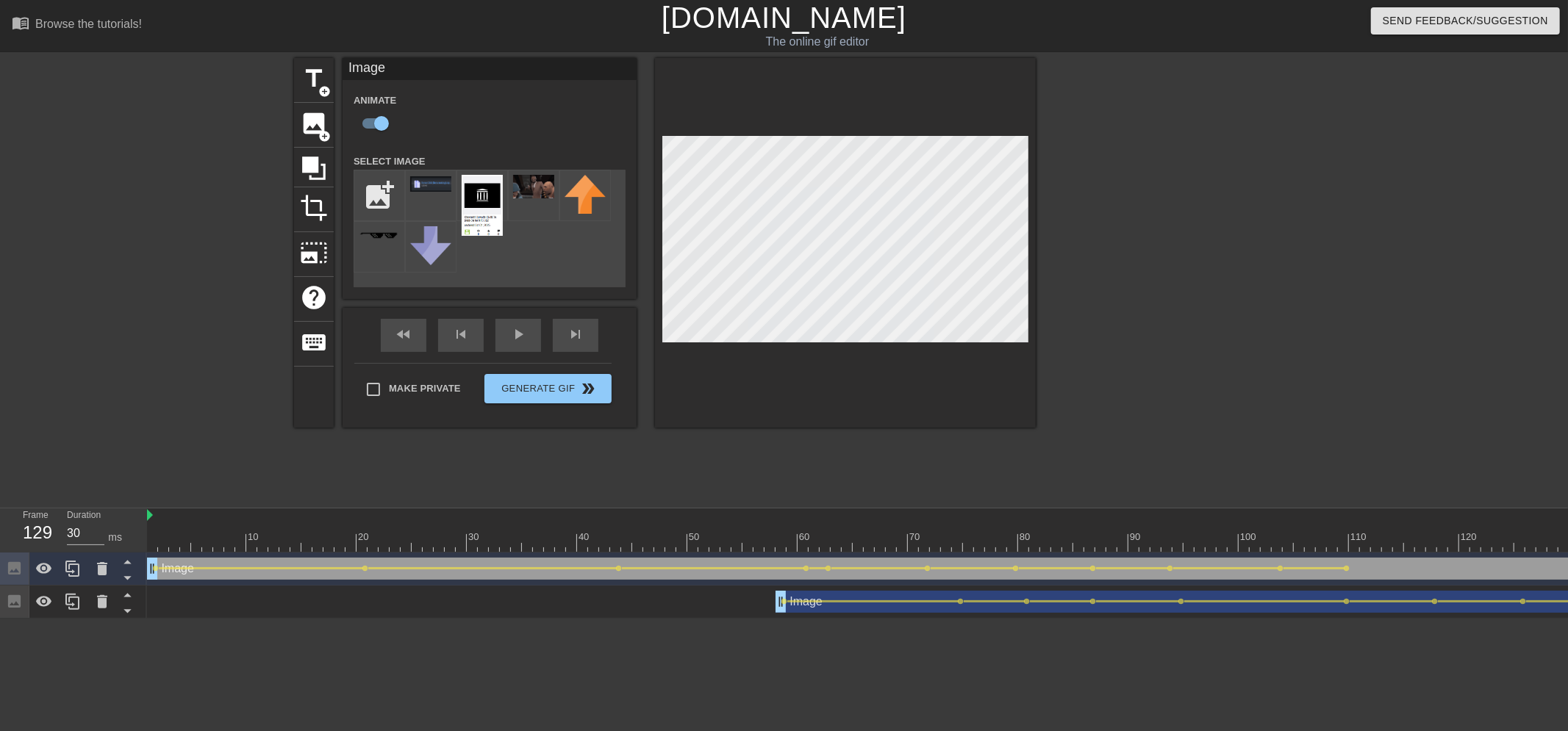
click at [1009, 520] on div at bounding box center [1051, 543] width 1808 height 19
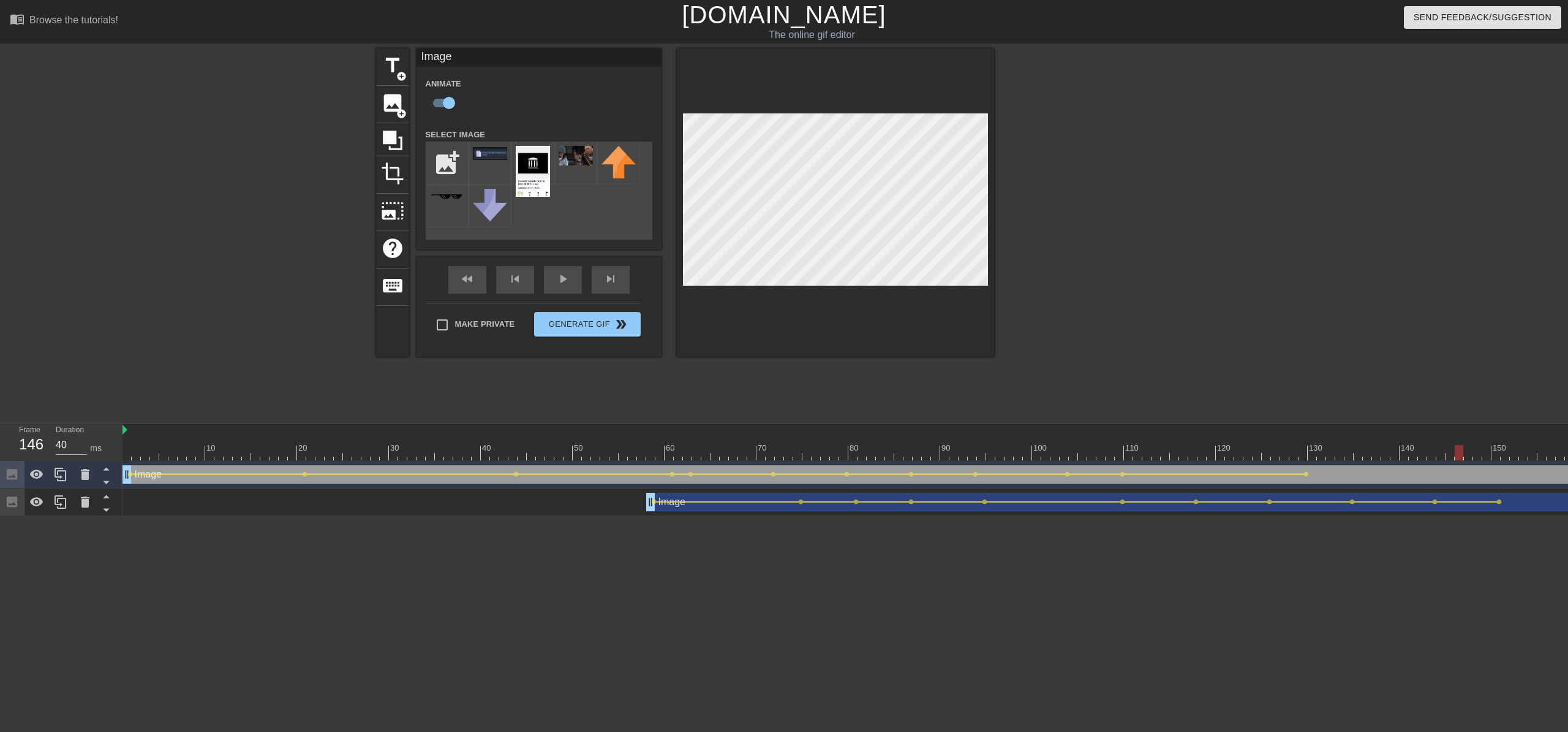
drag, startPoint x: 1304, startPoint y: 458, endPoint x: 1457, endPoint y: 461, distance: 153.0
click at [841, 434] on div "10 20 30 40 50 60 70 80 90 100 110 120 130 140 150 160" at bounding box center [876, 442] width 1507 height 37
click at [841, 434] on div at bounding box center [876, 453] width 1507 height 15
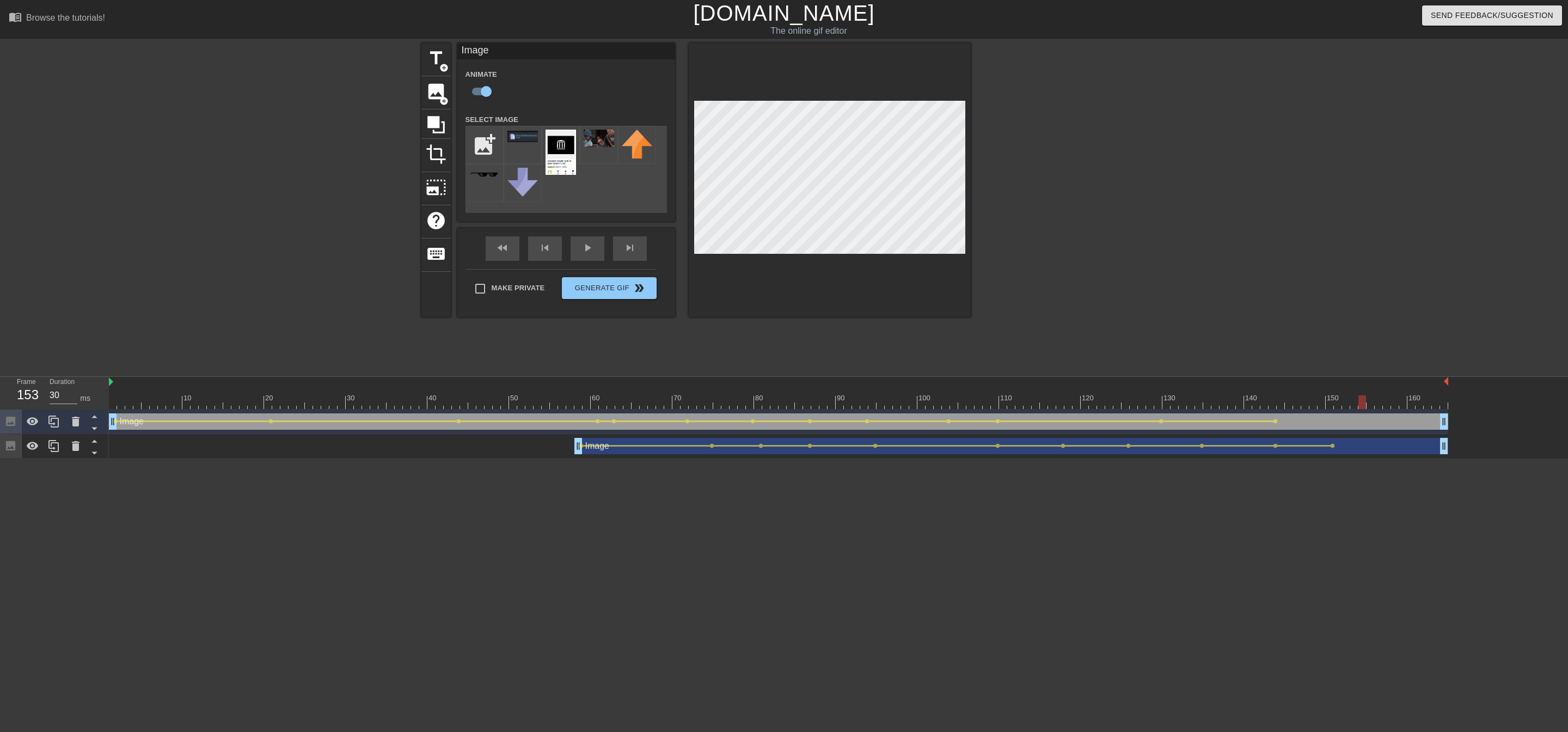
drag, startPoint x: 1274, startPoint y: 404, endPoint x: 1354, endPoint y: 410, distance: 80.2
click at [747, 386] on div "10 20 30 40 50 60 70 80 90 100 110 120 130 140 150 160" at bounding box center [838, 418] width 1459 height 82
drag, startPoint x: 1362, startPoint y: 401, endPoint x: 1439, endPoint y: 409, distance: 77.4
click at [747, 386] on div at bounding box center [778, 403] width 1339 height 14
drag, startPoint x: 681, startPoint y: 406, endPoint x: 171, endPoint y: 346, distance: 513.5
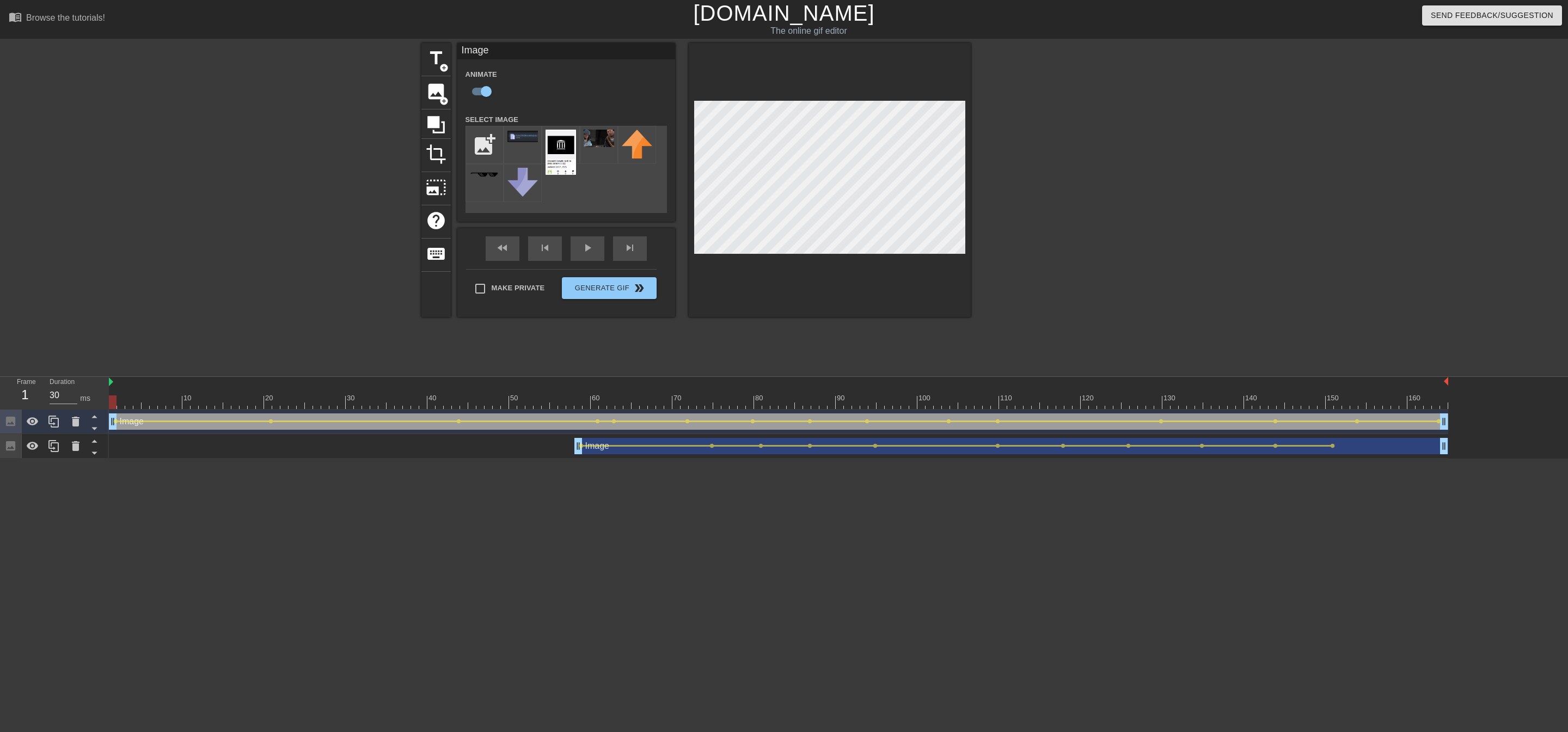
click at [0, 386] on div "Frame 1 Duration 30 ms 10 20 30 40 50 60 70 80 90 100 110 120 130 140 150" at bounding box center [784, 418] width 1568 height 82
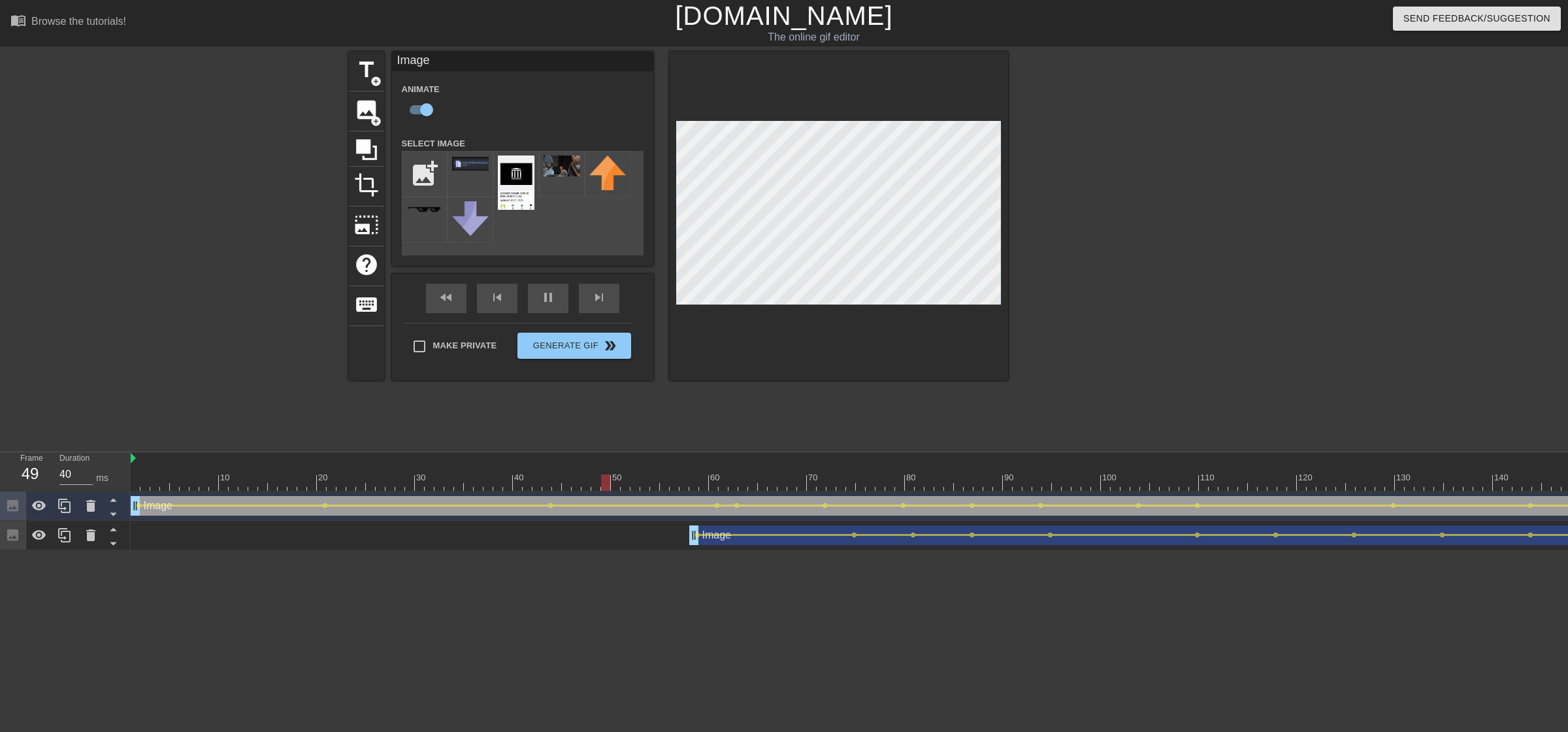
type input "30"
click at [425, 182] on input "file" at bounding box center [424, 173] width 44 height 44
click at [364, 110] on span "image" at bounding box center [366, 110] width 25 height 25
checkbox input "false"
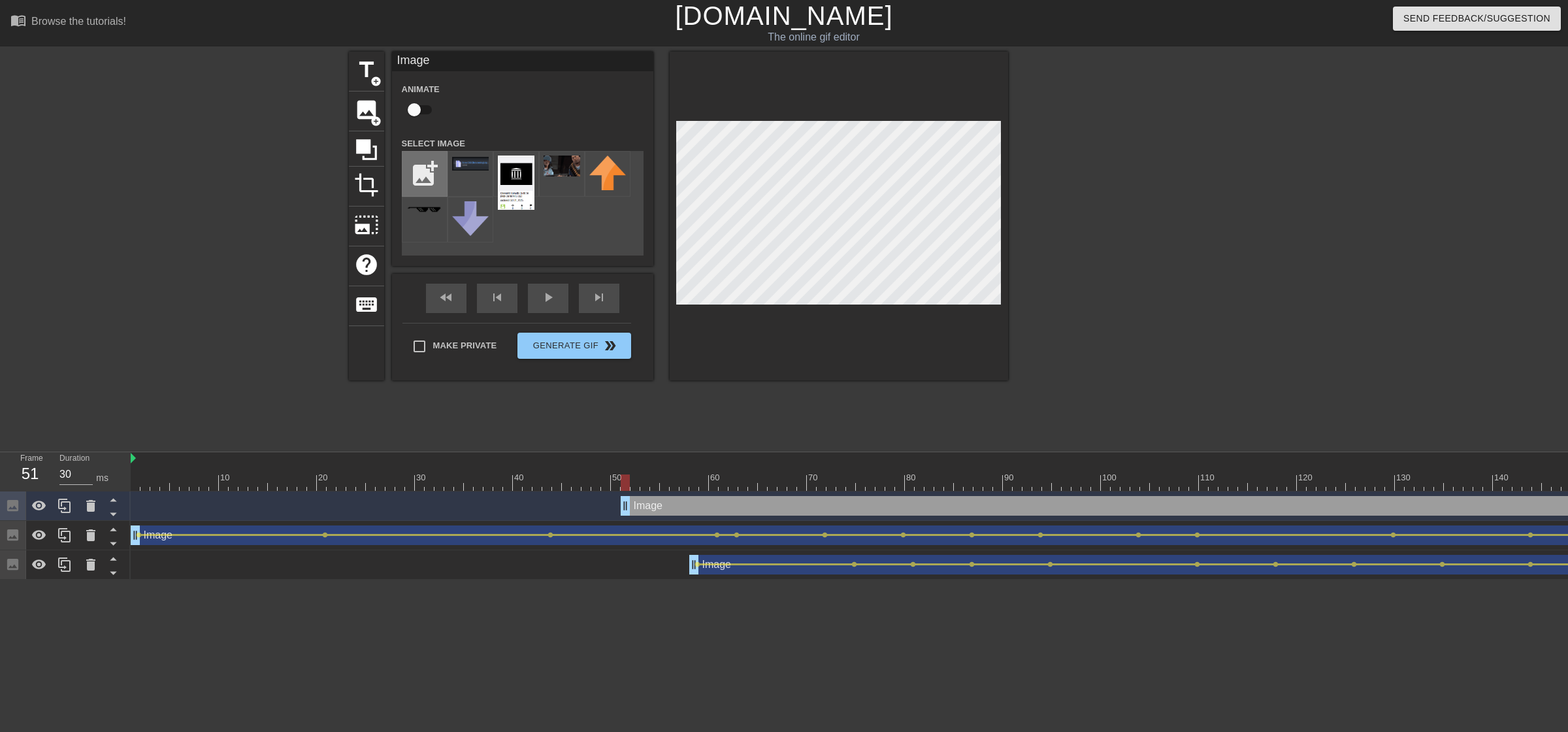
click at [435, 170] on input "file" at bounding box center [424, 173] width 44 height 44
type input "C:\fakepath\3.png"
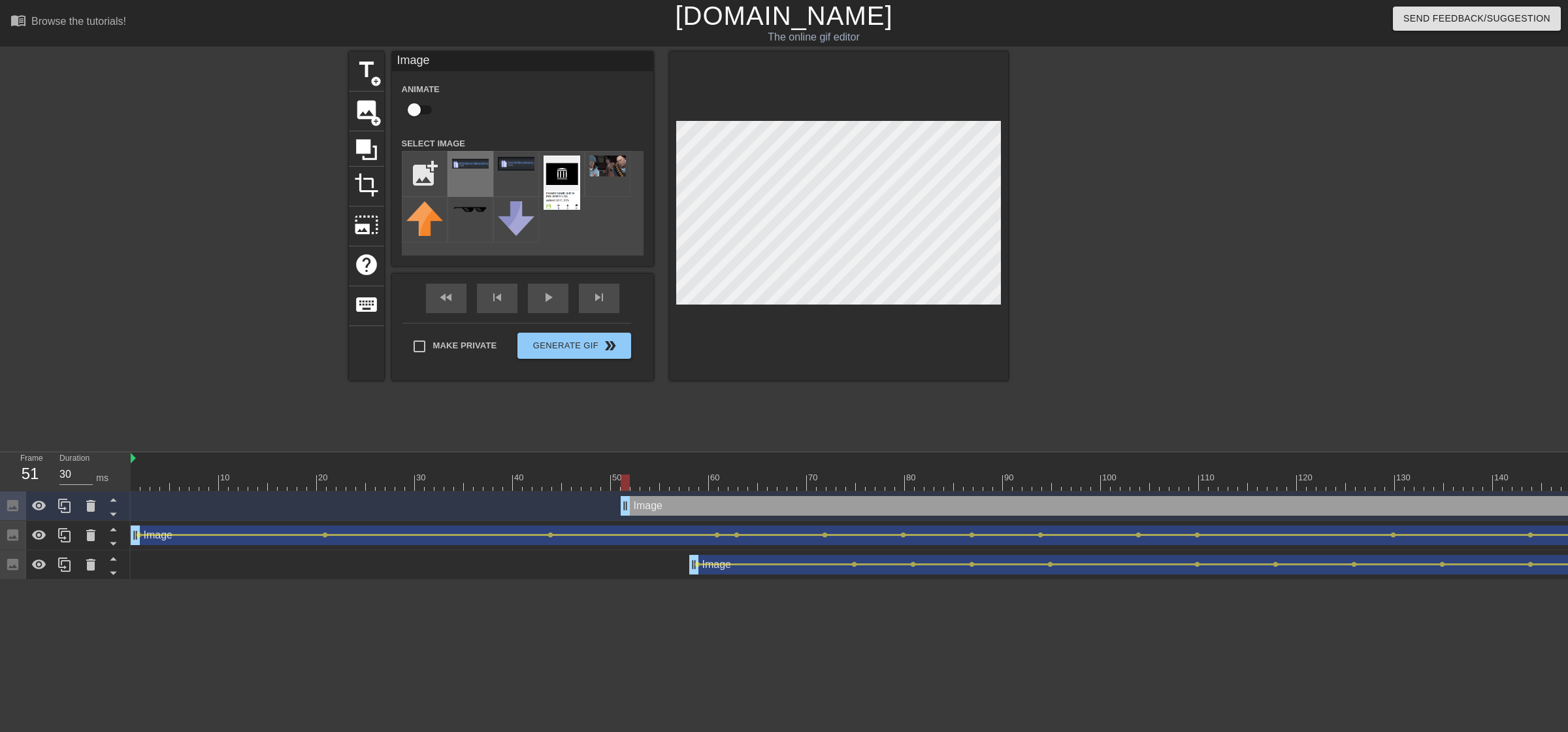
click at [486, 173] on div at bounding box center [470, 173] width 46 height 46
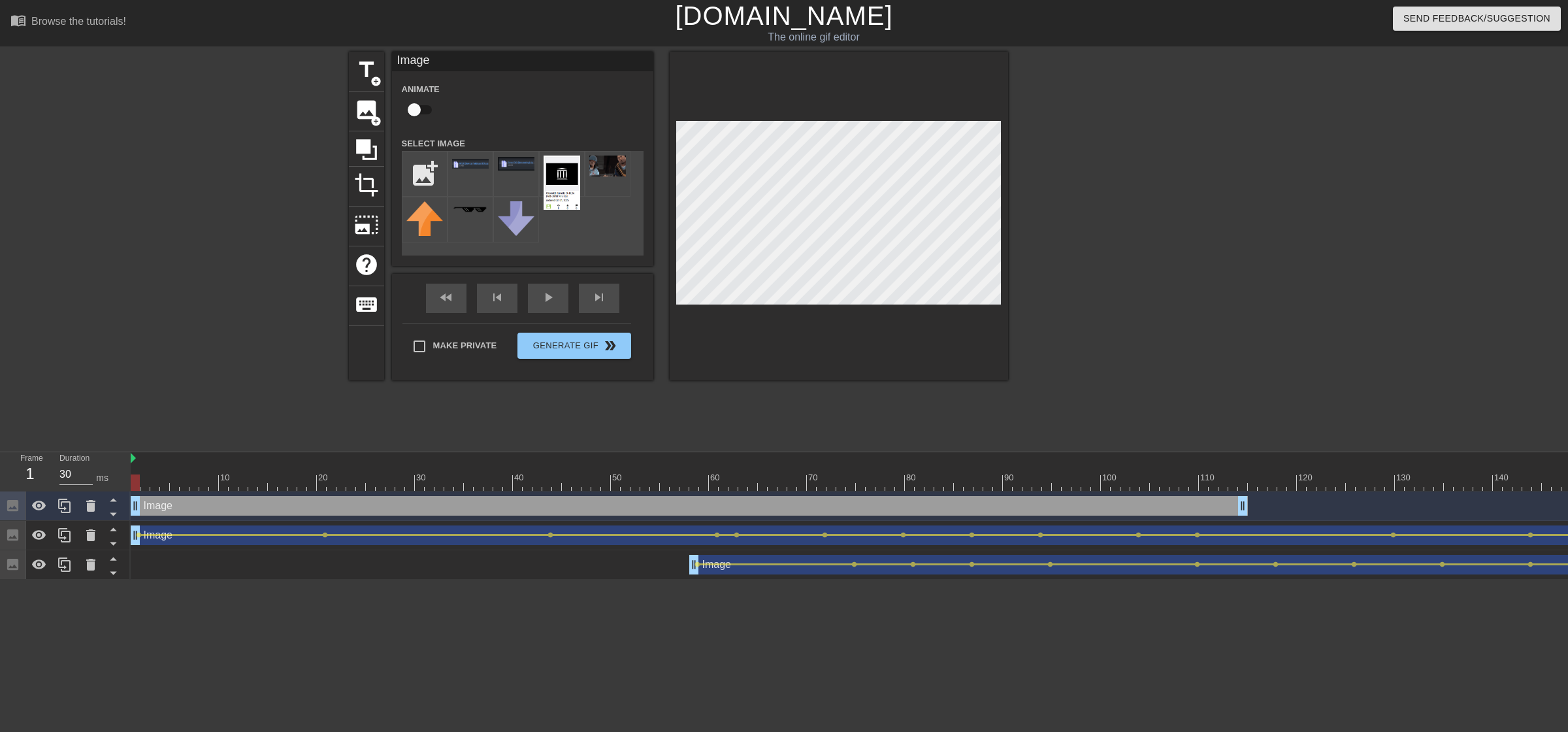
drag, startPoint x: 648, startPoint y: 506, endPoint x: 124, endPoint y: 526, distance: 524.4
click at [115, 463] on div "Frame 1 Duration 30 ms 10 20 30 40 50 60 70 80 90 100 110 120 130 140 150" at bounding box center [784, 516] width 1568 height 128
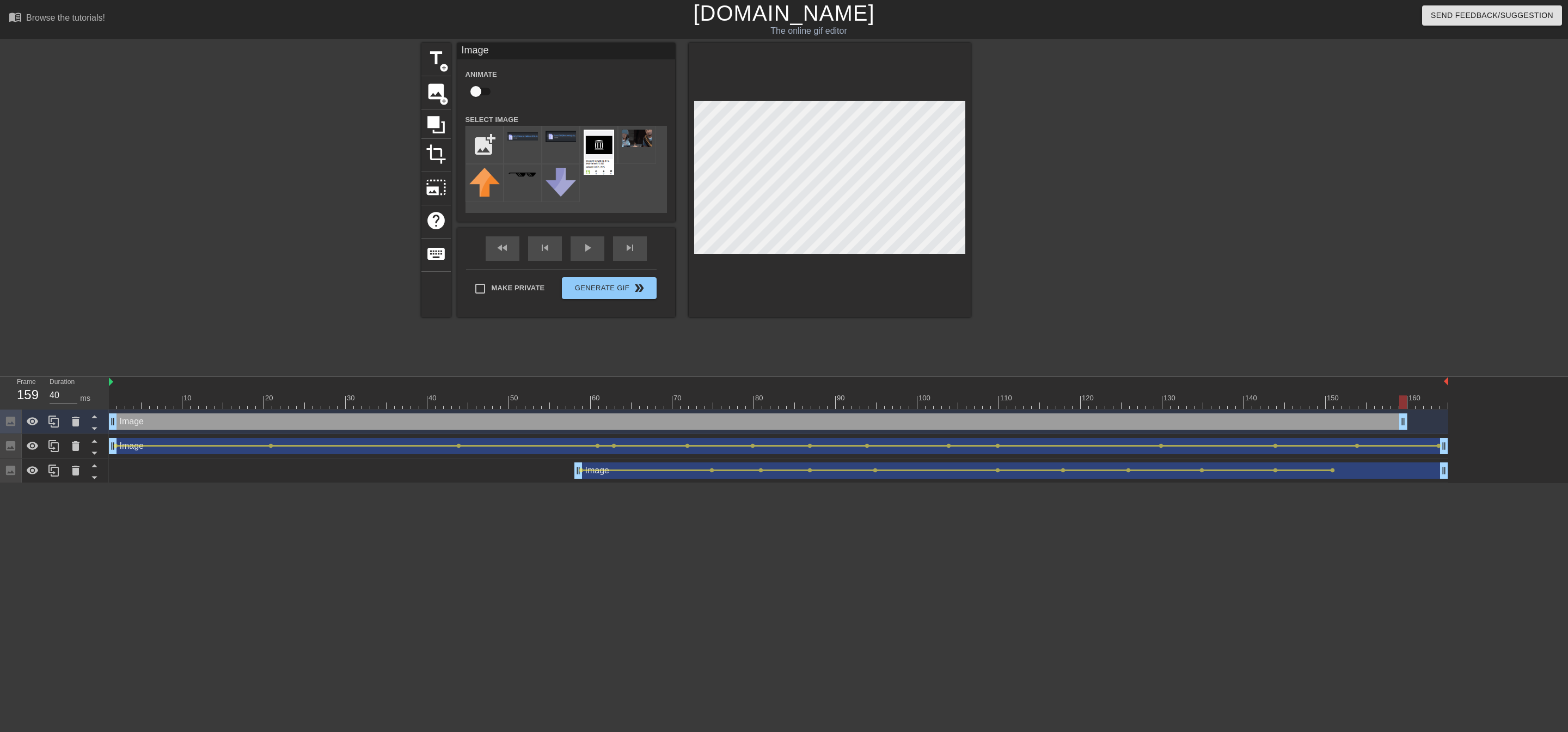
type input "30"
drag, startPoint x: 1037, startPoint y: 423, endPoint x: 1462, endPoint y: 414, distance: 425.1
click at [747, 386] on div "Image drag_handle drag_handle Image drag_handle drag_handle lens lens lens lens…" at bounding box center [838, 446] width 1459 height 74
click at [481, 94] on input "checkbox" at bounding box center [475, 91] width 62 height 21
checkbox input "true"
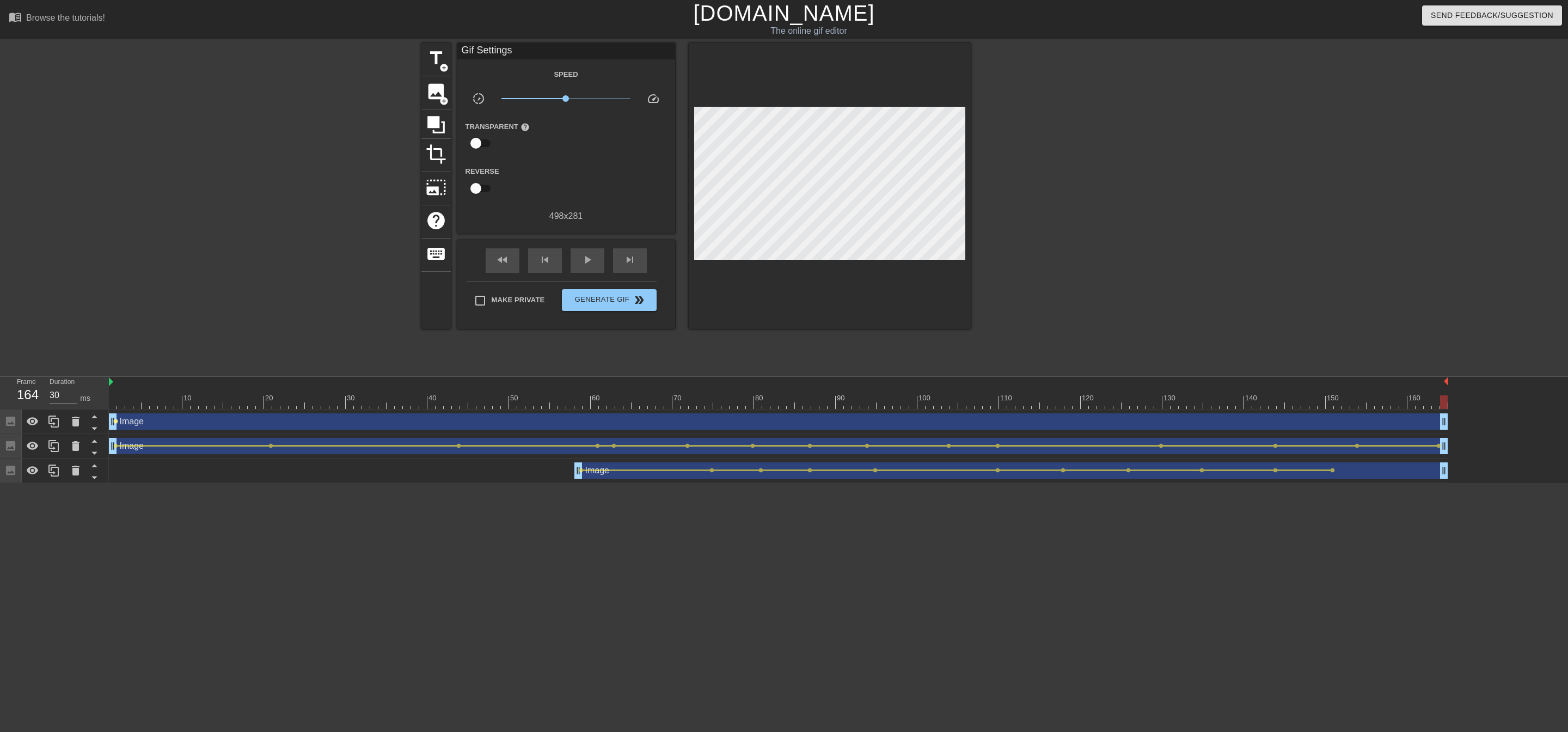
click at [117, 386] on span "lens" at bounding box center [116, 421] width 5 height 5
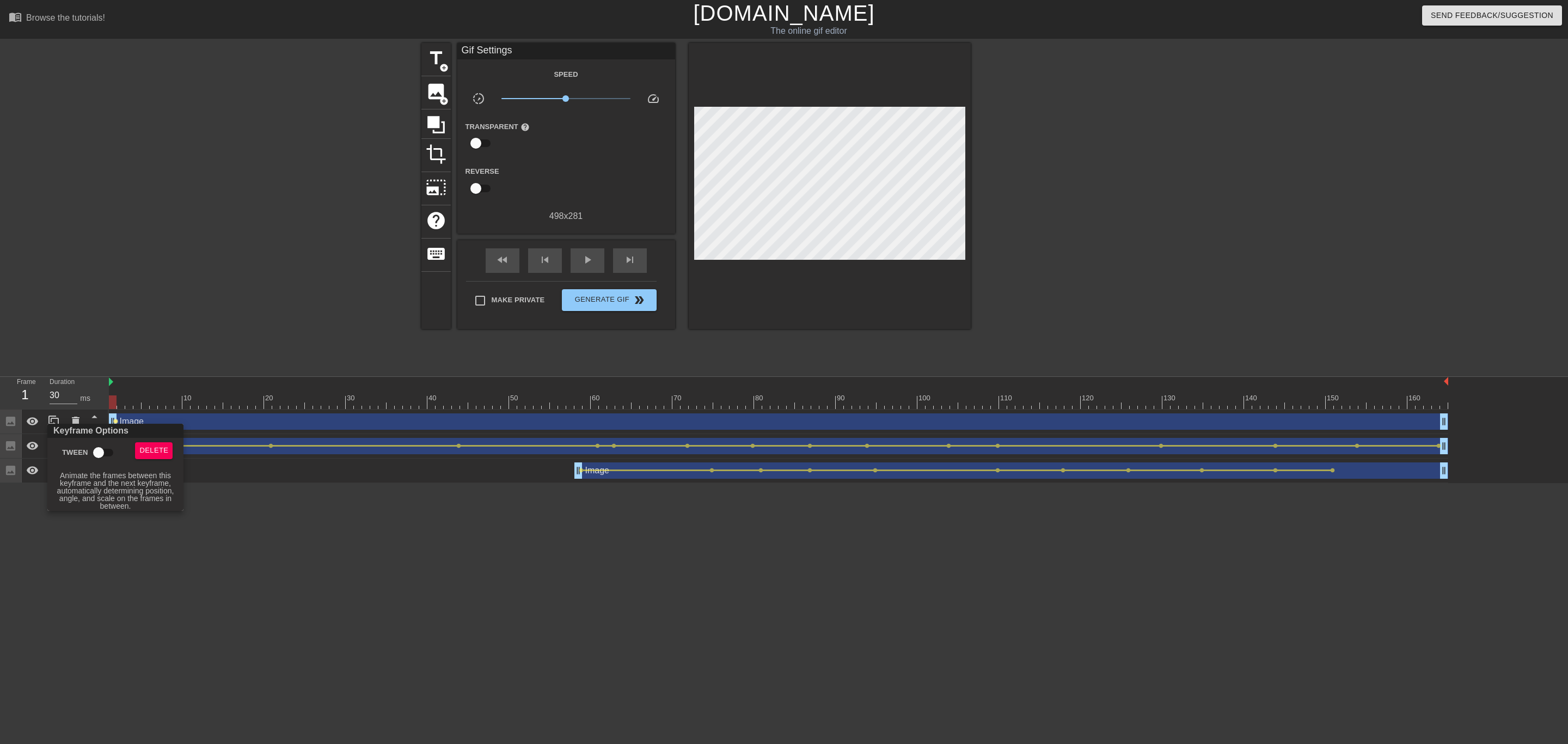
click at [93, 385] on input "Tween" at bounding box center [98, 452] width 62 height 21
checkbox input "true"
click at [113, 385] on div at bounding box center [784, 372] width 1568 height 744
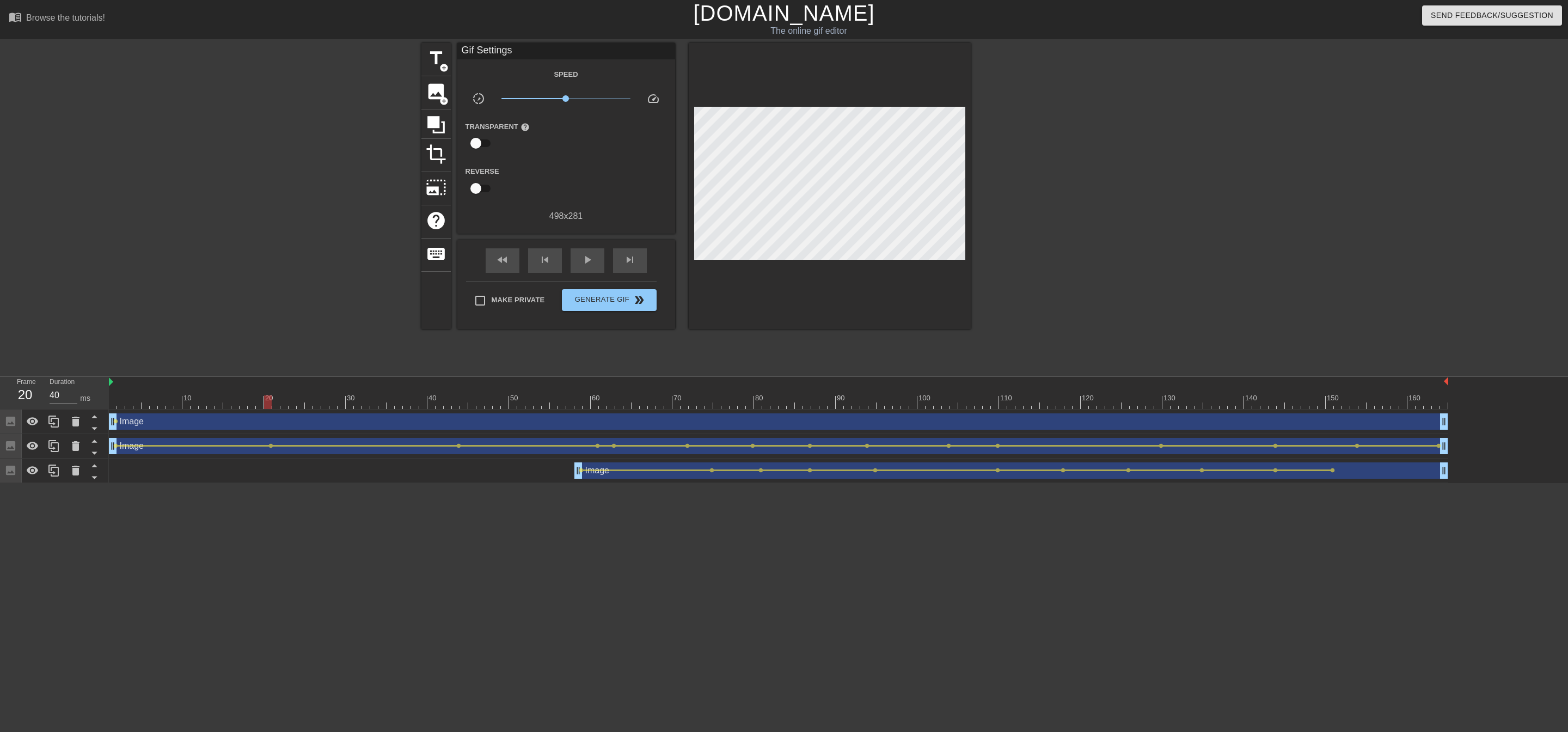
drag, startPoint x: 112, startPoint y: 404, endPoint x: 673, endPoint y: 295, distance: 571.5
click at [269, 386] on div "10 20 30 40 50 60 70 80 90 100 110 120 130 140 150 160" at bounding box center [838, 430] width 1459 height 106
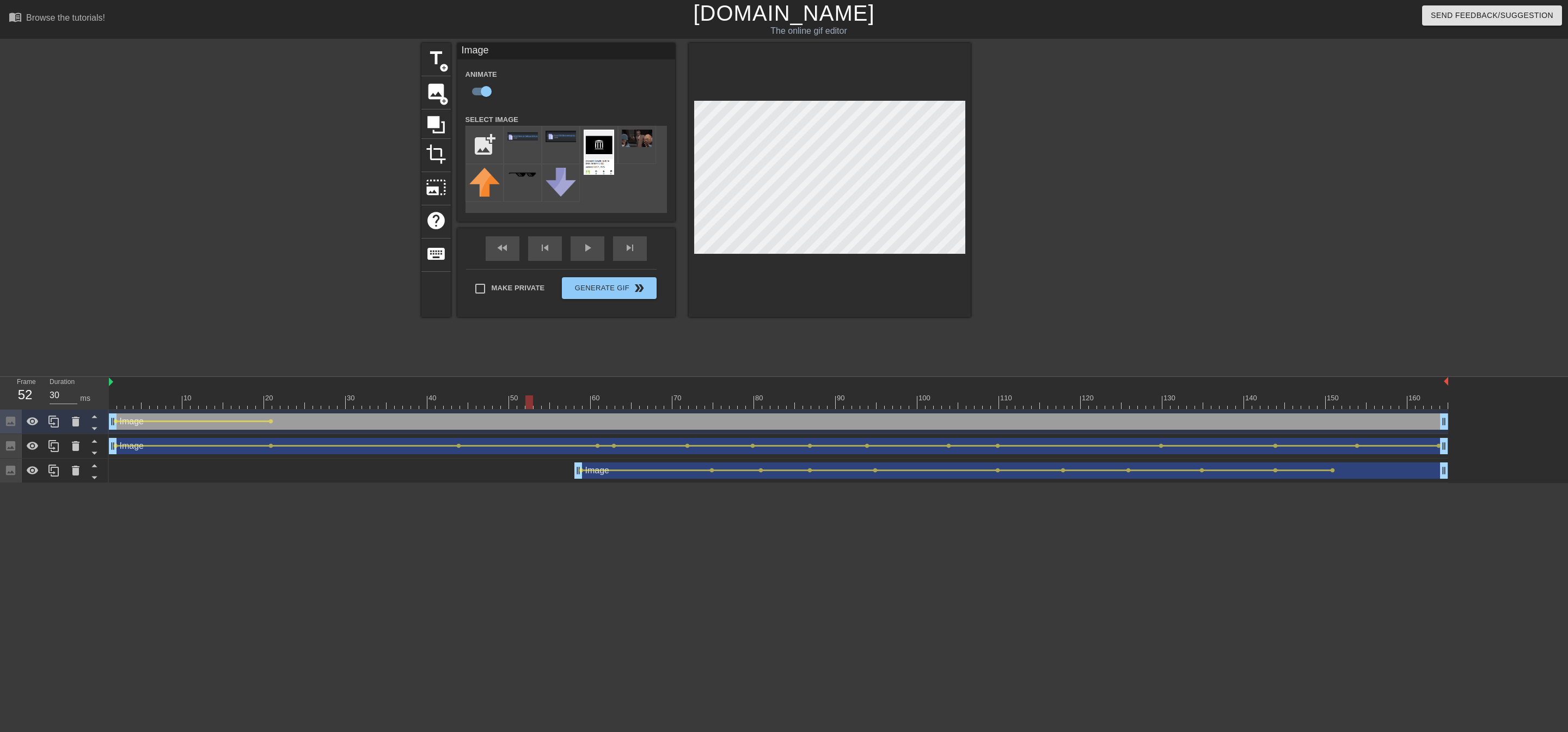
drag, startPoint x: 269, startPoint y: 399, endPoint x: 532, endPoint y: 396, distance: 263.0
click at [532, 386] on div at bounding box center [529, 403] width 7 height 14
drag, startPoint x: 521, startPoint y: 399, endPoint x: 906, endPoint y: 386, distance: 385.2
click at [747, 386] on div "10 20 30 40 50 60 70 80 90 100 110 120 130 140 150 160" at bounding box center [778, 393] width 1339 height 32
drag, startPoint x: 777, startPoint y: 399, endPoint x: 949, endPoint y: 399, distance: 172.0
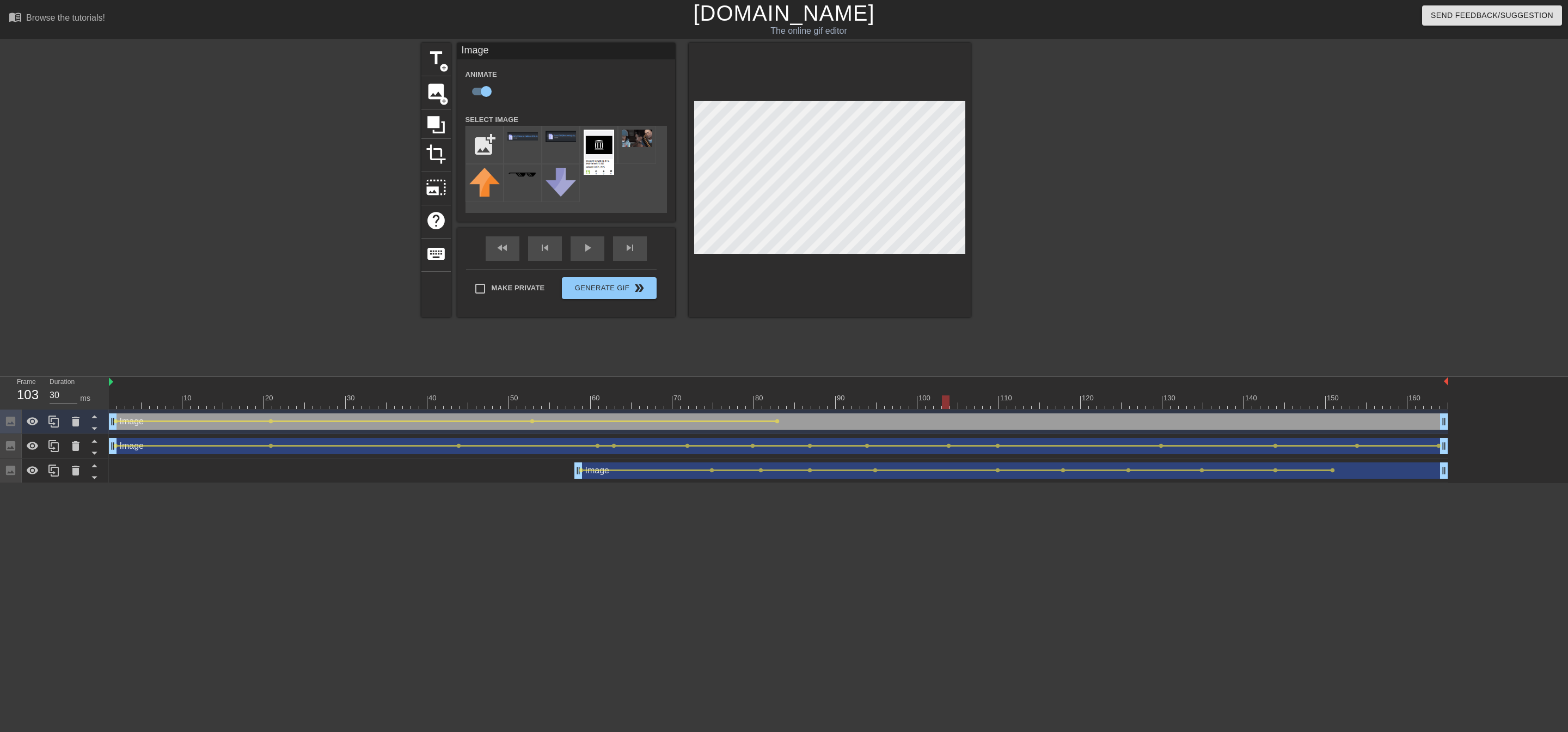
click at [747, 386] on div at bounding box center [946, 403] width 7 height 14
drag, startPoint x: 941, startPoint y: 401, endPoint x: 1010, endPoint y: 434, distance: 76.5
click at [747, 386] on div "10 20 30 40 50 60 70 80 90 100 110 120 130 140 150 160" at bounding box center [838, 430] width 1459 height 106
drag, startPoint x: 1013, startPoint y: 401, endPoint x: 1039, endPoint y: 403, distance: 26.1
click at [747, 386] on div at bounding box center [1036, 403] width 7 height 14
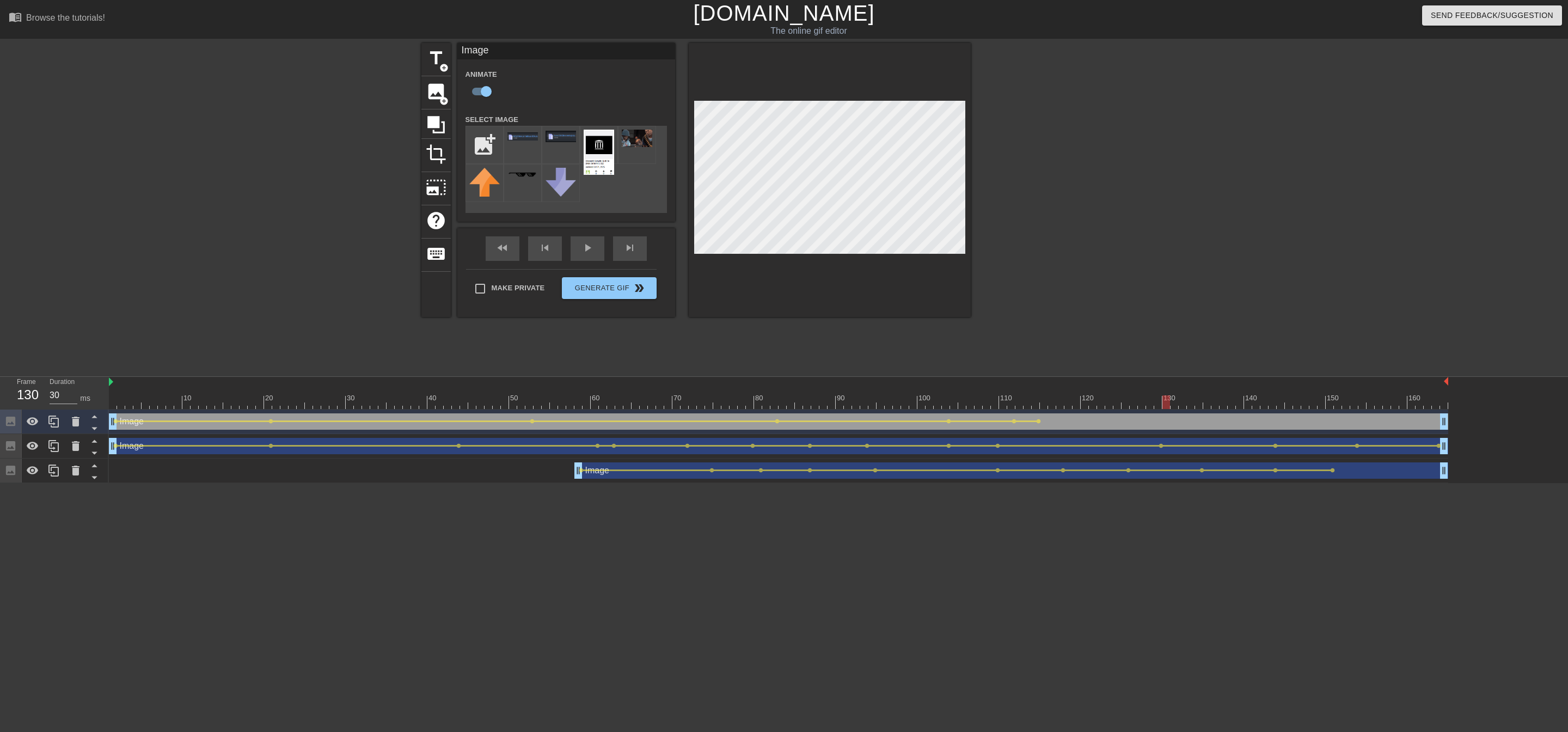
drag, startPoint x: 1037, startPoint y: 403, endPoint x: 1168, endPoint y: 401, distance: 131.0
click at [747, 386] on div at bounding box center [1166, 403] width 7 height 14
drag, startPoint x: 1164, startPoint y: 401, endPoint x: 1296, endPoint y: 408, distance: 132.2
click at [747, 386] on div at bounding box center [1297, 403] width 7 height 14
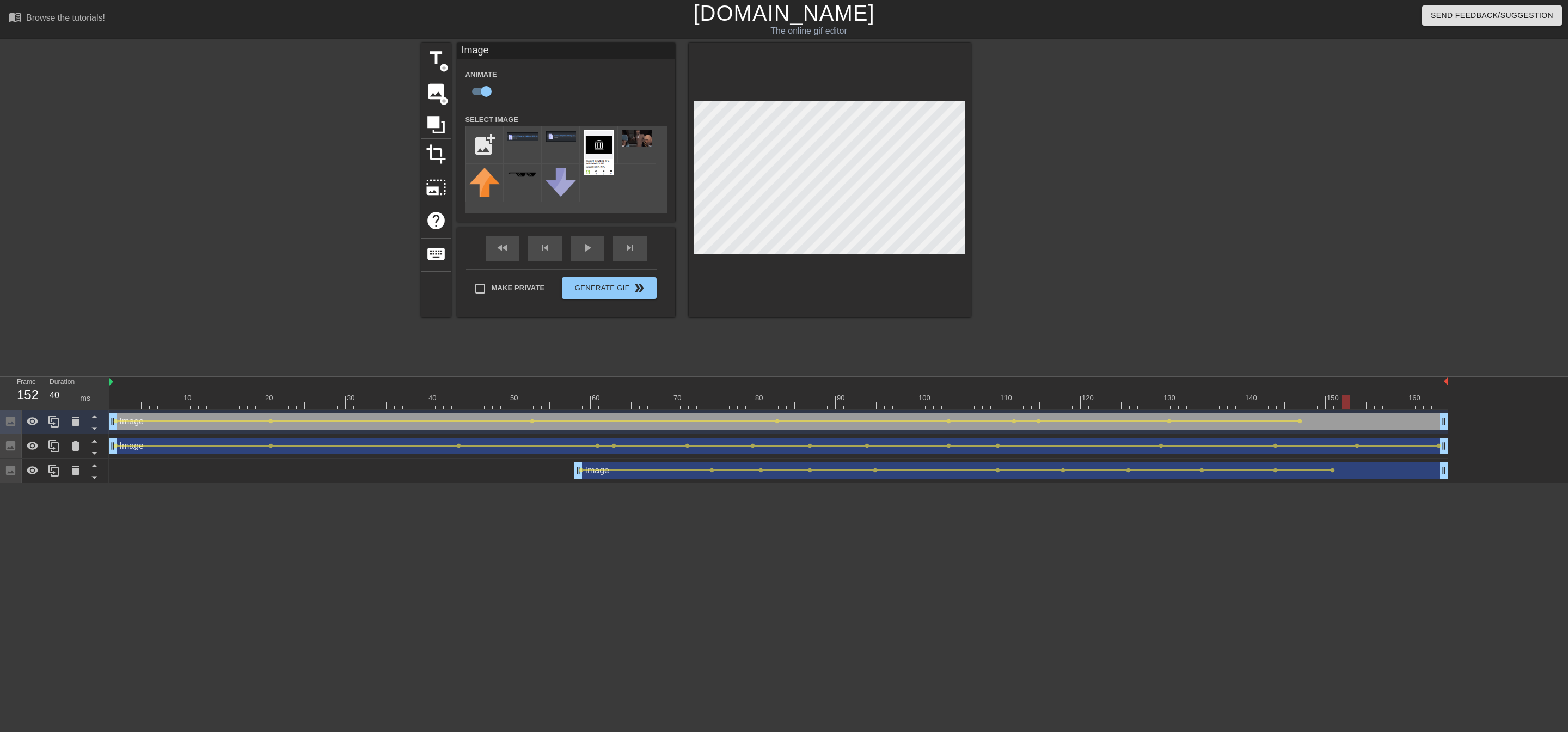
drag, startPoint x: 1295, startPoint y: 407, endPoint x: 1346, endPoint y: 403, distance: 51.2
click at [747, 386] on div at bounding box center [1346, 403] width 7 height 14
drag, startPoint x: 1346, startPoint y: 401, endPoint x: 1392, endPoint y: 394, distance: 46.5
click at [747, 386] on div "10 20 30 40 50 60 70 80 90 100 110 120 130 140 150 160" at bounding box center [778, 393] width 1339 height 32
drag, startPoint x: 1398, startPoint y: 407, endPoint x: 1324, endPoint y: 394, distance: 75.1
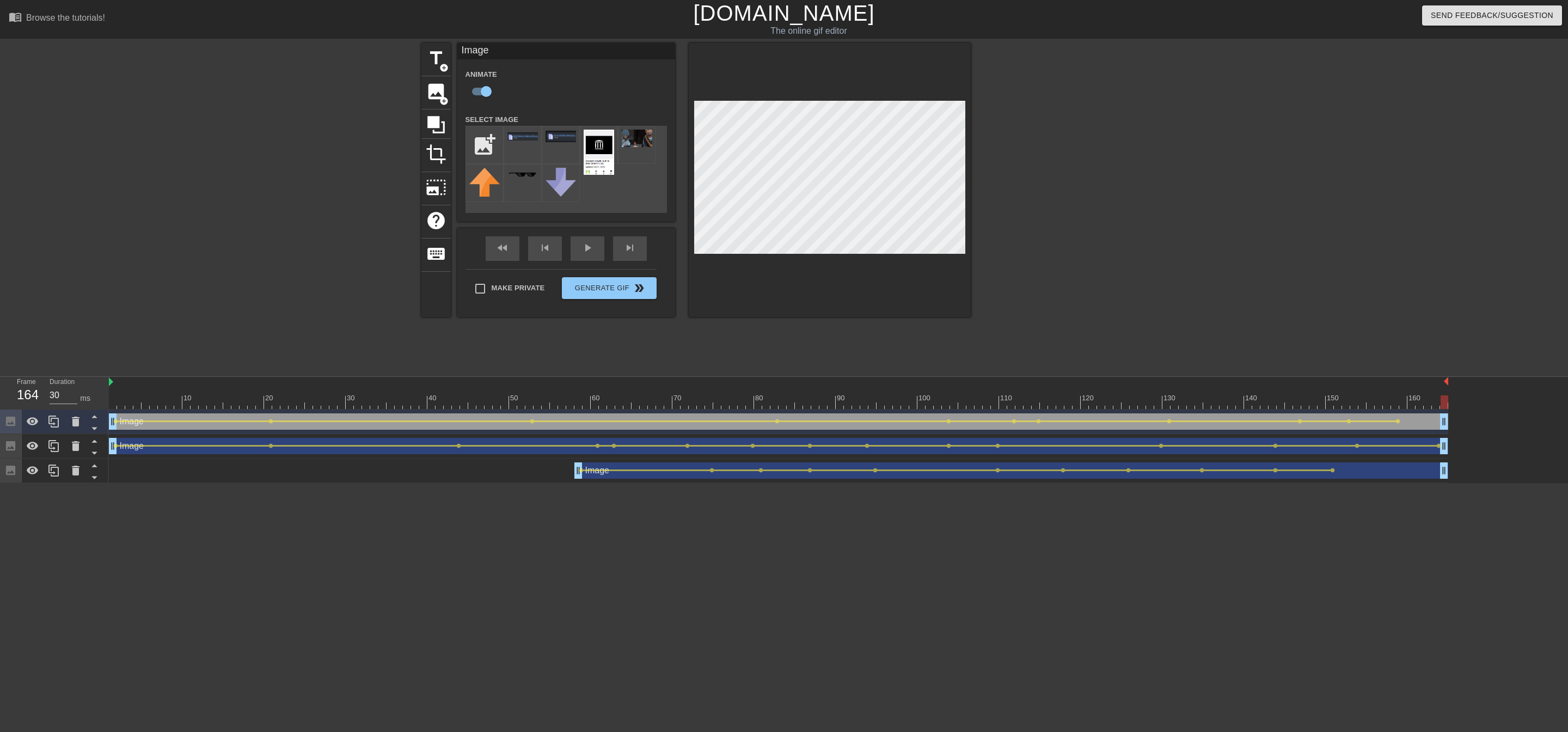
click at [747, 386] on div "10 20 30 40 50 60 70 80 90 100 110 120 130 140 150 160" at bounding box center [838, 430] width 1459 height 106
drag, startPoint x: 813, startPoint y: 403, endPoint x: 3, endPoint y: 425, distance: 810.3
click at [2, 386] on div "Frame 1 Duration 30 ms 10 20 30 40 50 60 70 80 90 100 110 120 130 140 150" at bounding box center [784, 430] width 1568 height 106
click at [623, 284] on div "Make Private Generate Gif double_arrow" at bounding box center [561, 291] width 191 height 43
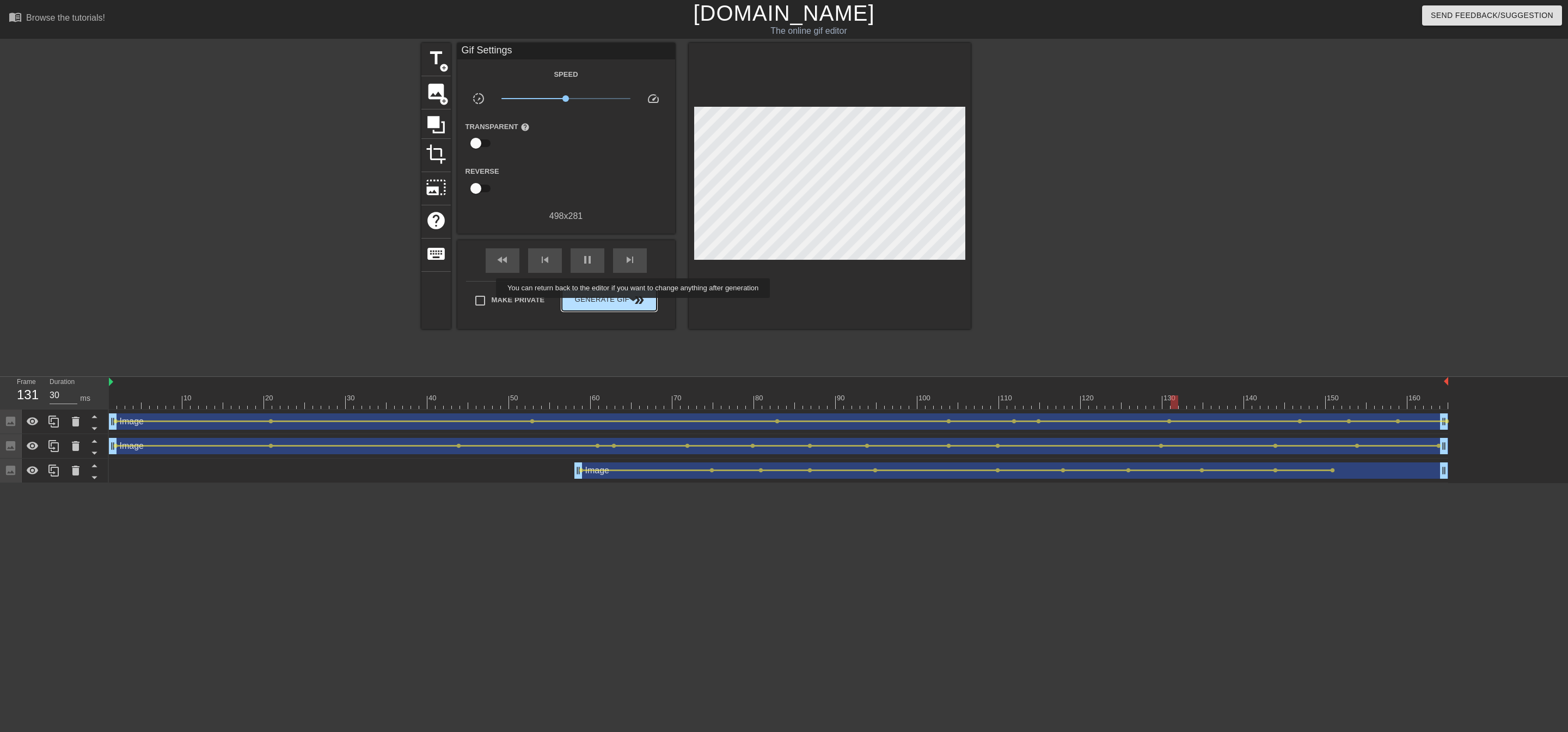
type input "40"
click at [635, 306] on button "Generate Gif double_arrow" at bounding box center [608, 300] width 94 height 22
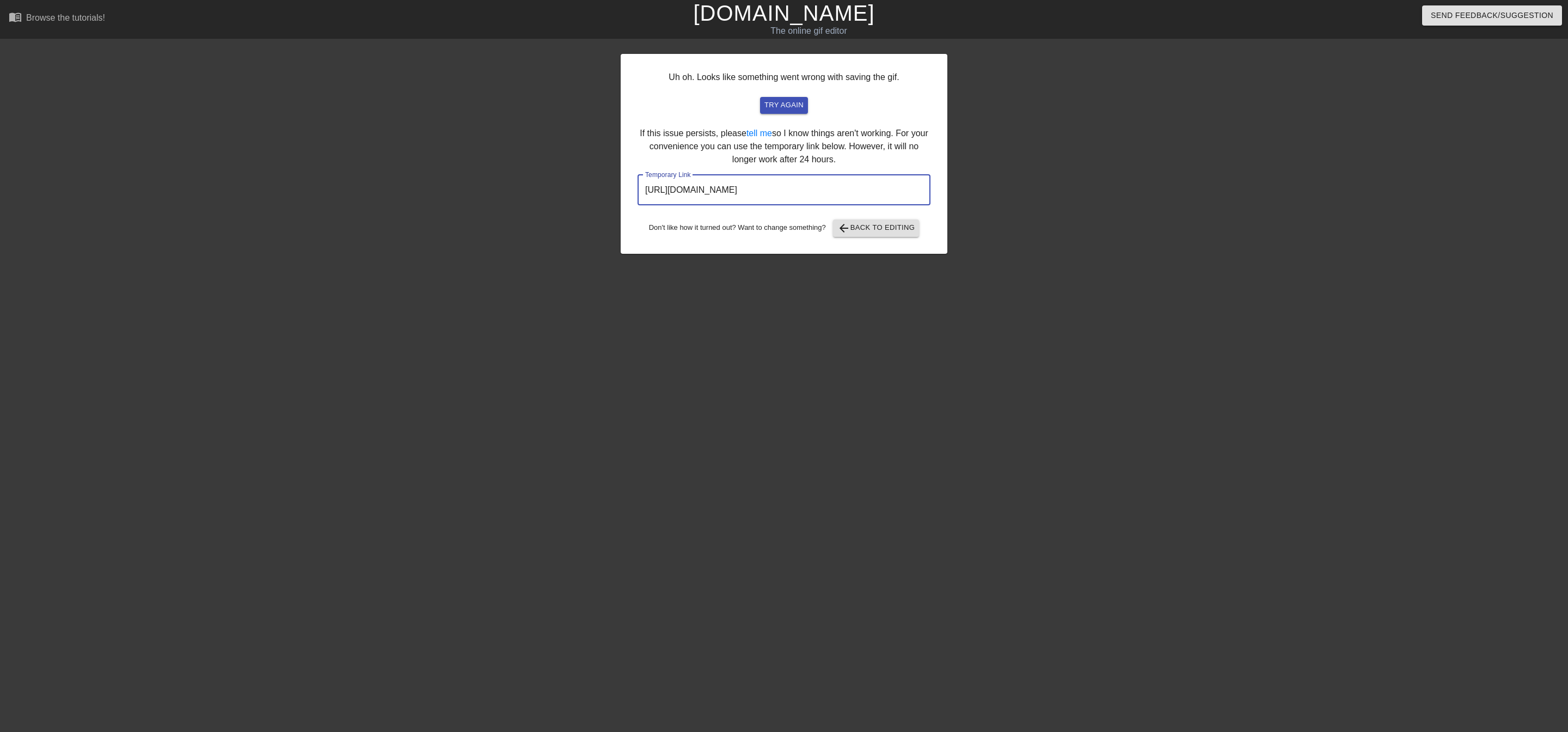
click at [747, 184] on input "[URL][DOMAIN_NAME]" at bounding box center [784, 190] width 293 height 31
